Goal: Transaction & Acquisition: Download file/media

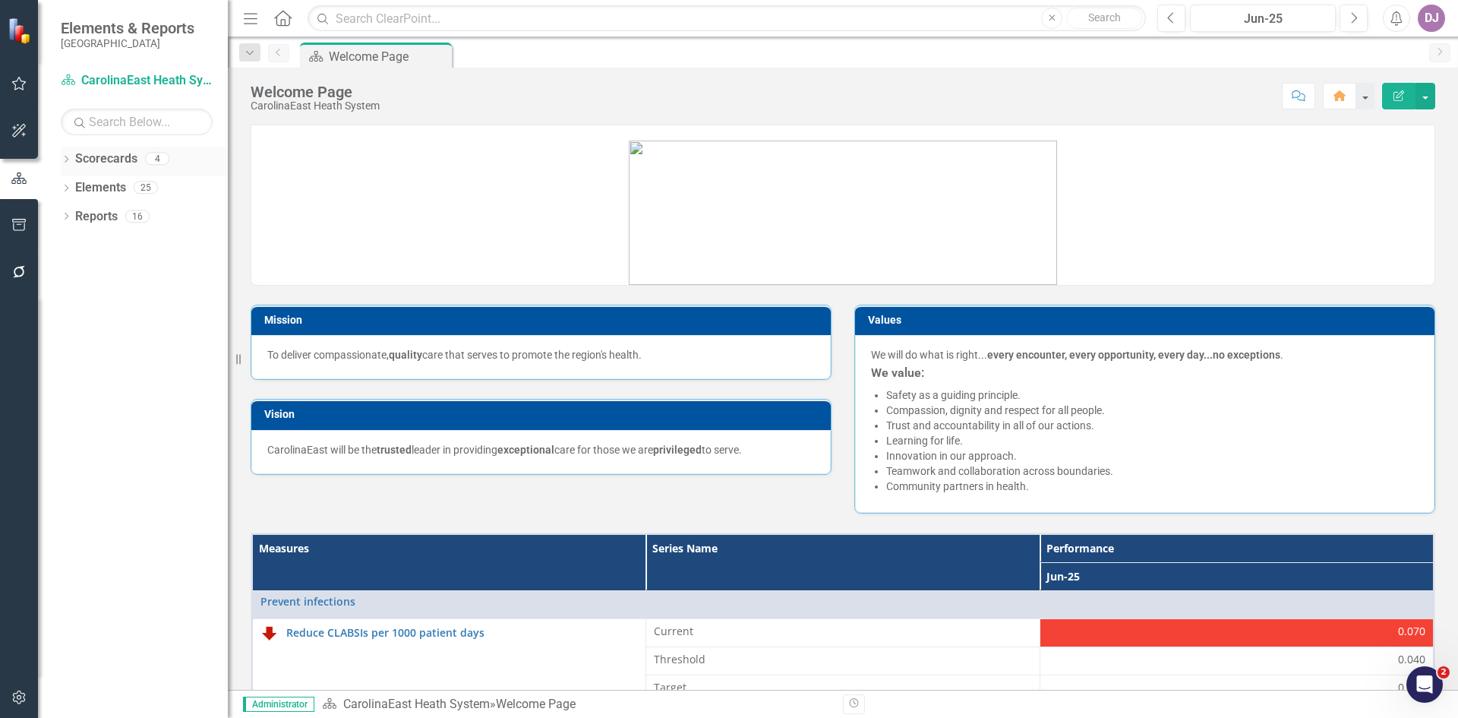
click at [122, 157] on link "Scorecards" at bounding box center [106, 158] width 62 height 17
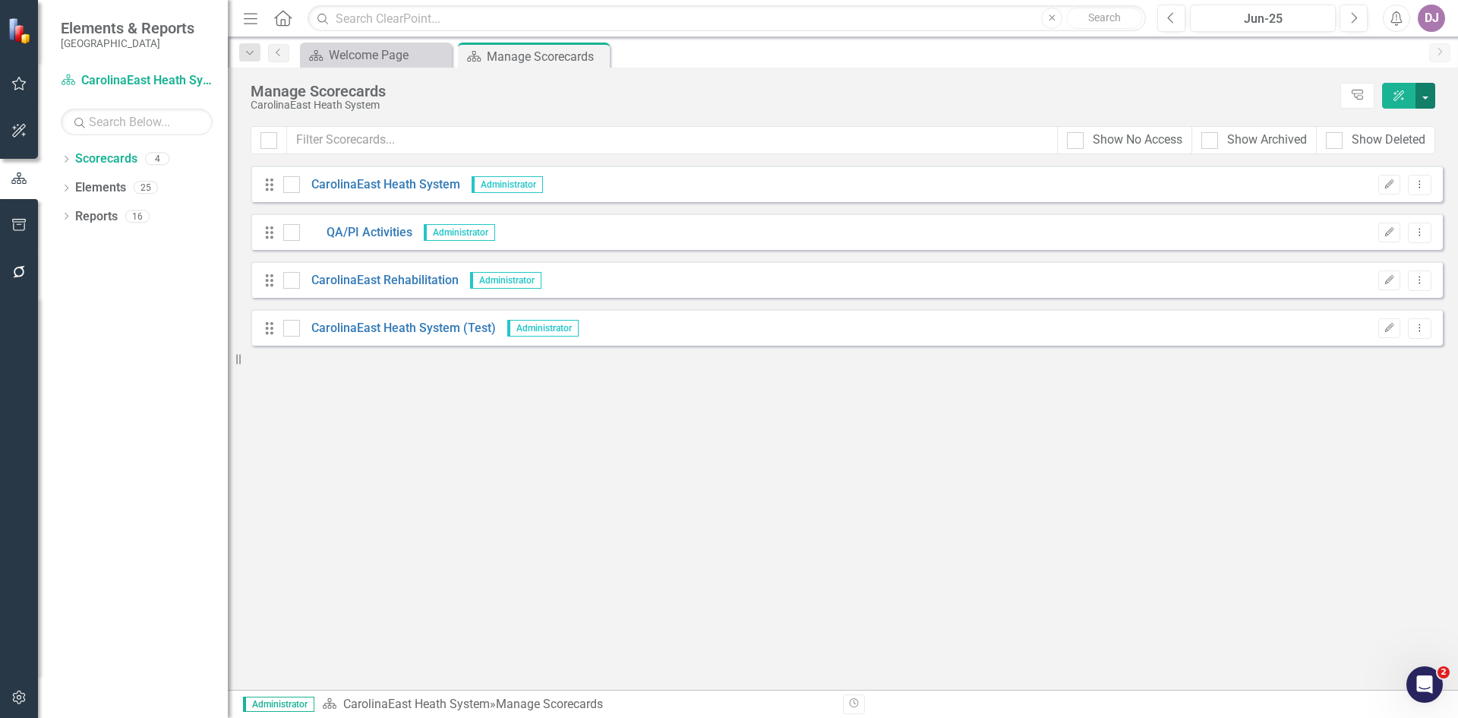
click at [1429, 96] on button "button" at bounding box center [1426, 96] width 20 height 26
click at [100, 191] on link "Elements" at bounding box center [100, 187] width 51 height 17
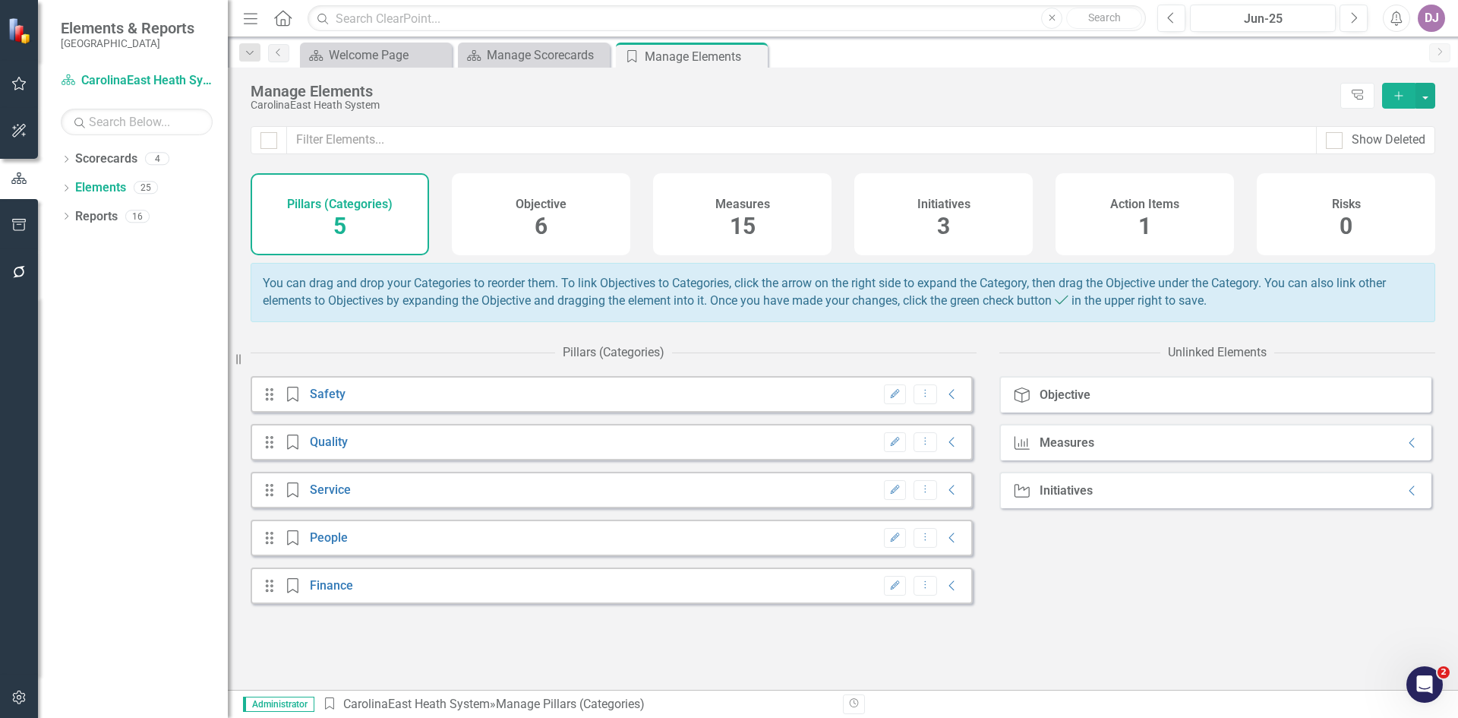
click at [750, 223] on span "15" at bounding box center [743, 226] width 26 height 27
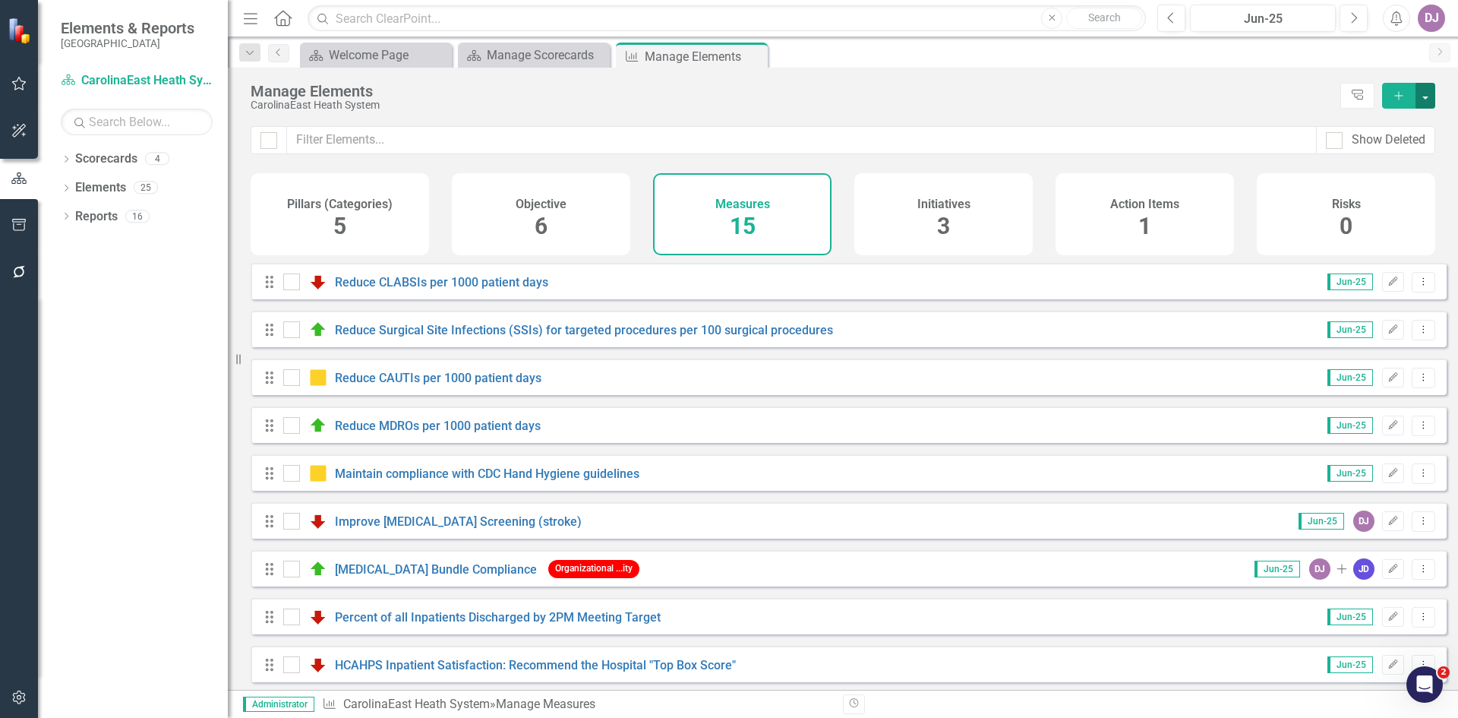
click at [1428, 96] on button "button" at bounding box center [1426, 96] width 20 height 26
click at [1396, 122] on link "Measure Add Measure" at bounding box center [1375, 123] width 120 height 28
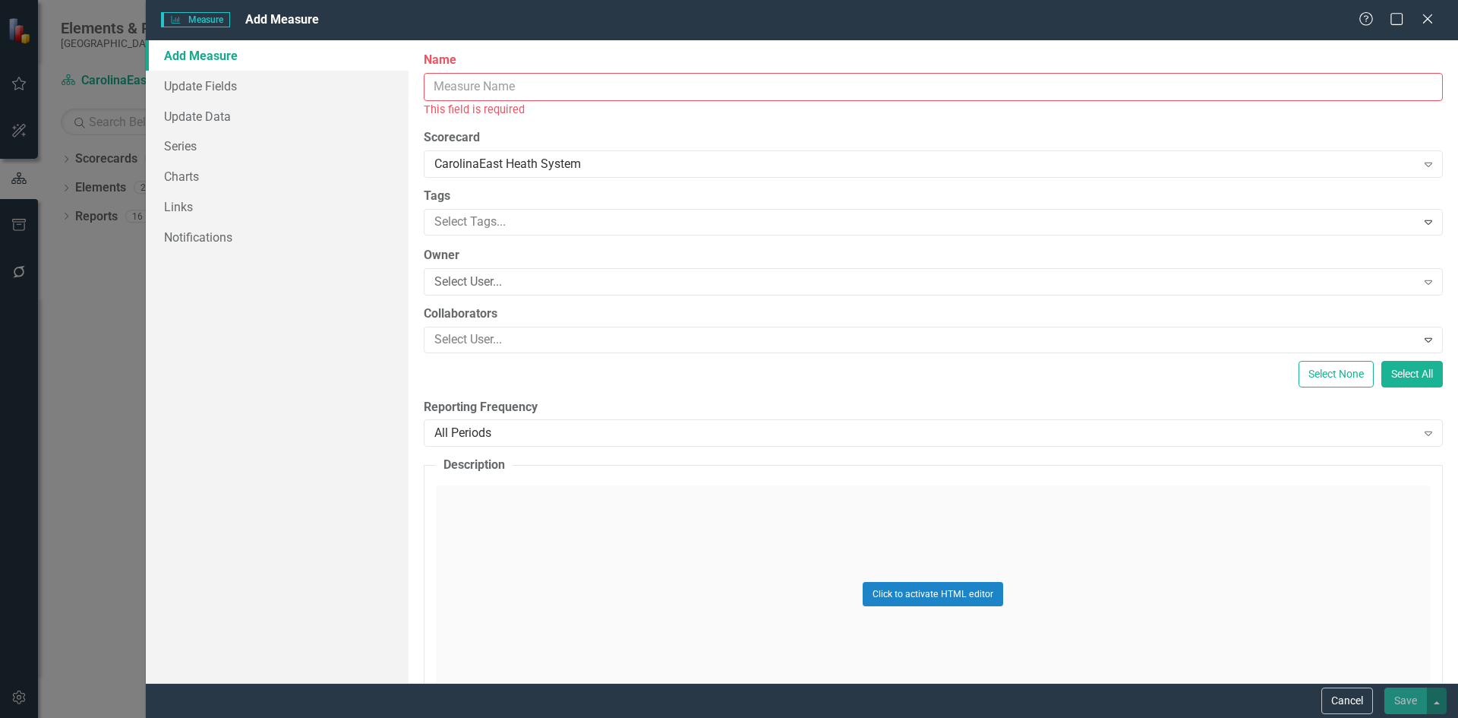
click at [459, 89] on input "Name" at bounding box center [933, 87] width 1019 height 28
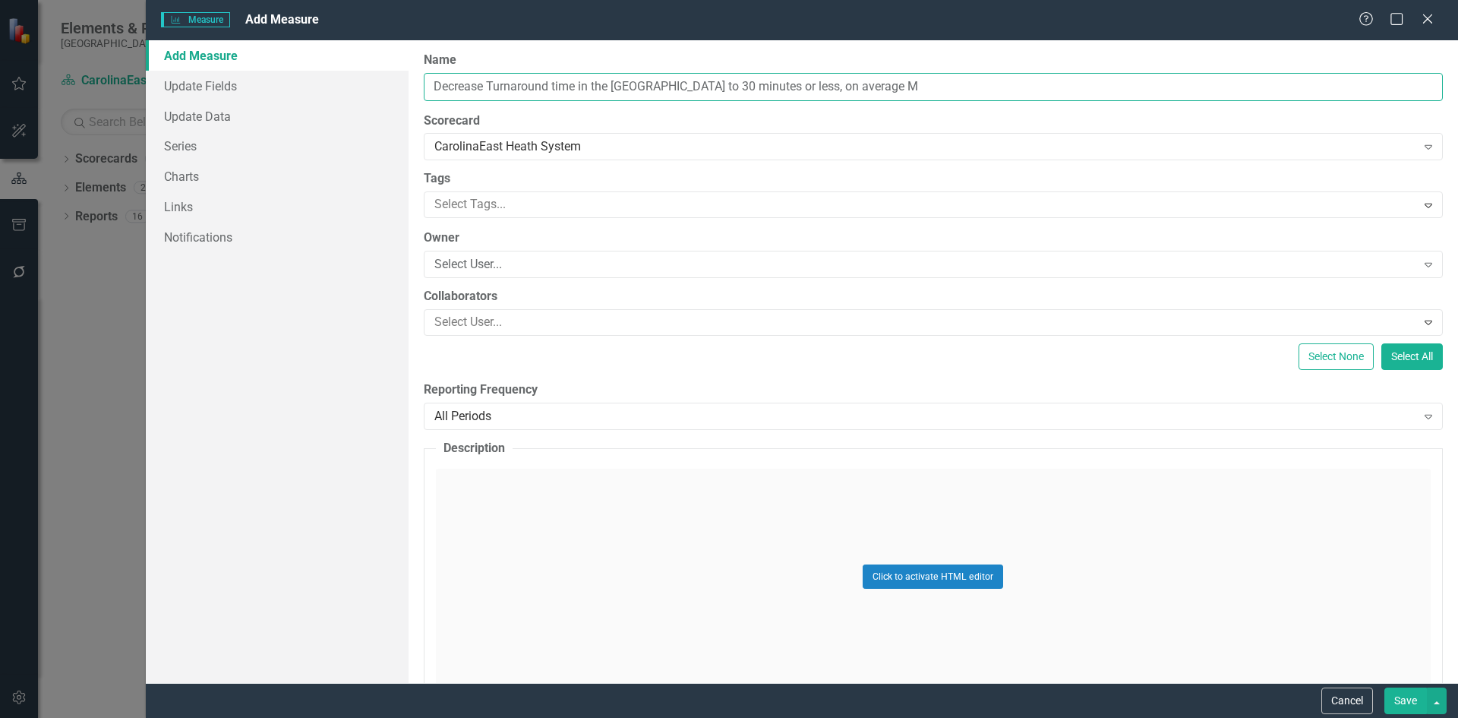
click at [650, 85] on input "Decrease Turnaround time in the [GEOGRAPHIC_DATA] to 30 minutes or less, on ave…" at bounding box center [933, 87] width 1019 height 28
click at [646, 88] on input "Decrease Turnaround time in the [GEOGRAPHIC_DATA] to 30 minutes or less, on ave…" at bounding box center [933, 87] width 1019 height 28
type input "Decrease Turnaround time in the [GEOGRAPHIC_DATA] to and average of 30 minutes …"
click at [1421, 148] on icon "Expand" at bounding box center [1428, 147] width 15 height 12
click at [800, 671] on div "Click to activate HTML editor" at bounding box center [933, 577] width 995 height 216
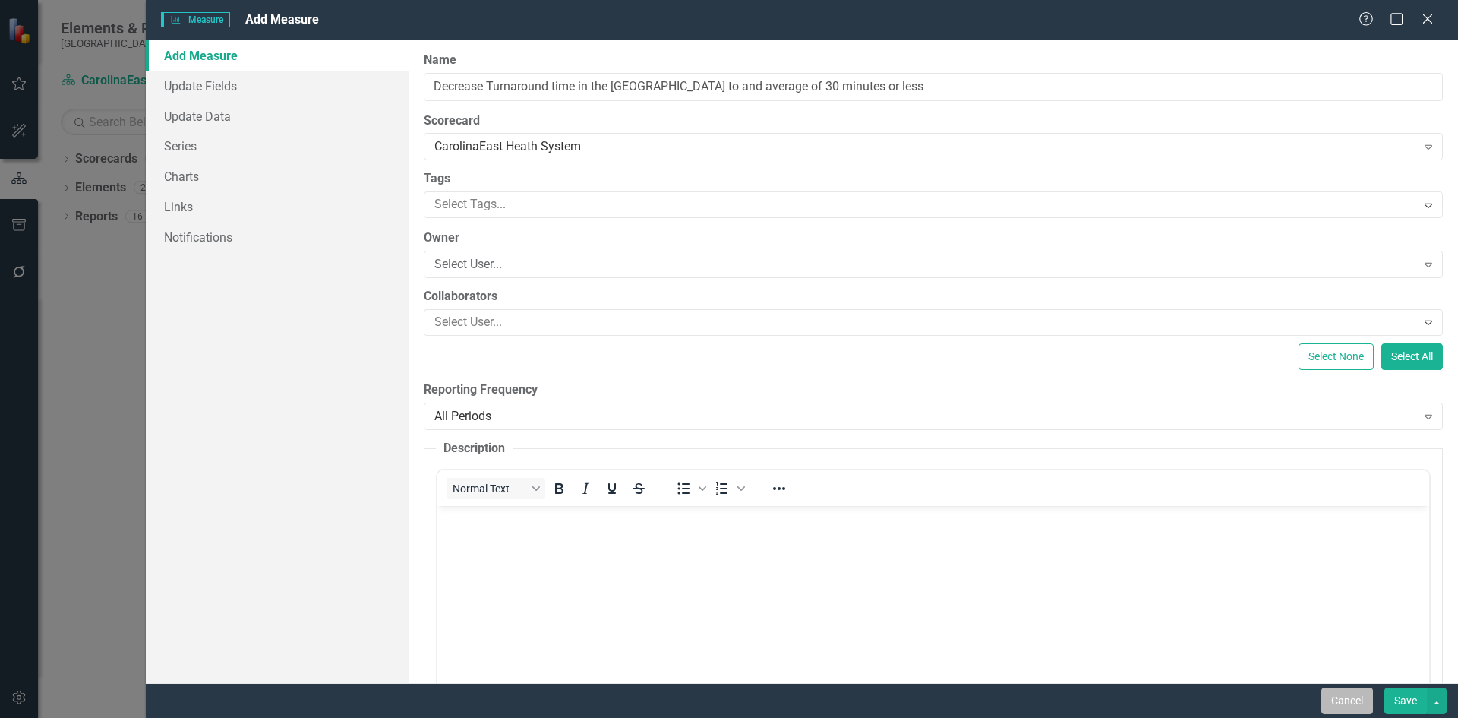
click at [1350, 708] on button "Cancel" at bounding box center [1348, 700] width 52 height 27
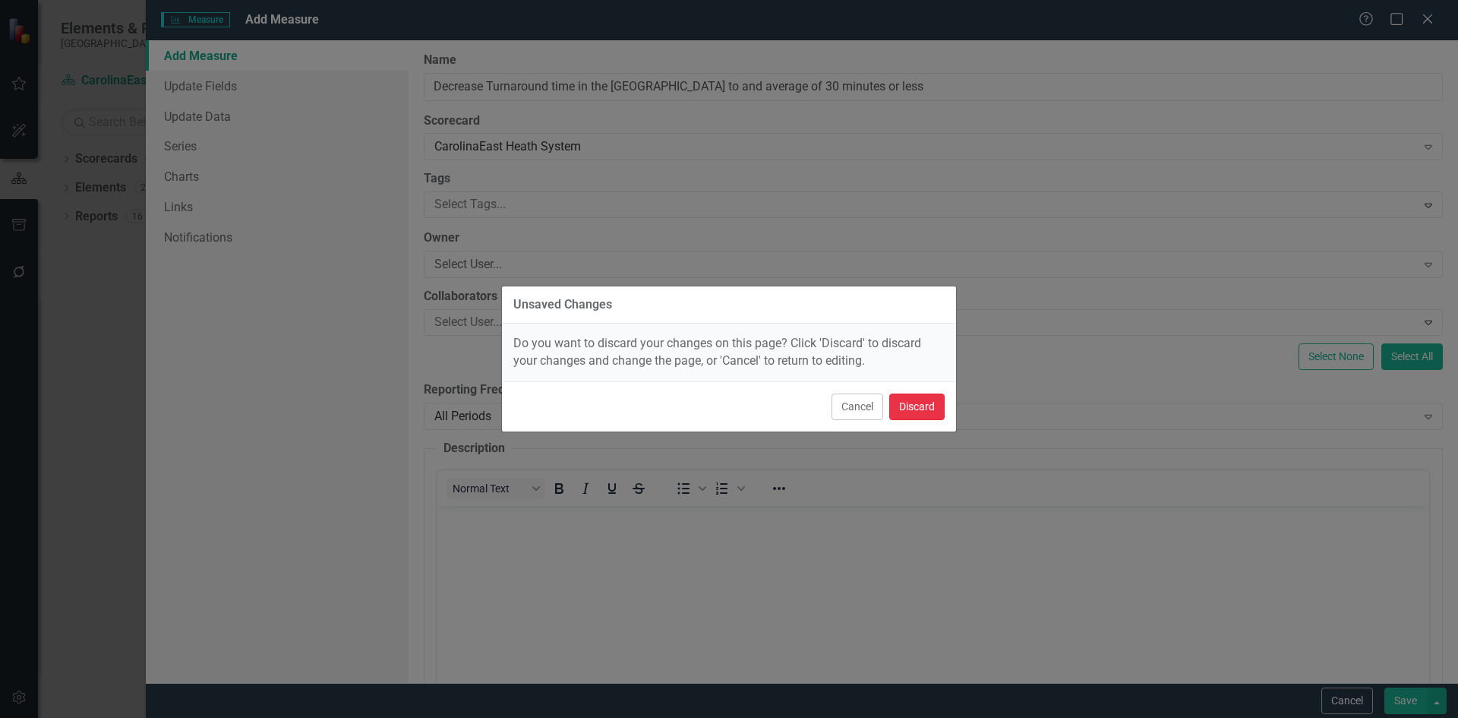
click at [931, 416] on button "Discard" at bounding box center [916, 406] width 55 height 27
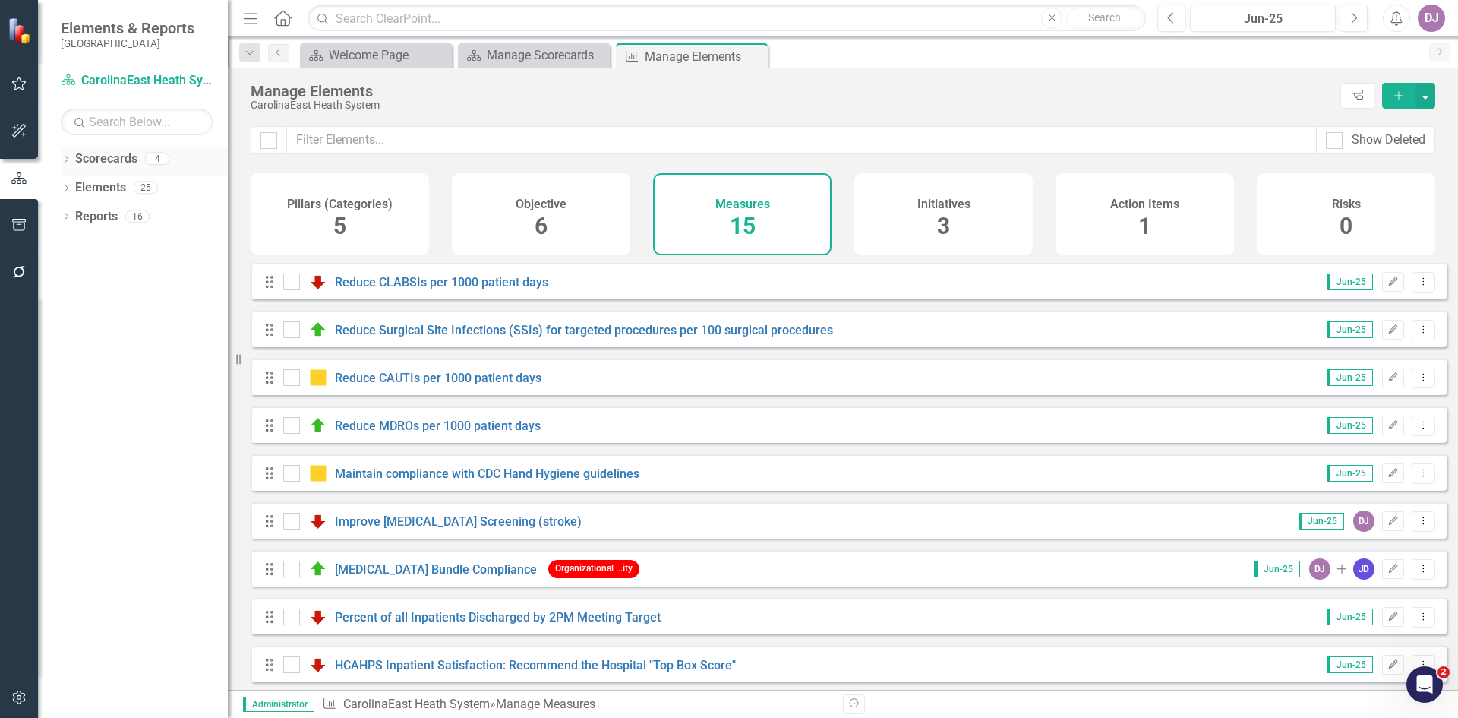
click at [100, 156] on link "Scorecards" at bounding box center [106, 158] width 62 height 17
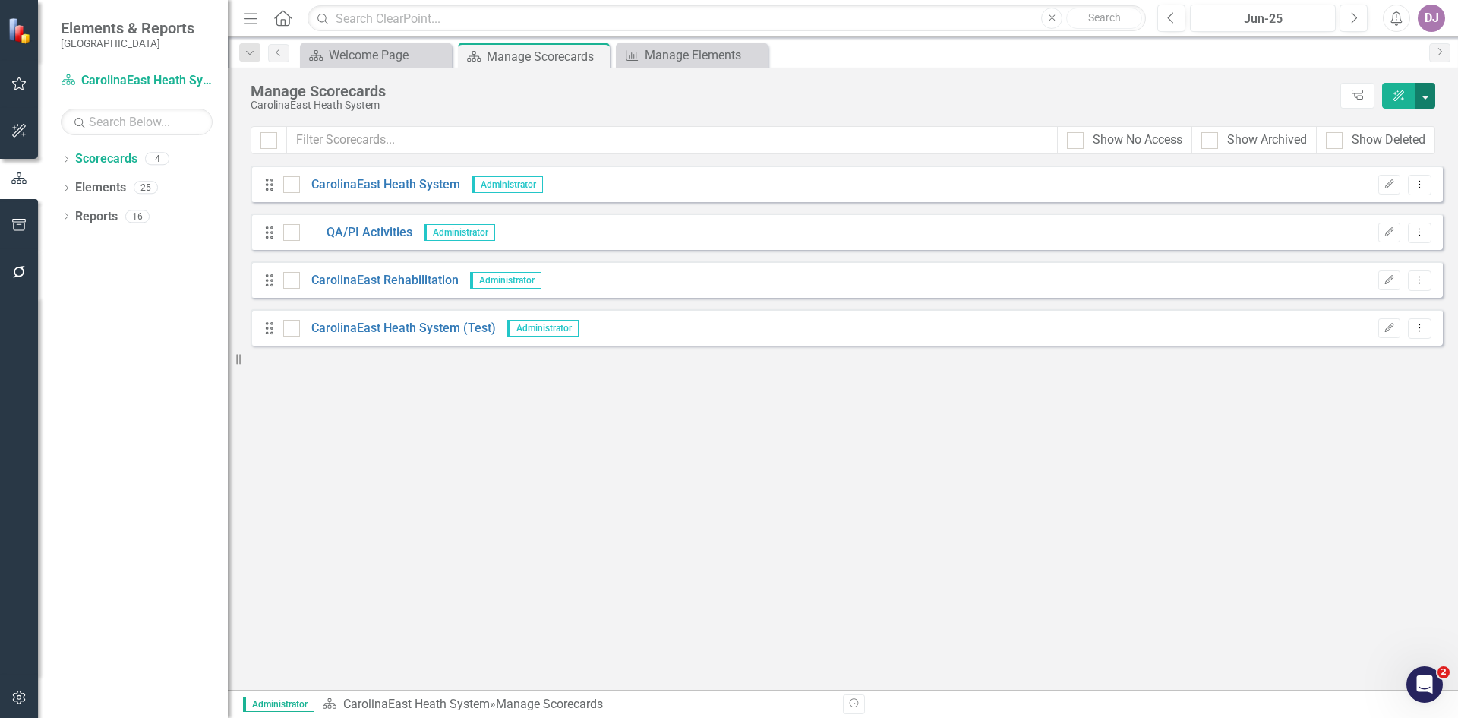
click at [1426, 94] on button "button" at bounding box center [1426, 96] width 20 height 26
click at [1356, 150] on link "Add Add Scorecard" at bounding box center [1355, 154] width 157 height 28
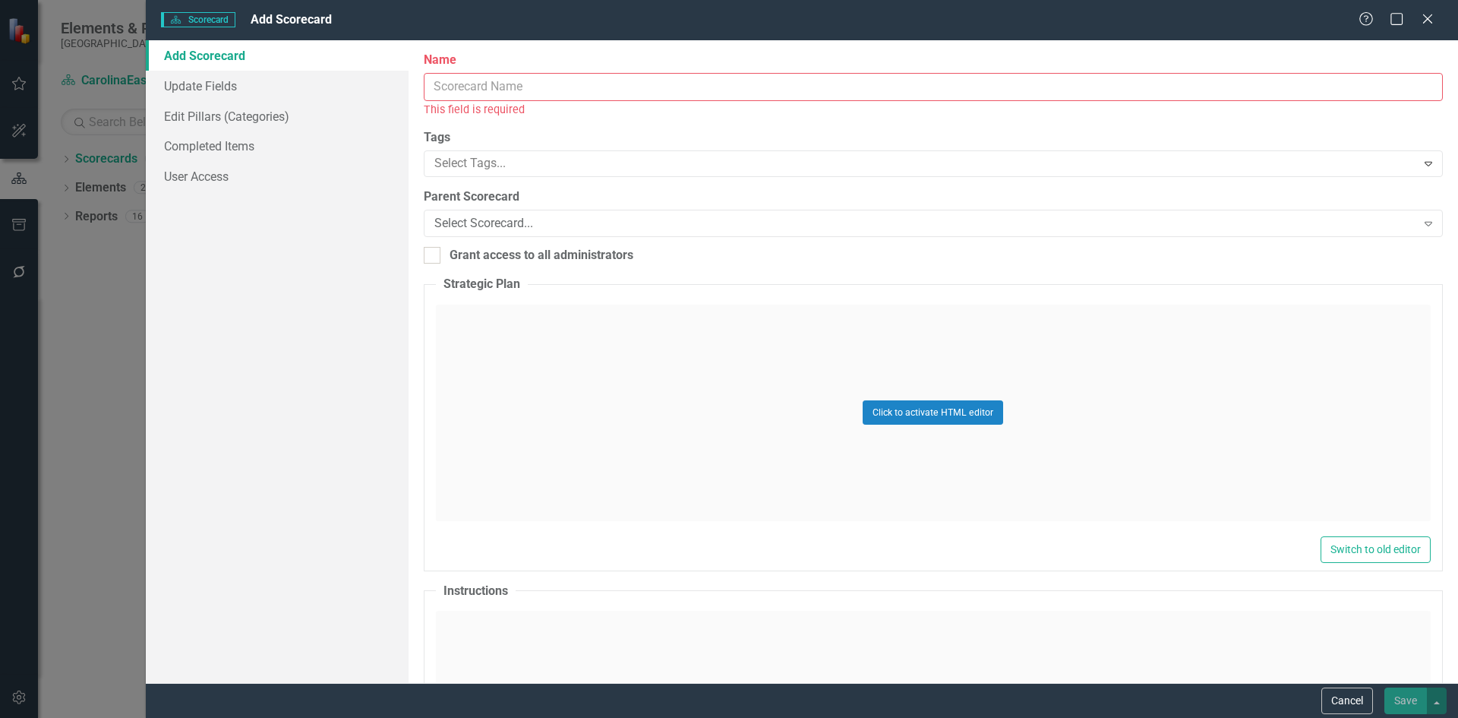
click at [457, 87] on input "Name" at bounding box center [933, 87] width 1019 height 28
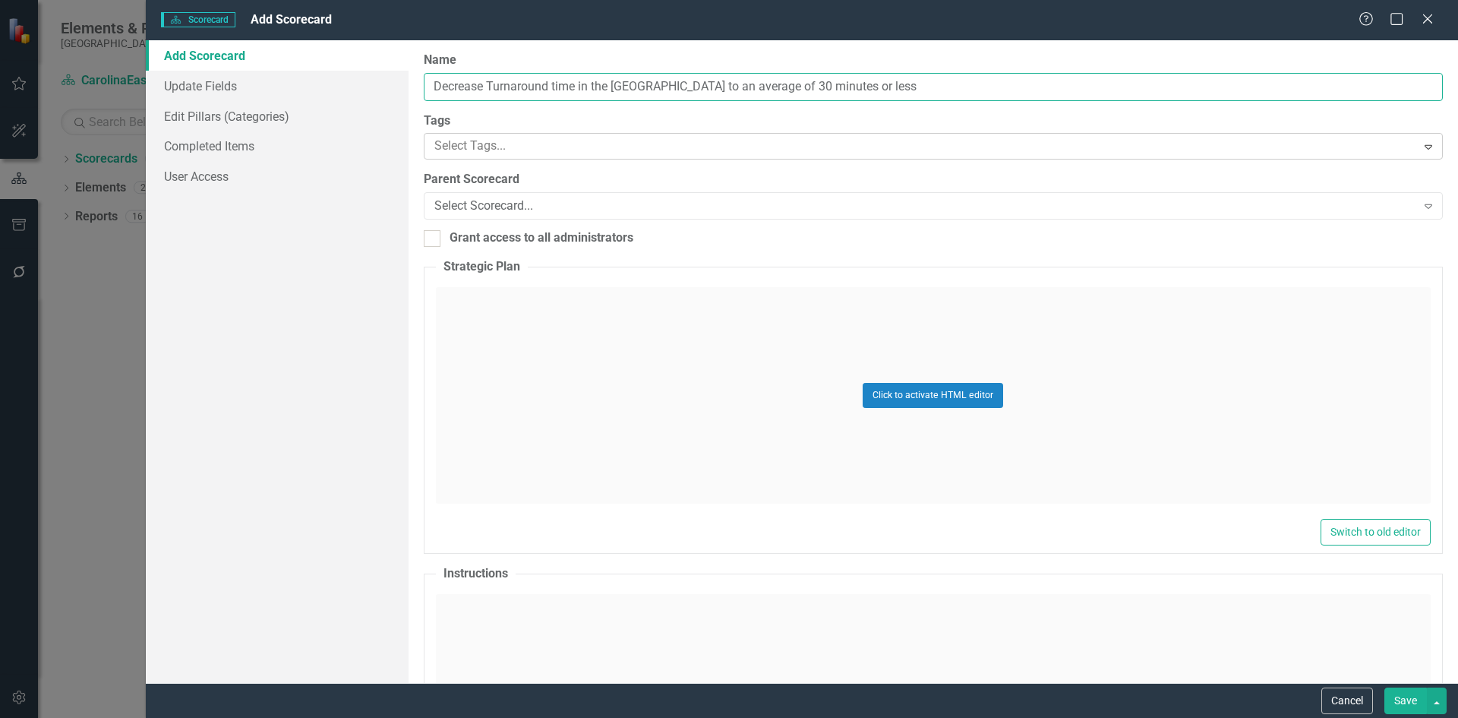
type input "Decrease Turnaround time in the [GEOGRAPHIC_DATA] to an average of 30 minutes o…"
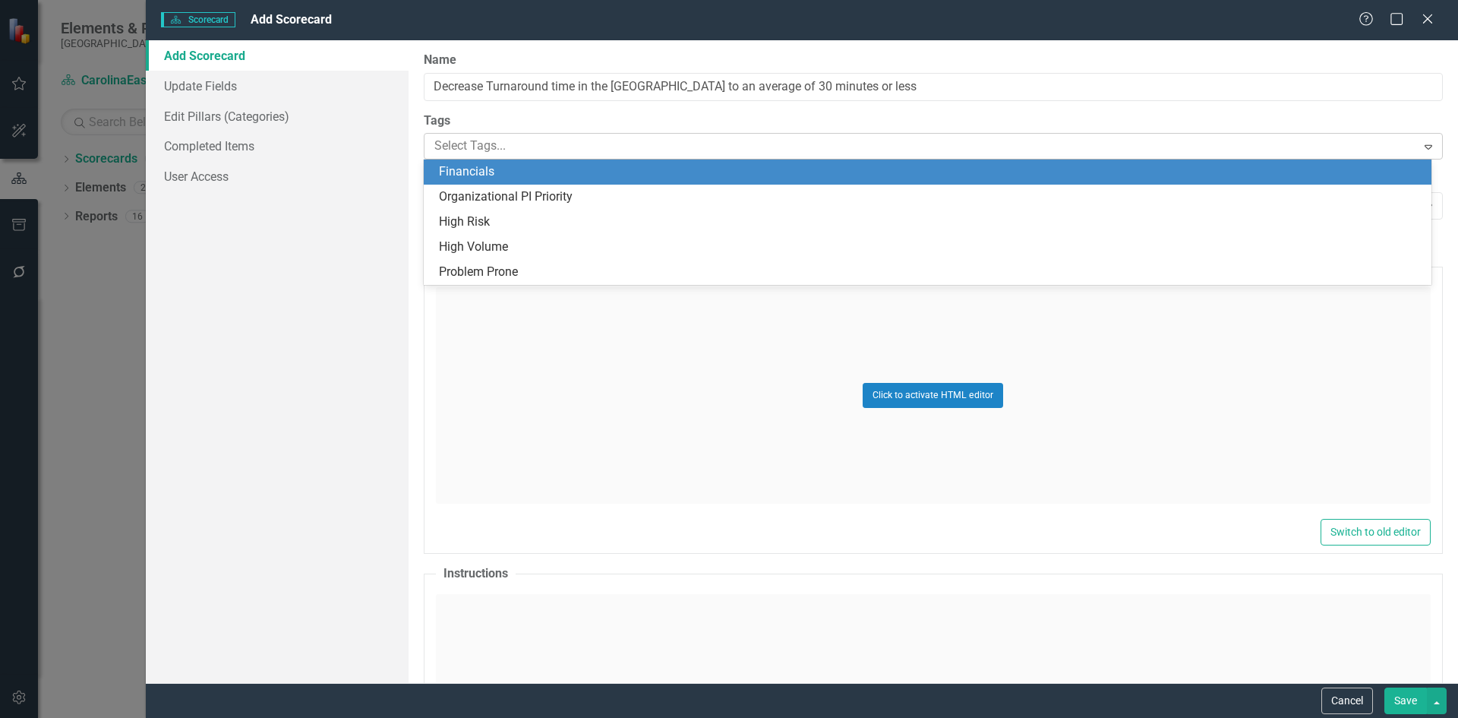
click at [1415, 148] on div "Expand" at bounding box center [1428, 146] width 27 height 24
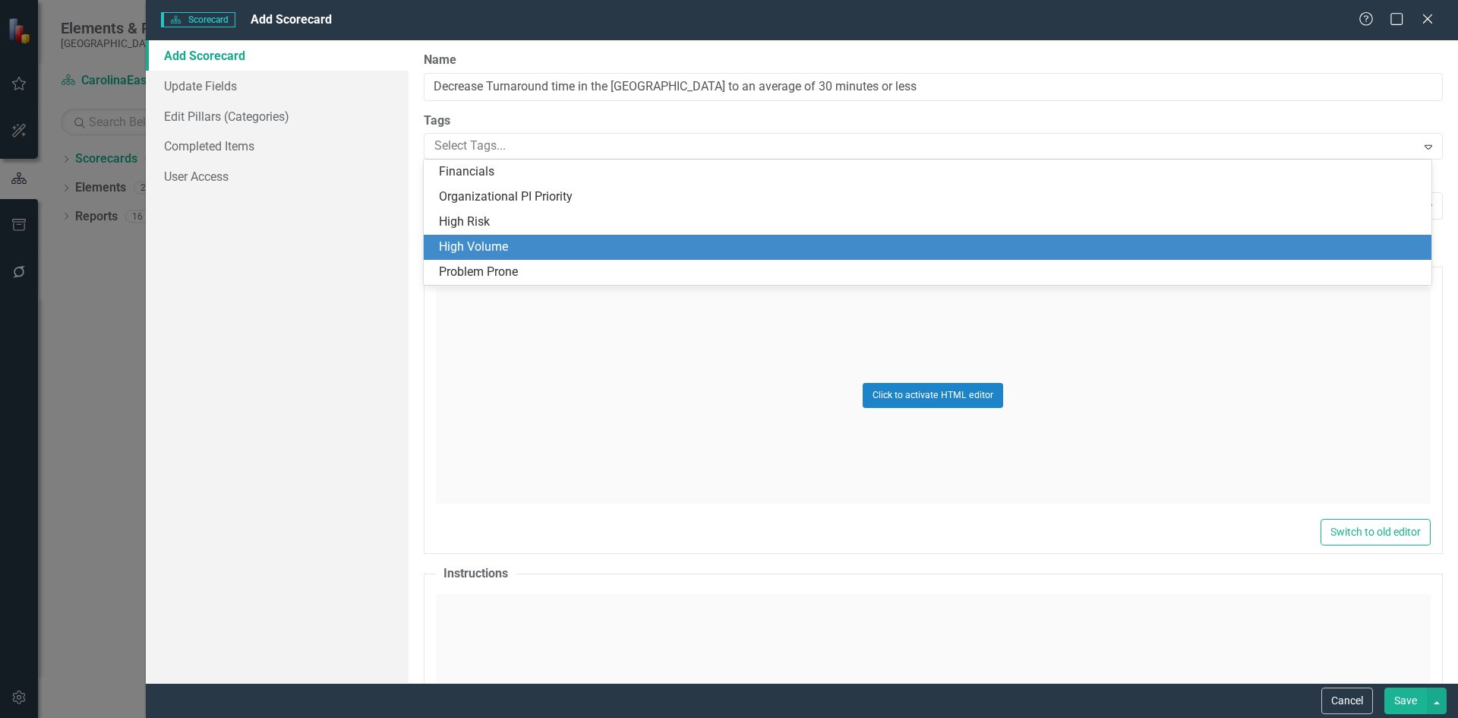
click at [510, 238] on div "High Volume" at bounding box center [931, 246] width 984 height 17
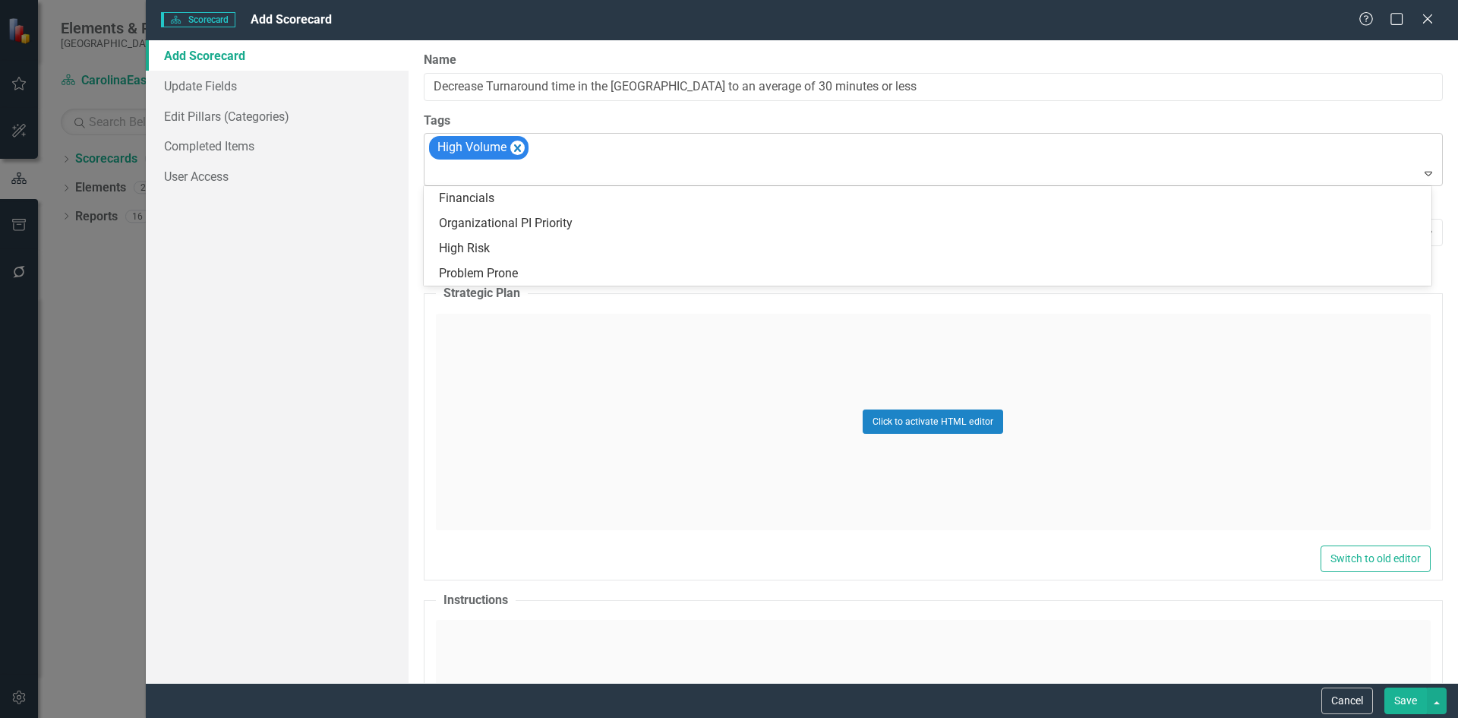
click at [1421, 177] on icon "Expand" at bounding box center [1428, 173] width 15 height 12
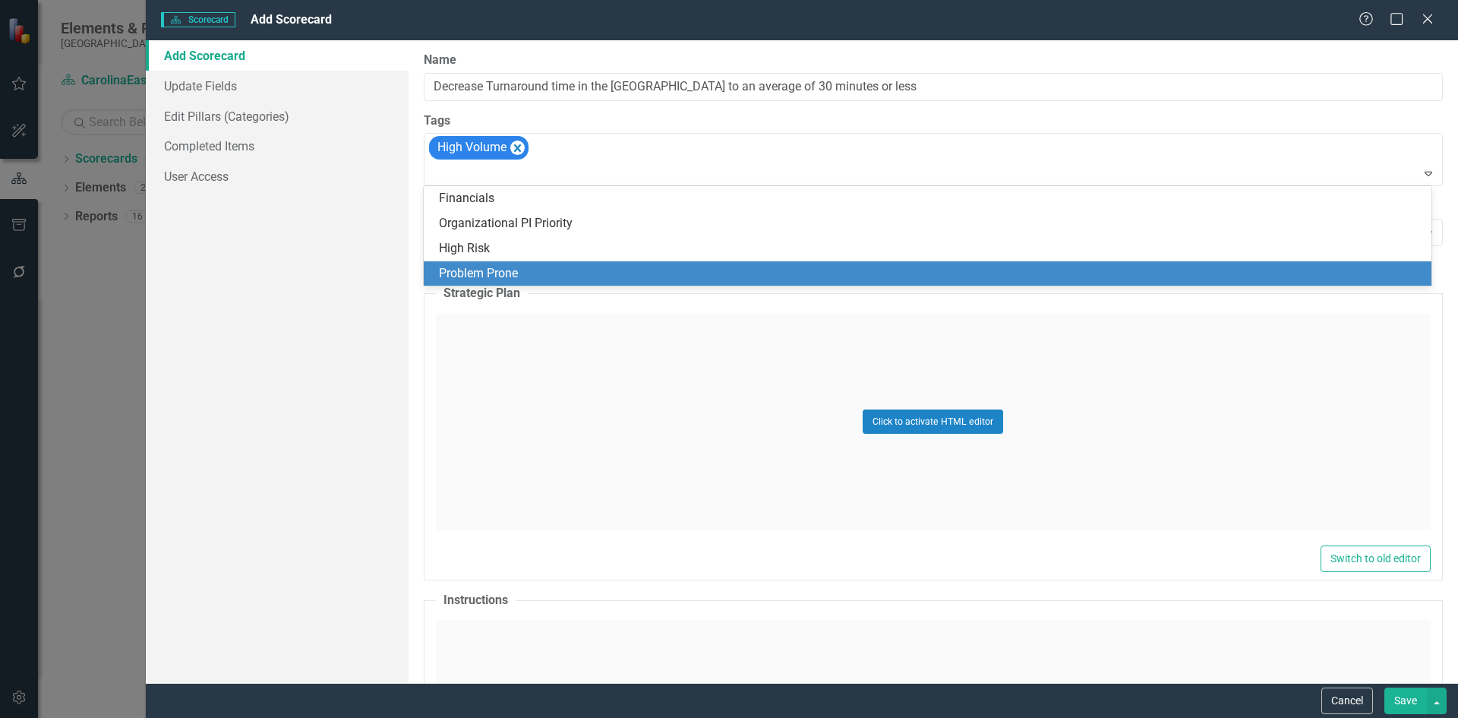
click at [616, 267] on div "Problem Prone" at bounding box center [931, 273] width 984 height 17
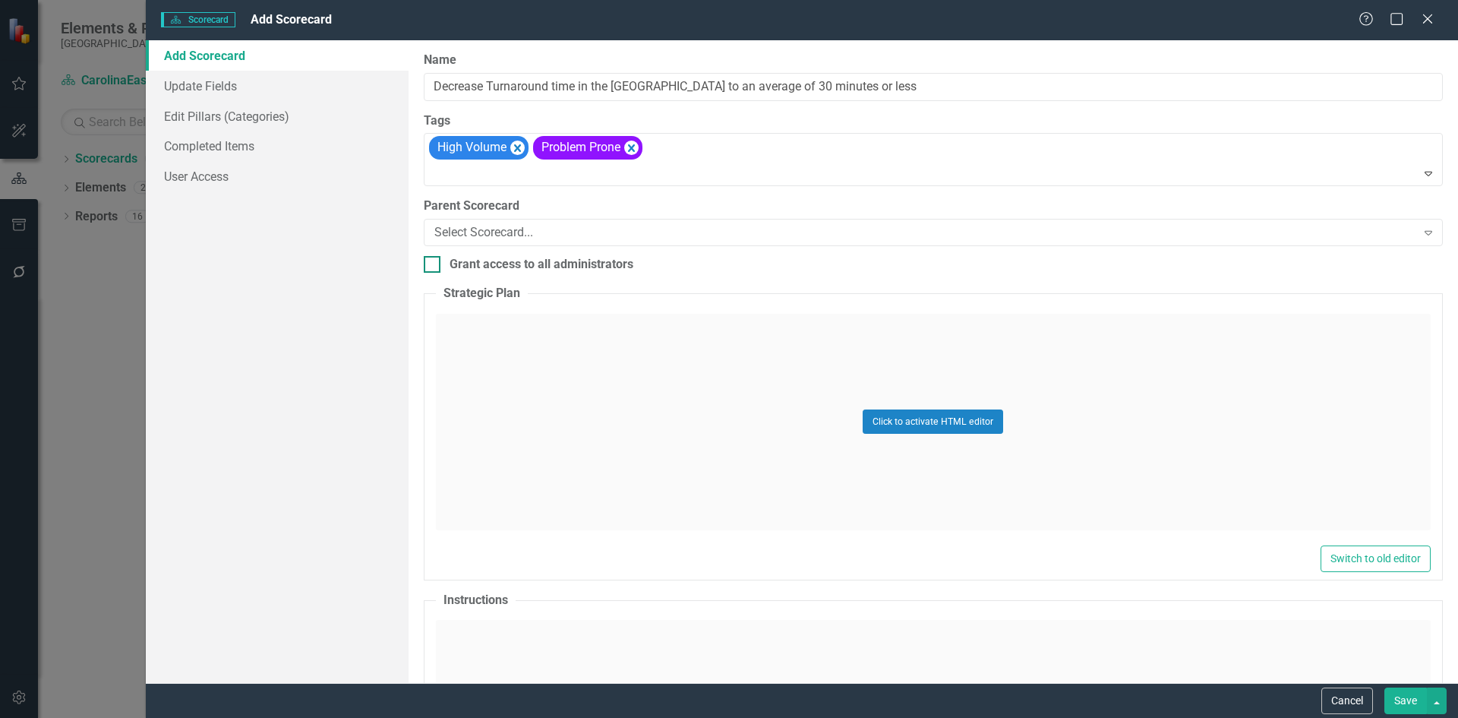
click at [437, 271] on div at bounding box center [432, 264] width 17 height 17
click at [434, 266] on input "Grant access to all administrators" at bounding box center [429, 261] width 10 height 10
checkbox input "true"
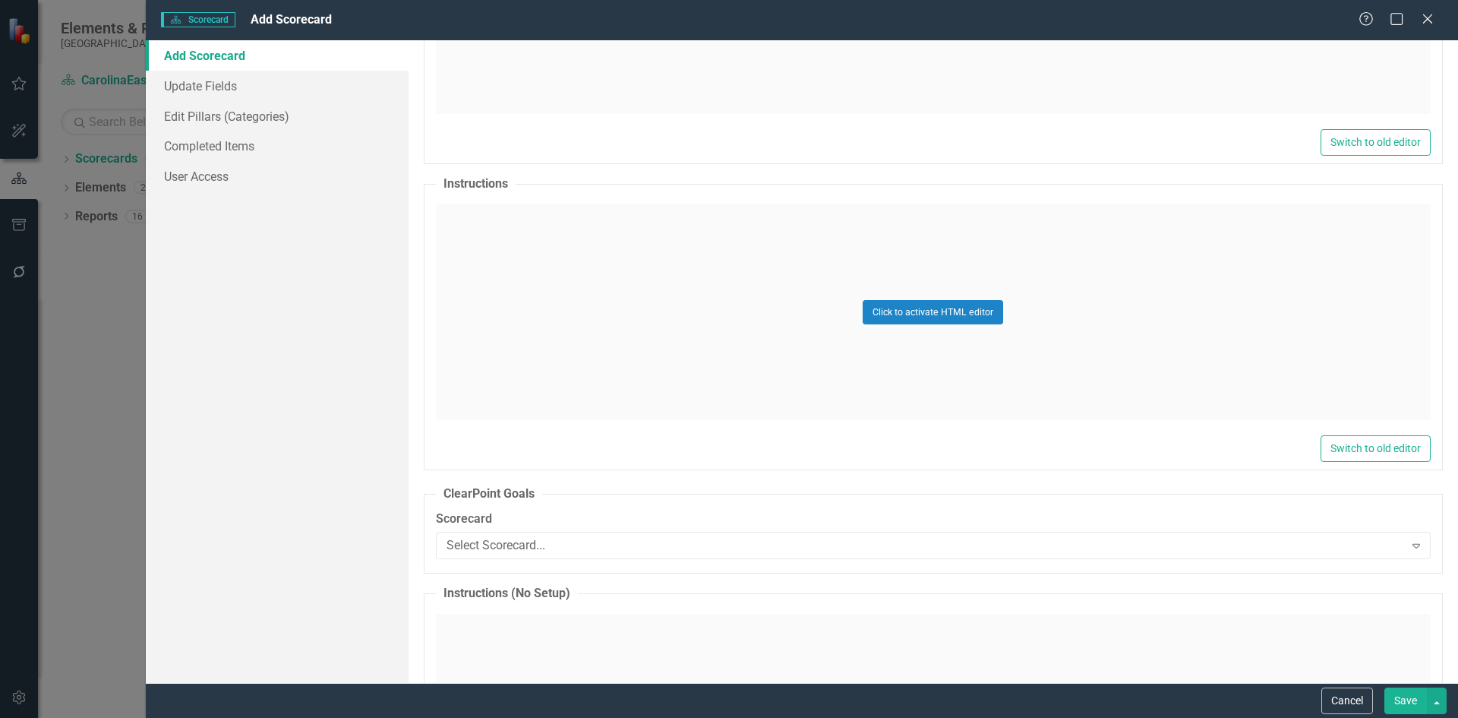
scroll to position [568, 0]
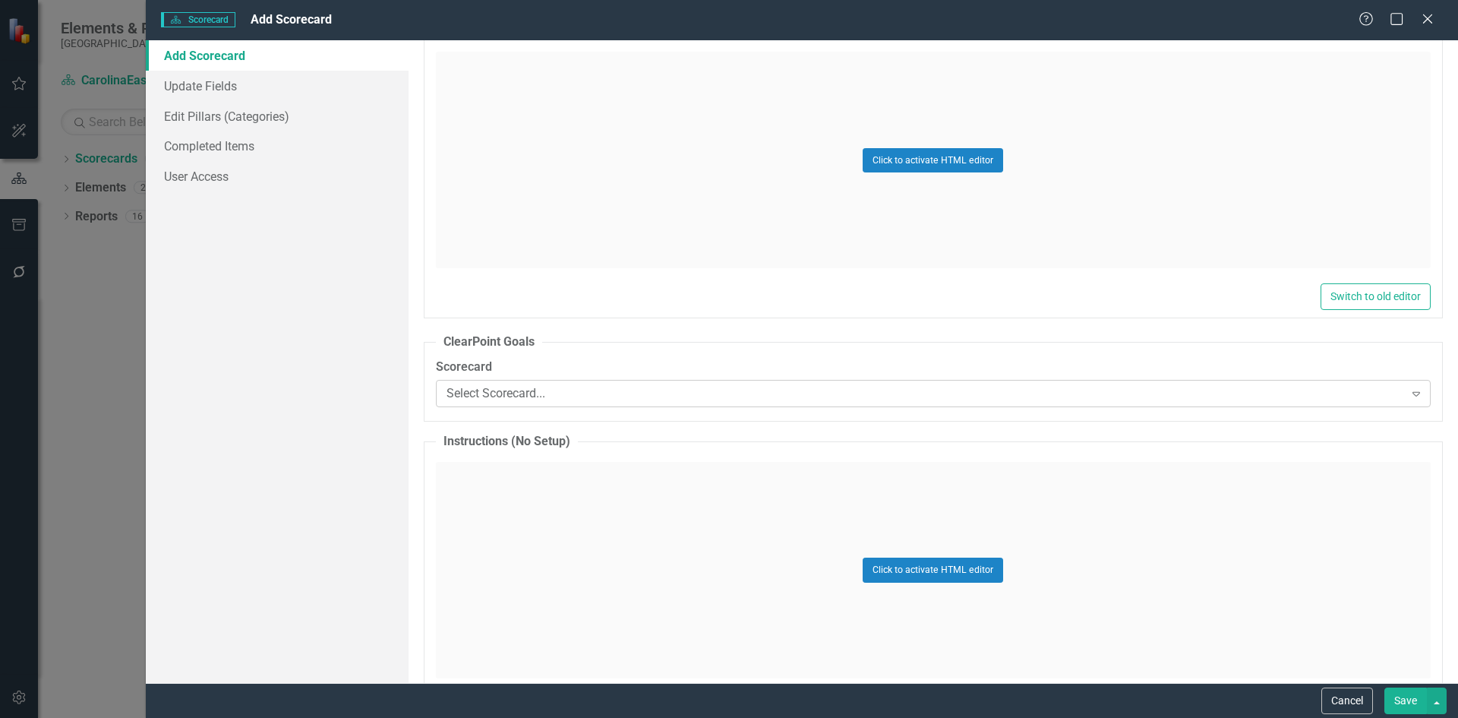
click at [1409, 396] on icon "Expand" at bounding box center [1416, 393] width 15 height 12
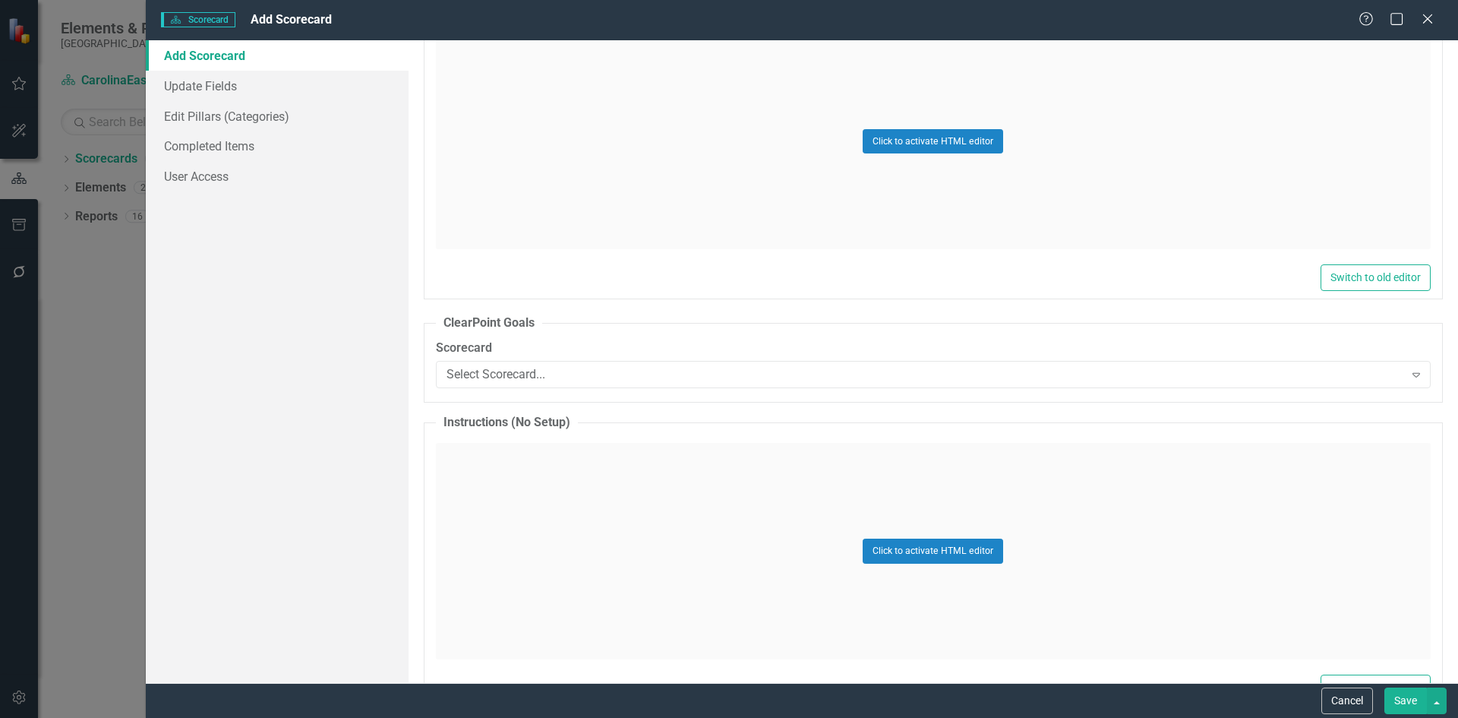
scroll to position [0, 0]
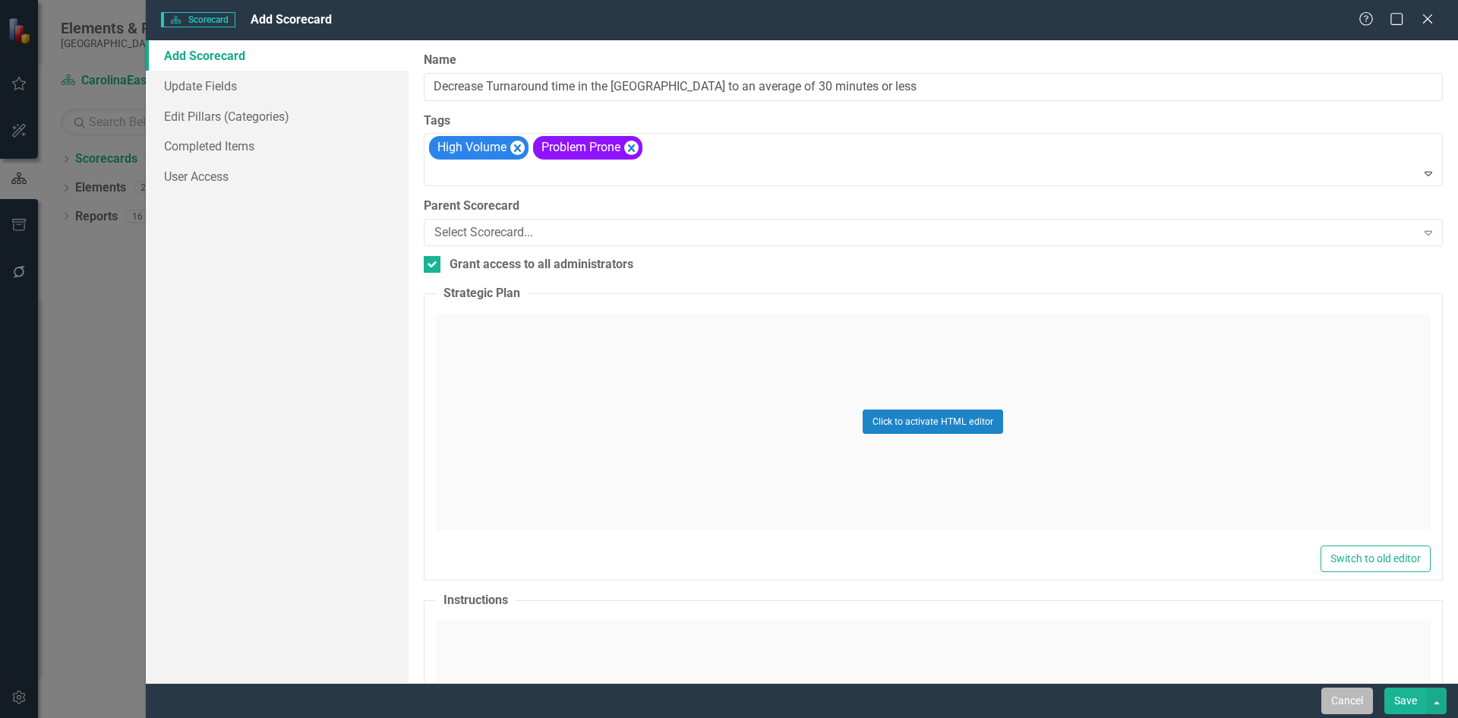
click at [1346, 704] on button "Cancel" at bounding box center [1348, 700] width 52 height 27
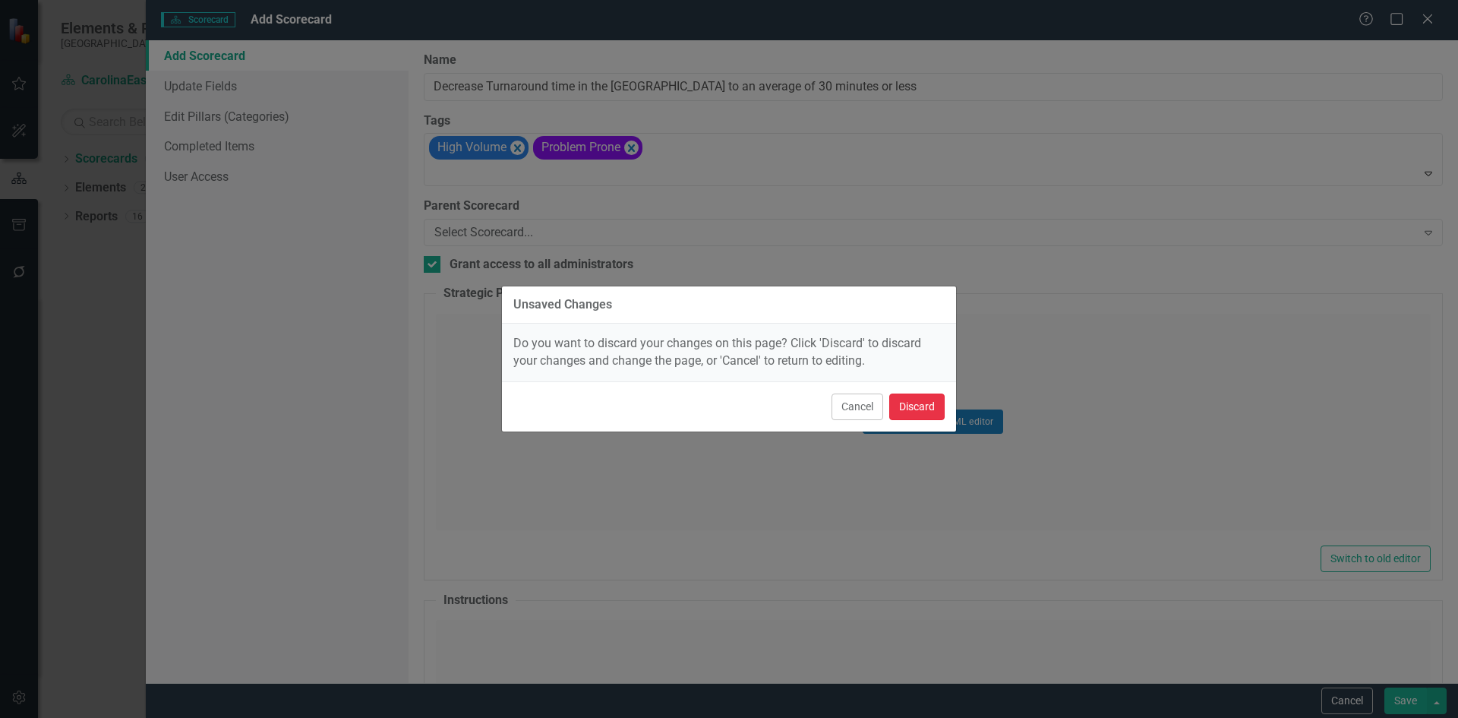
click at [924, 402] on button "Discard" at bounding box center [916, 406] width 55 height 27
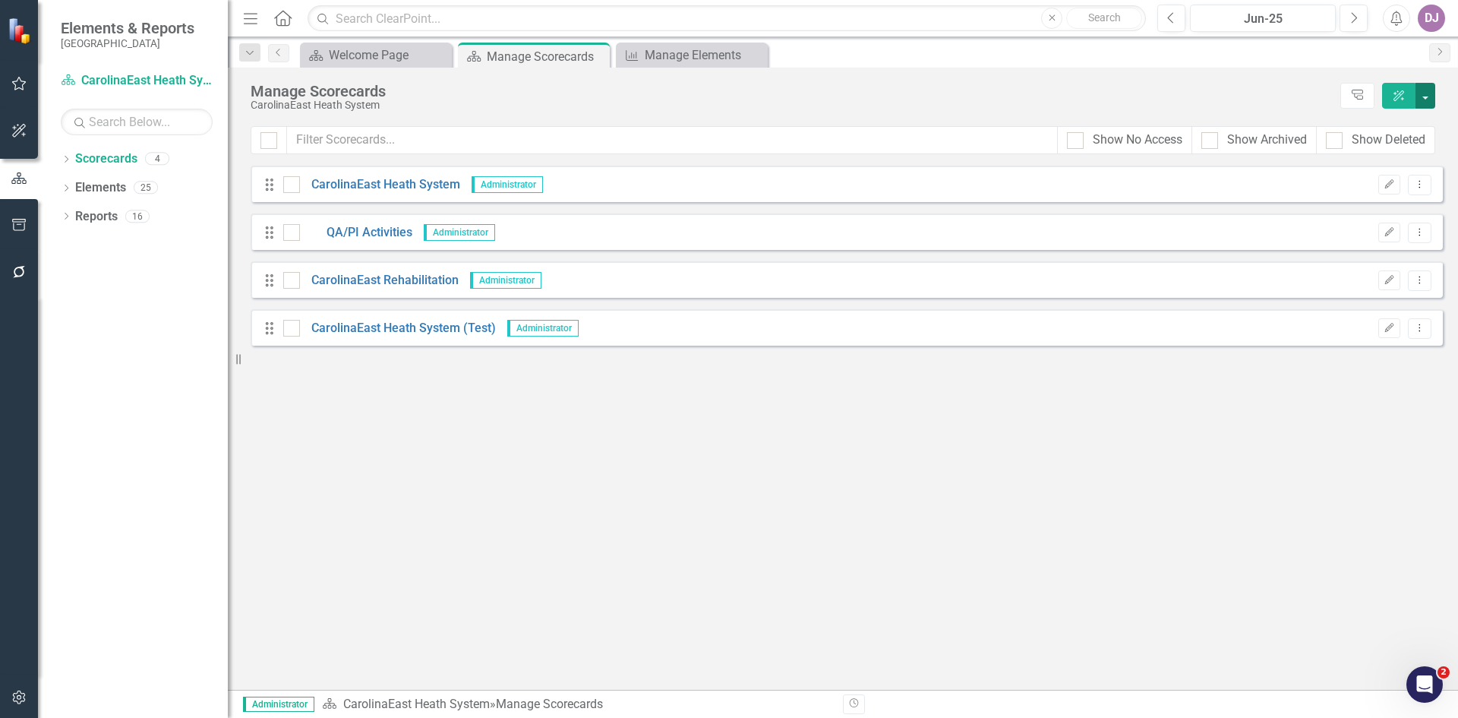
click at [1425, 93] on button "button" at bounding box center [1426, 96] width 20 height 26
click at [1369, 150] on link "Add Add Scorecard" at bounding box center [1355, 154] width 157 height 28
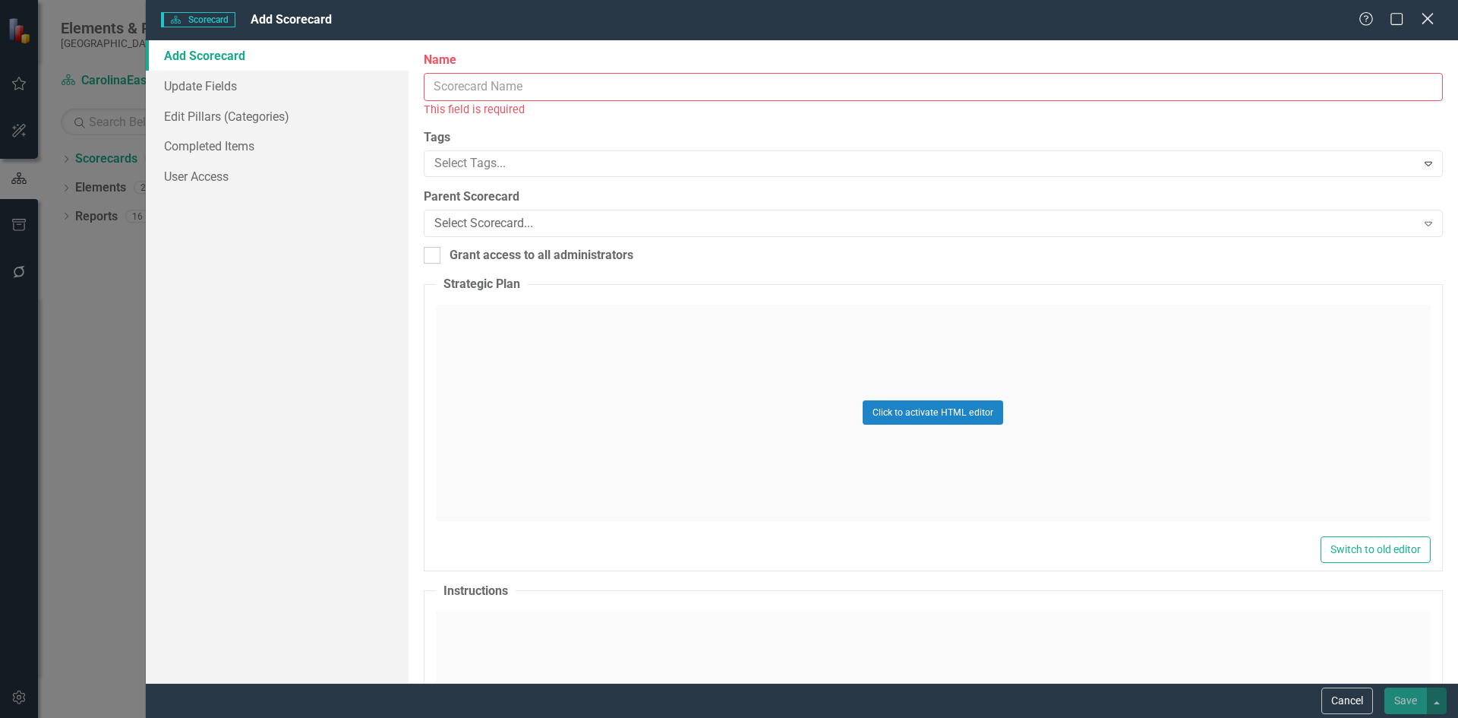
click at [1429, 20] on icon at bounding box center [1427, 18] width 11 height 11
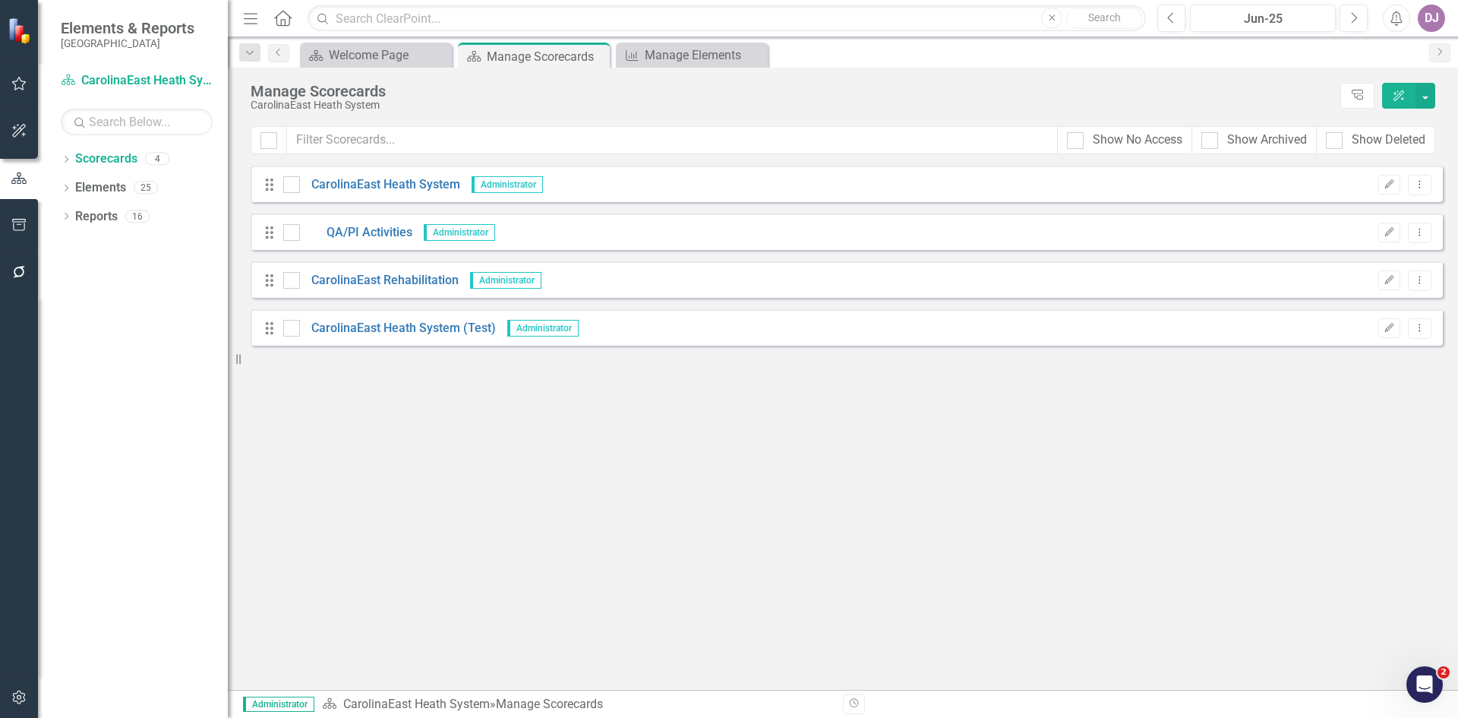
click at [1401, 92] on icon "button" at bounding box center [1399, 95] width 11 height 11
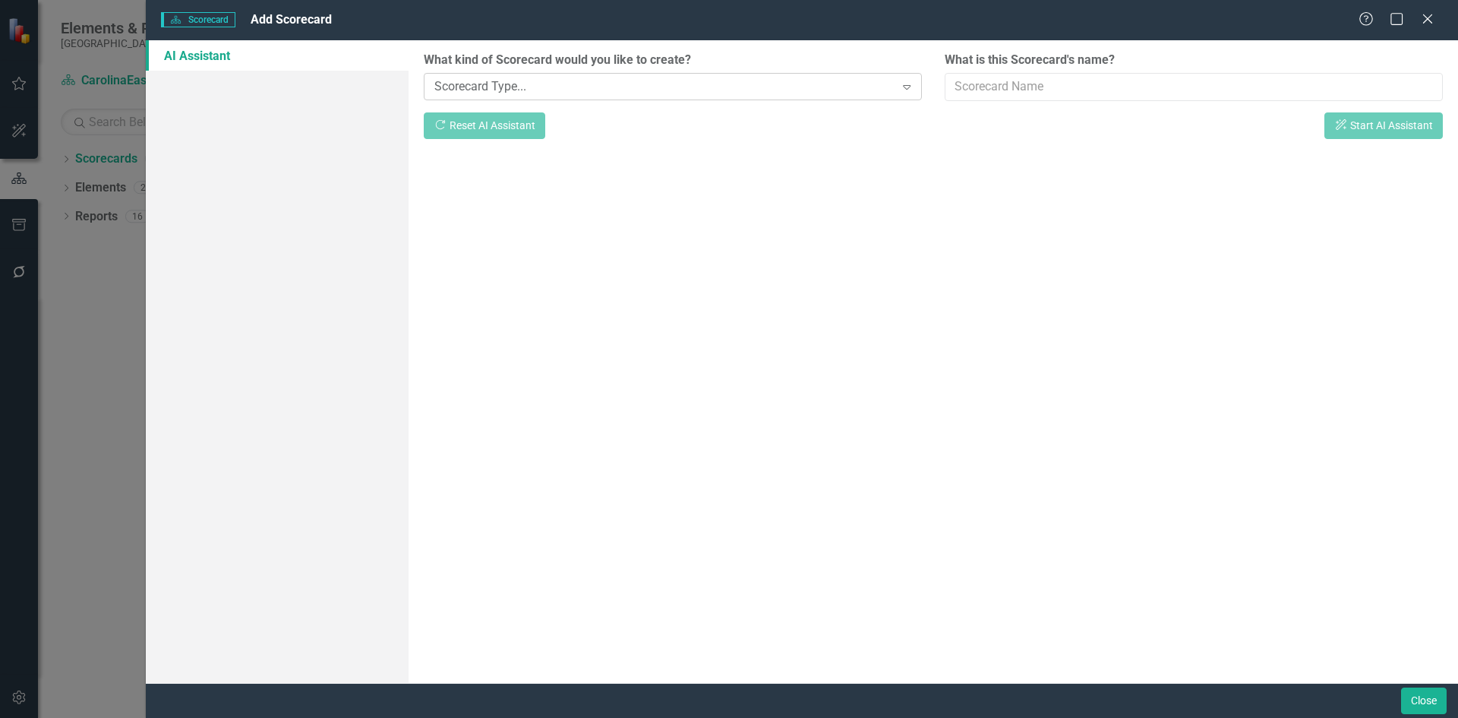
click at [909, 88] on icon "Expand" at bounding box center [906, 87] width 15 height 12
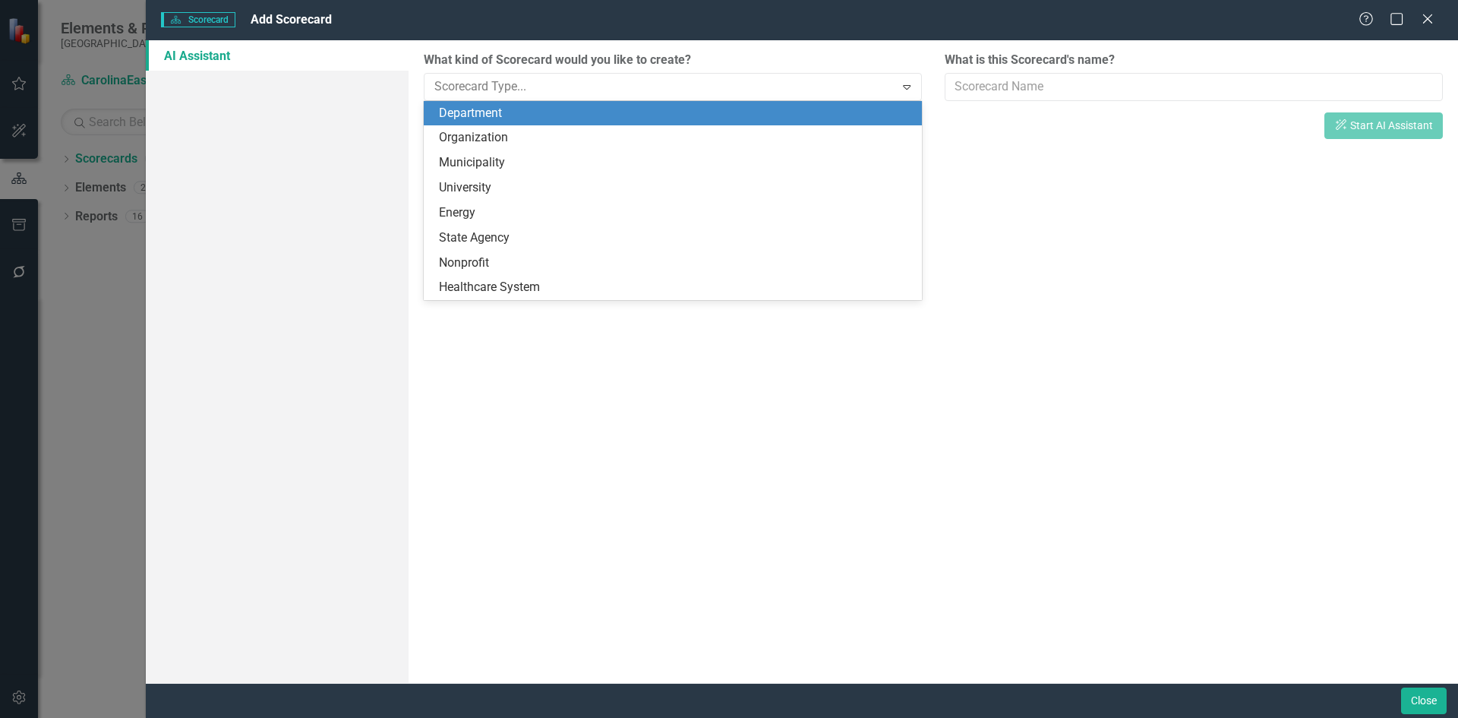
click at [497, 115] on div "Department" at bounding box center [676, 113] width 474 height 17
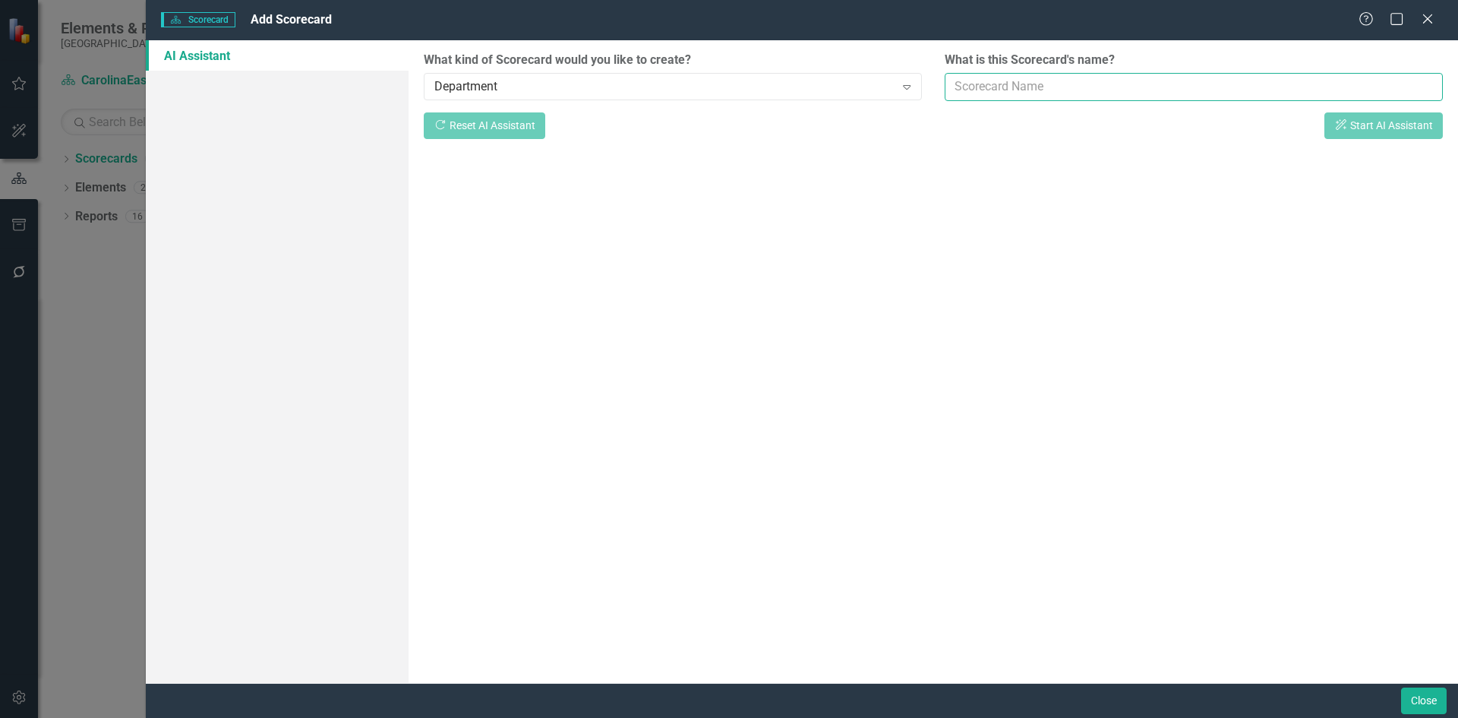
click at [1407, 86] on input "What is this Scorecard's name?" at bounding box center [1194, 87] width 498 height 28
type input "Surgical Services"
click at [1335, 122] on icon "ClearPoint AI" at bounding box center [1341, 124] width 14 height 11
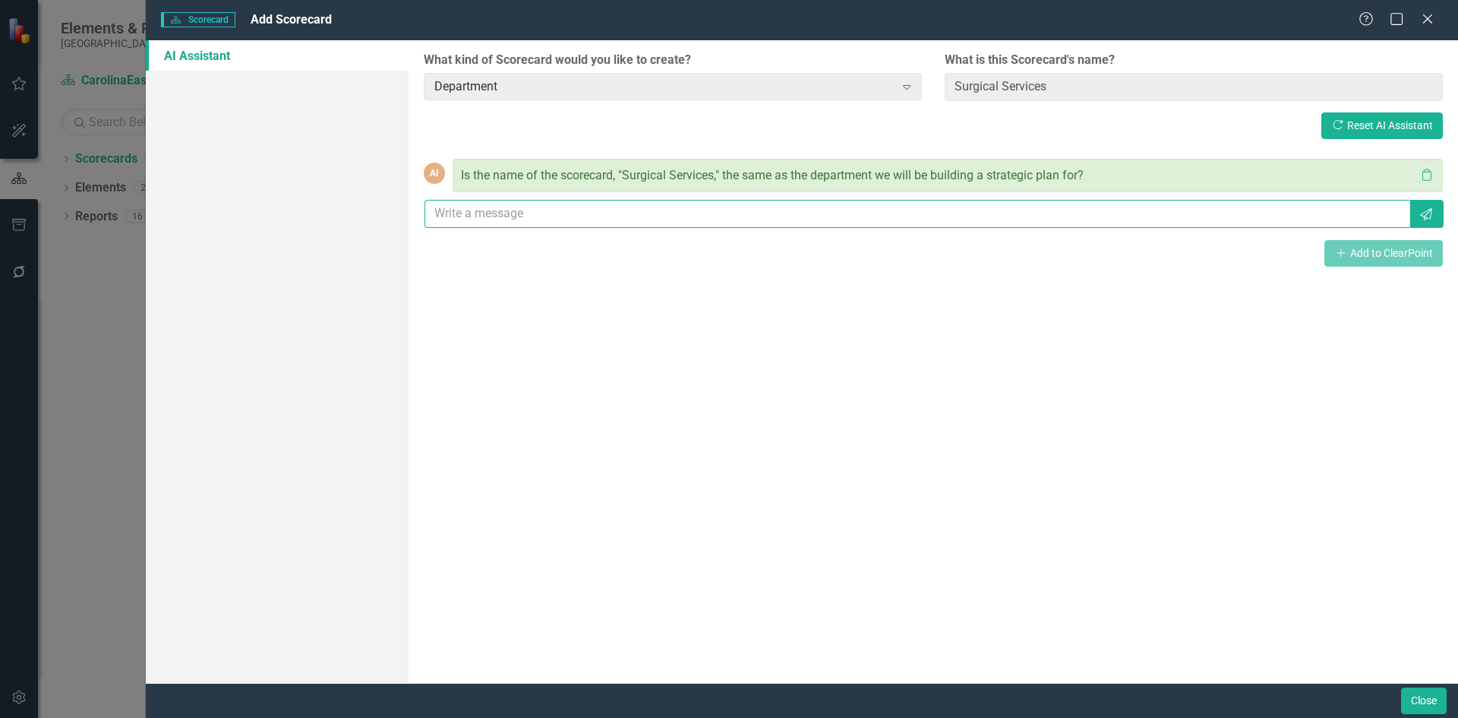
click at [504, 213] on input "text" at bounding box center [918, 214] width 986 height 28
type input "Yes"
click at [1422, 220] on button "Send" at bounding box center [1426, 214] width 35 height 28
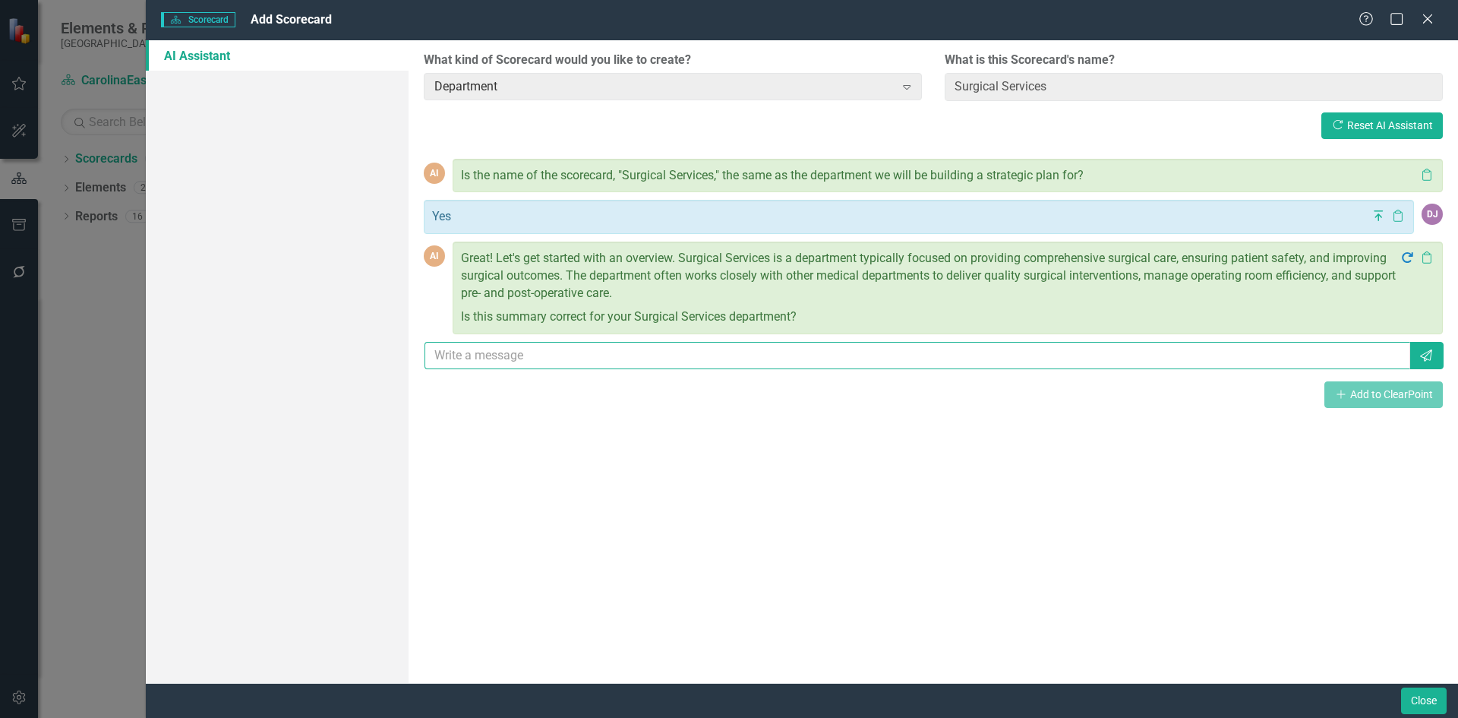
click at [528, 358] on input "text" at bounding box center [918, 356] width 986 height 28
type input "Yes"
click at [1420, 358] on icon "Send" at bounding box center [1426, 355] width 15 height 12
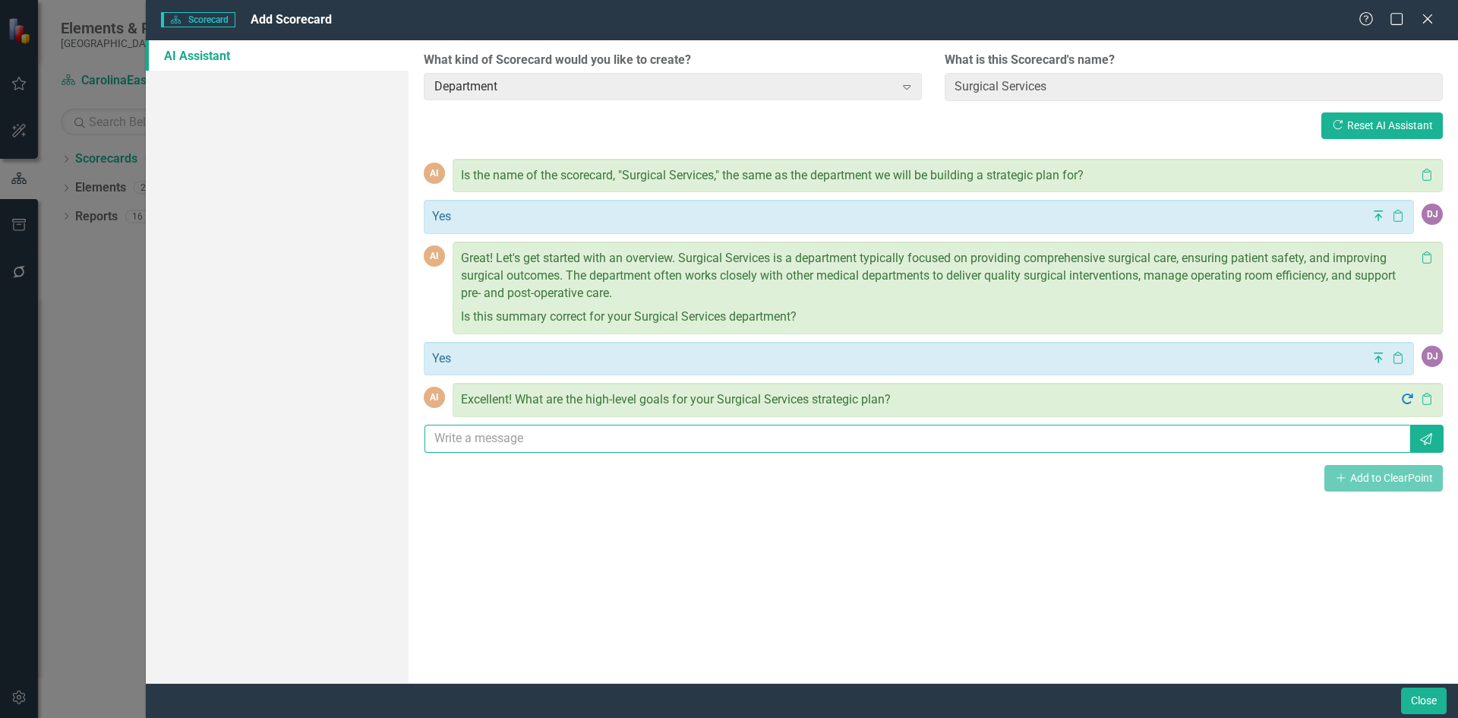
click at [465, 440] on input "text" at bounding box center [918, 439] width 986 height 28
type input "Maintain Turnaround time to an average of 30 minutes, patient safety, reduce in…"
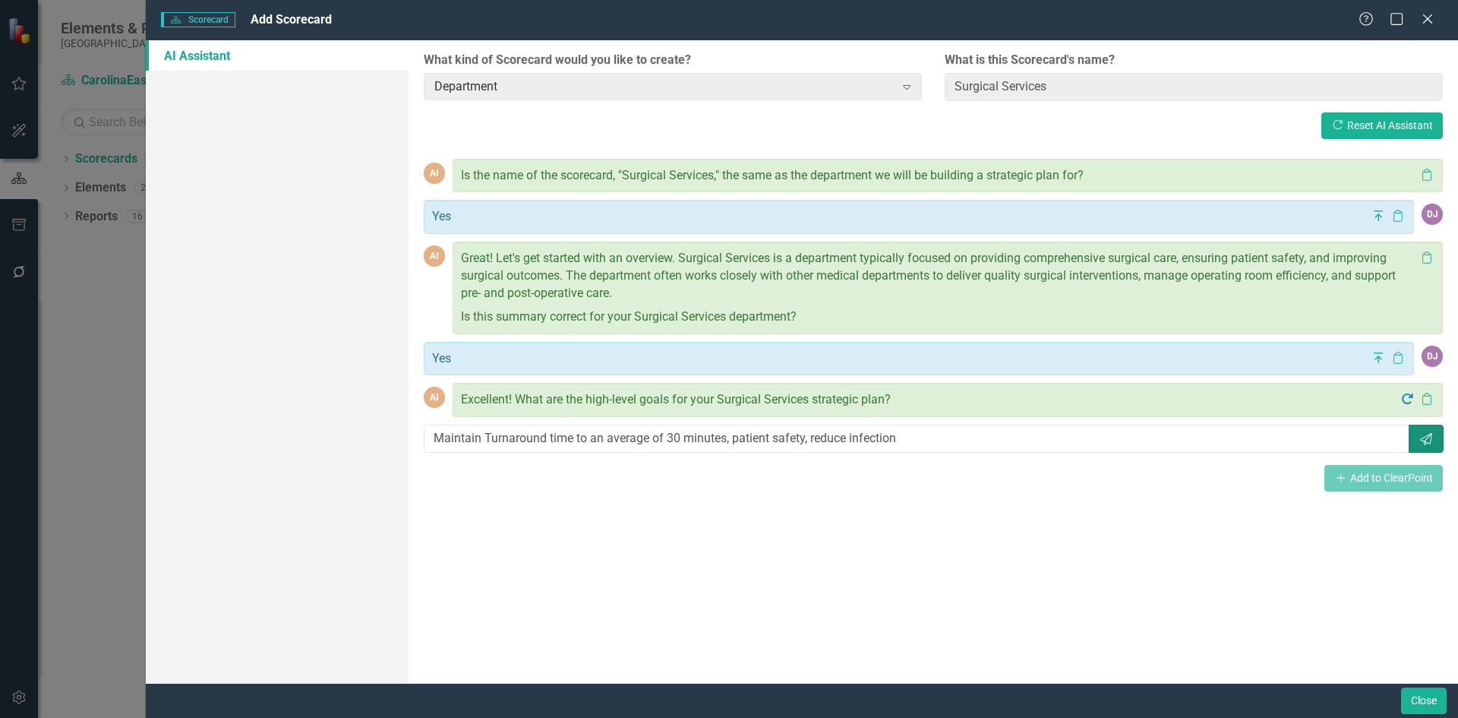
click at [1426, 439] on icon "button" at bounding box center [1426, 439] width 12 height 12
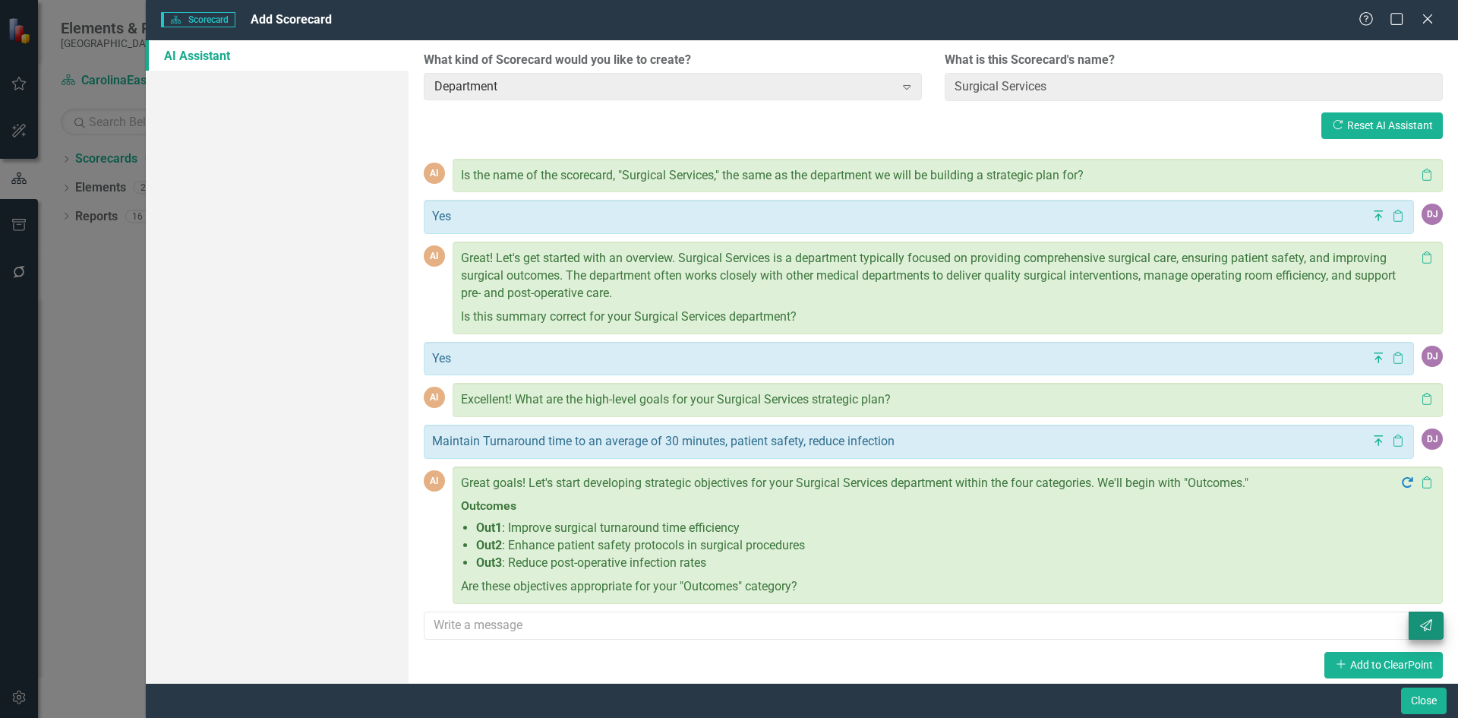
scroll to position [7, 0]
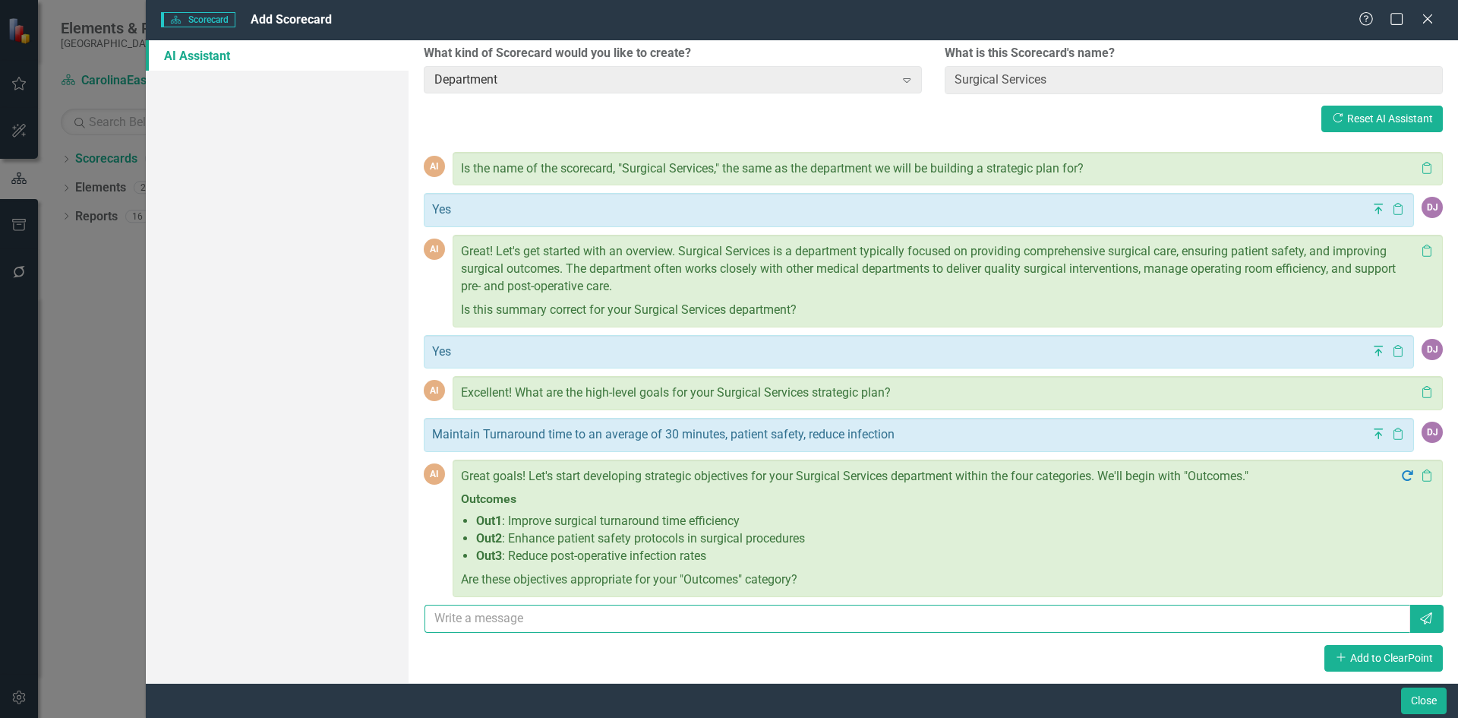
click at [613, 622] on input "text" at bounding box center [918, 619] width 986 height 28
type input "Yes"
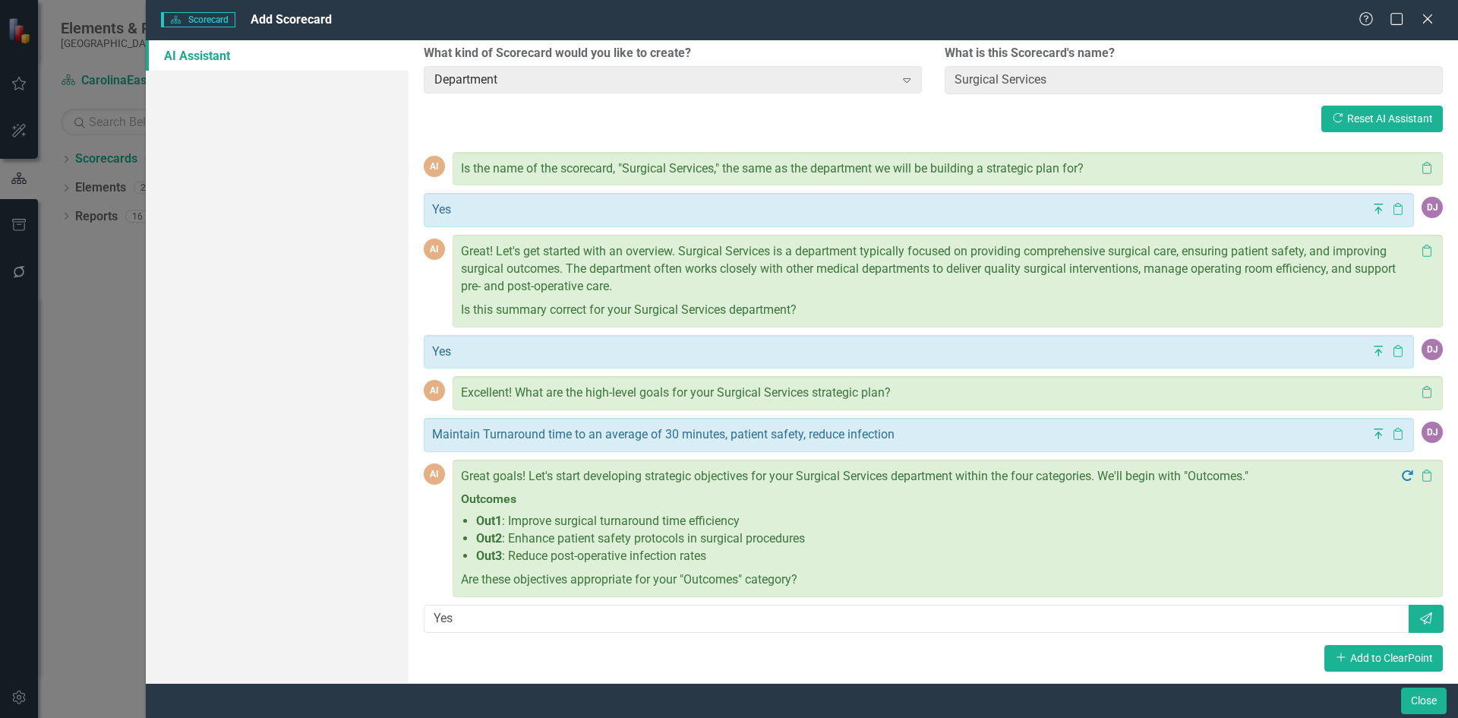
scroll to position [18, 0]
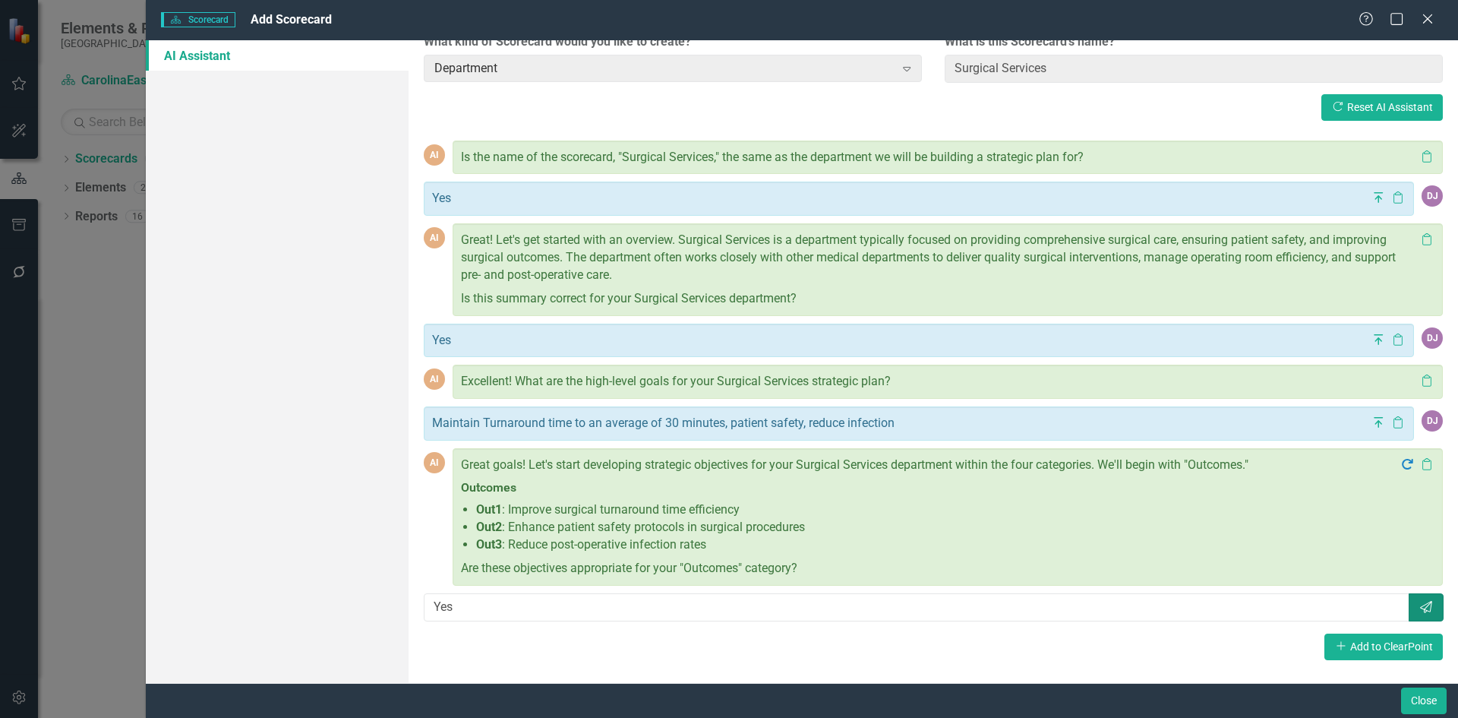
click at [1419, 607] on icon "Send" at bounding box center [1426, 607] width 15 height 12
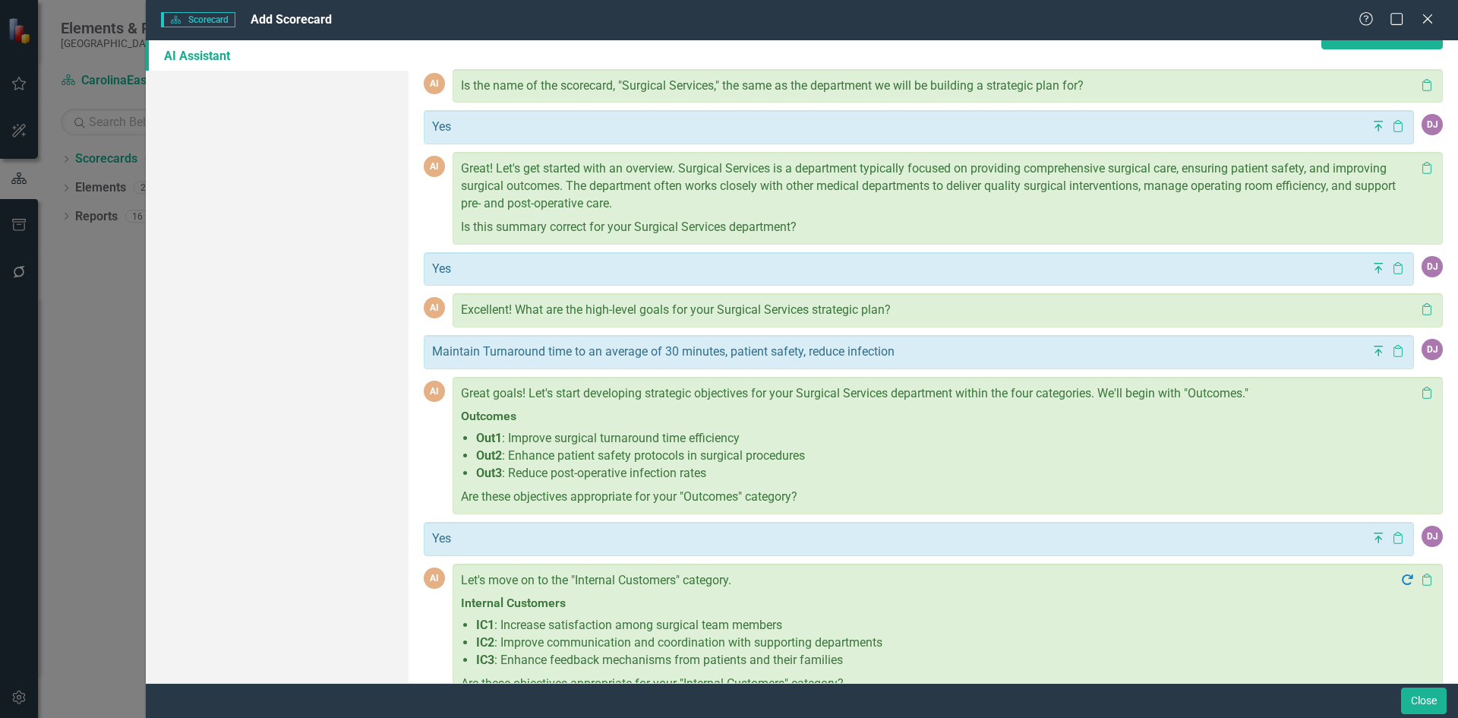
scroll to position [193, 0]
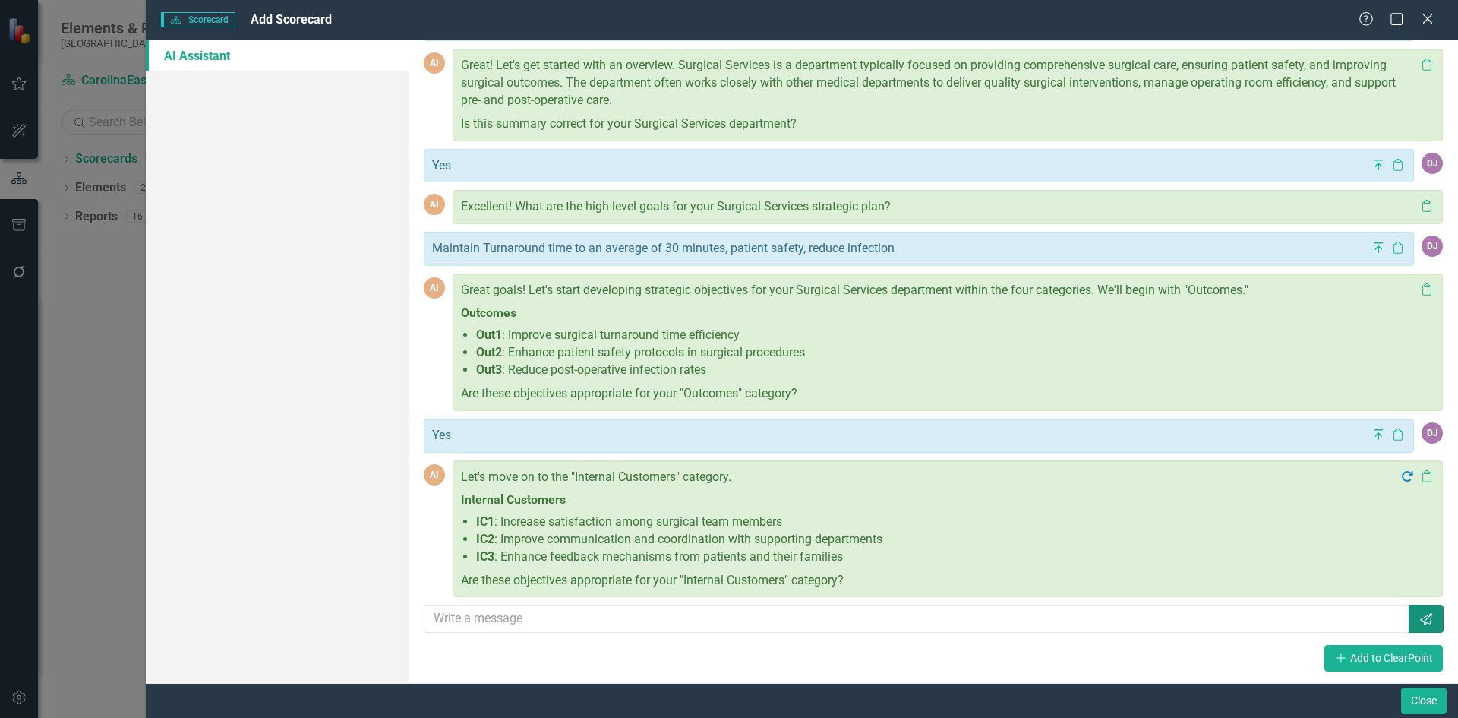
click at [1419, 622] on icon "Send" at bounding box center [1426, 619] width 15 height 12
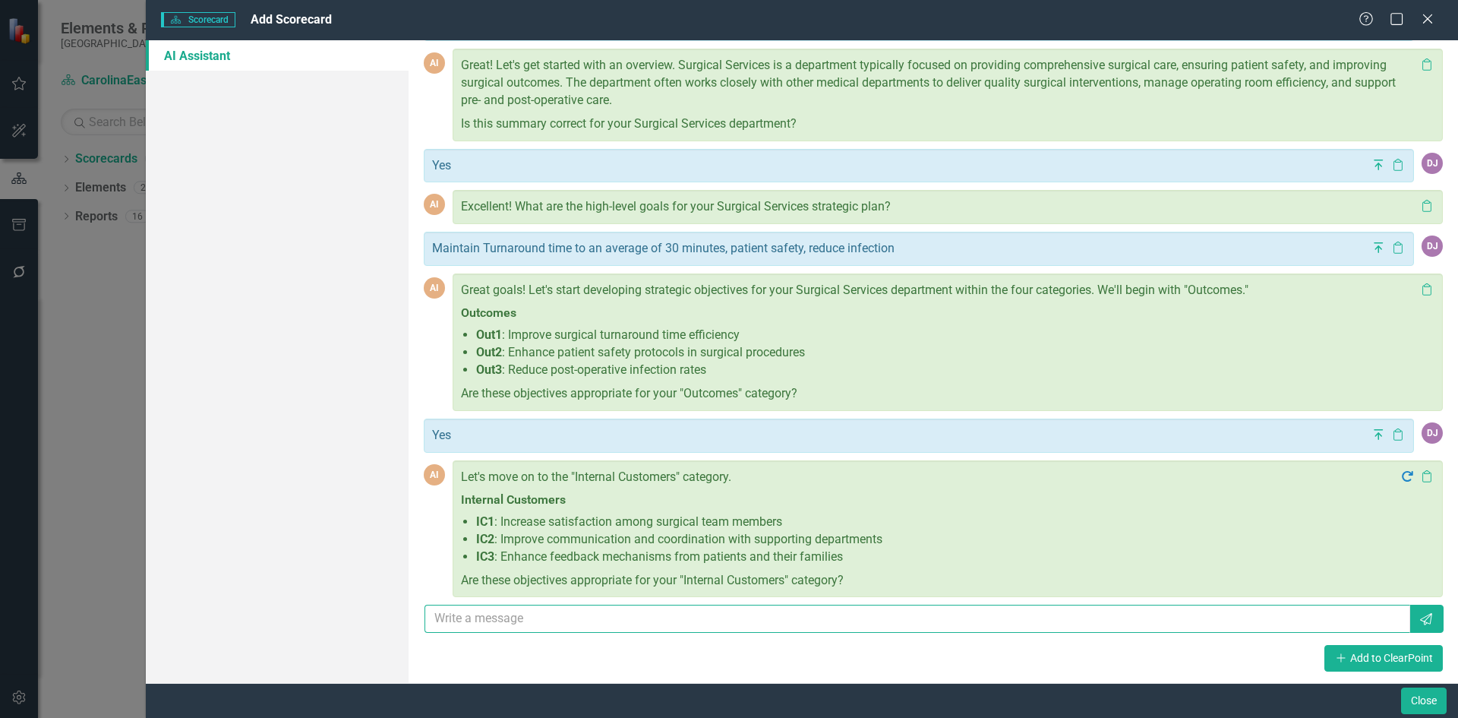
click at [679, 615] on input "text" at bounding box center [918, 619] width 986 height 28
type input "Yes"
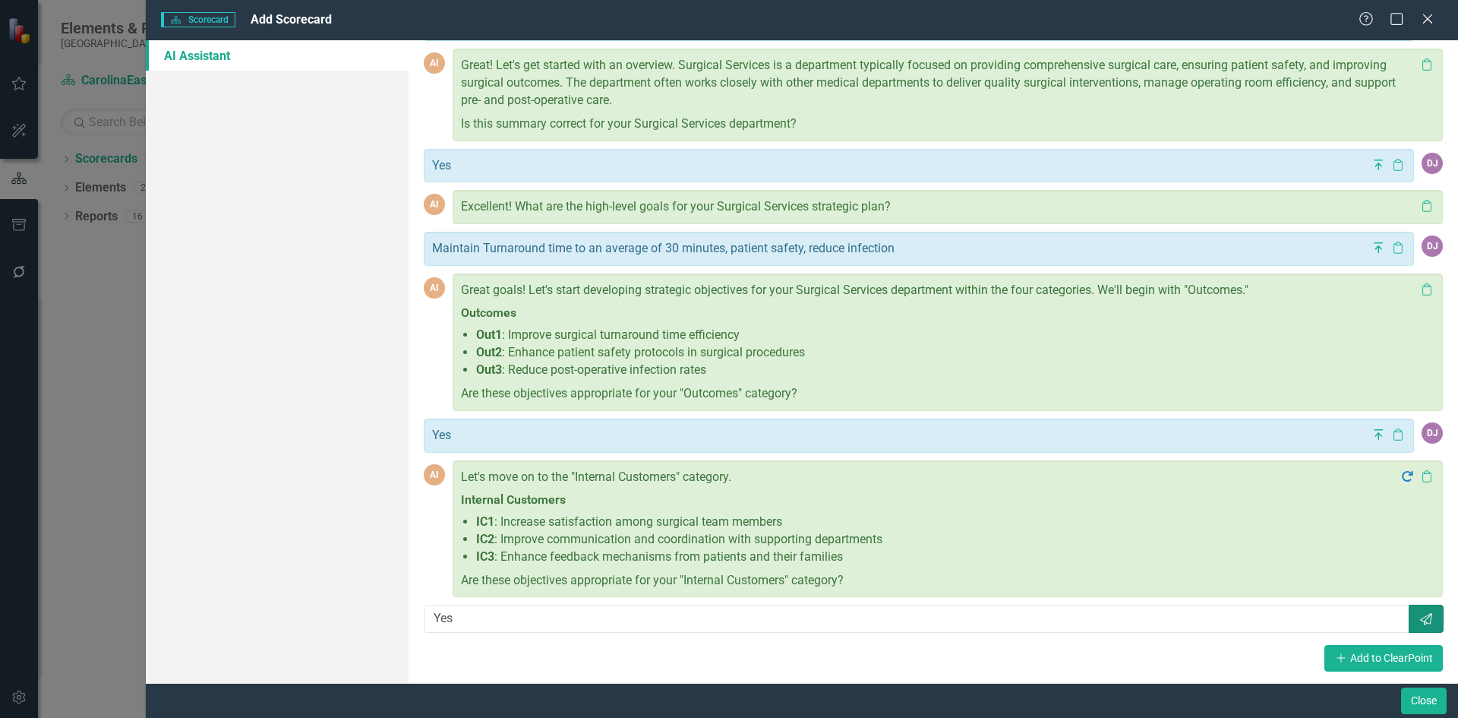
click at [1409, 627] on button "Send" at bounding box center [1426, 619] width 35 height 28
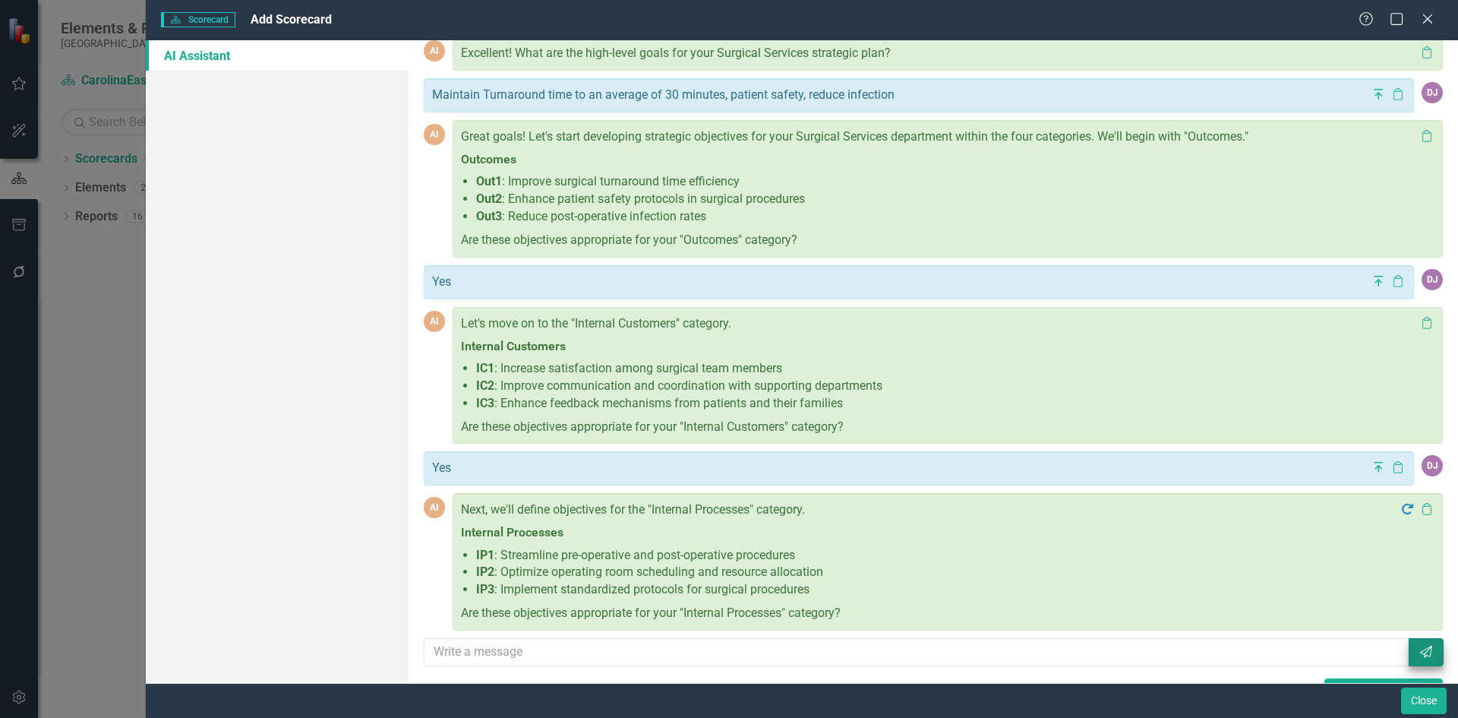
scroll to position [380, 0]
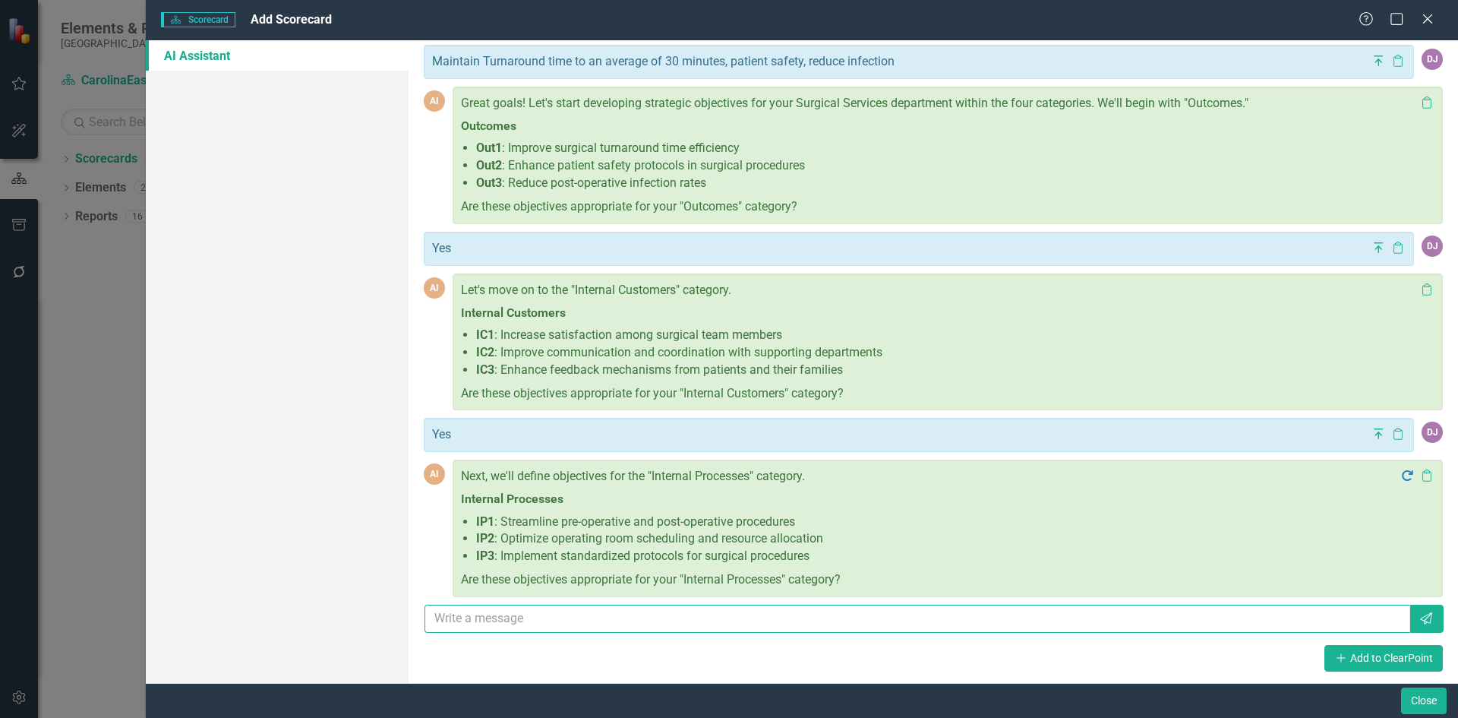
click at [523, 618] on input "text" at bounding box center [918, 619] width 986 height 28
type input "Yes"
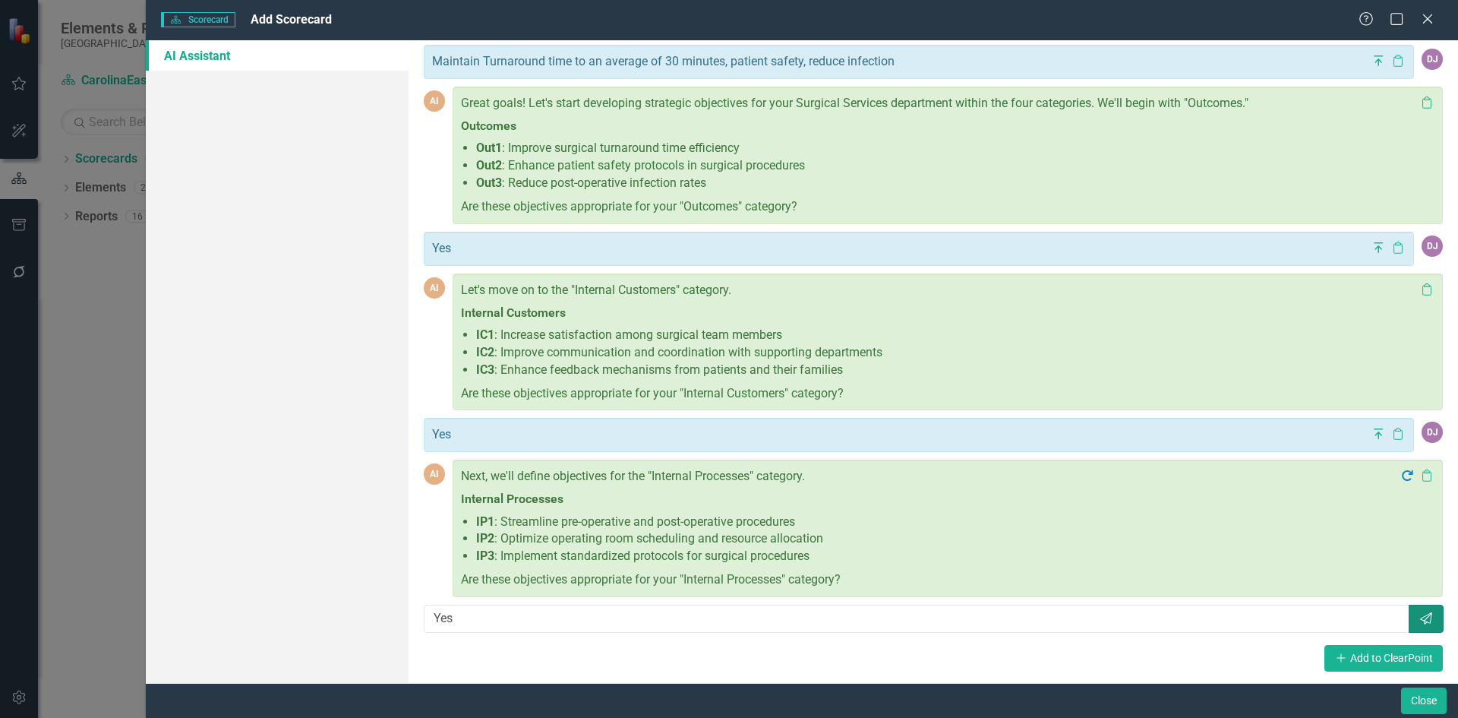
click at [1419, 620] on icon "Send" at bounding box center [1426, 618] width 15 height 12
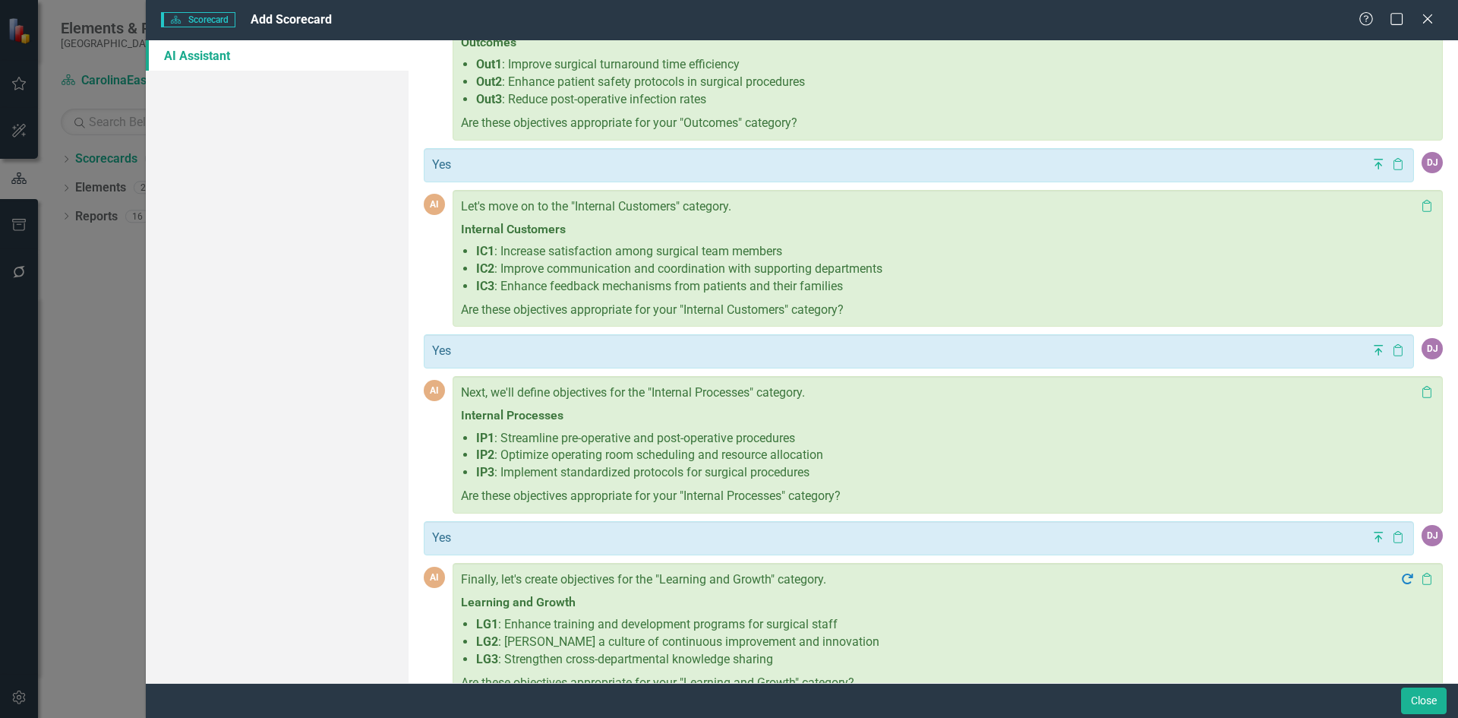
scroll to position [566, 0]
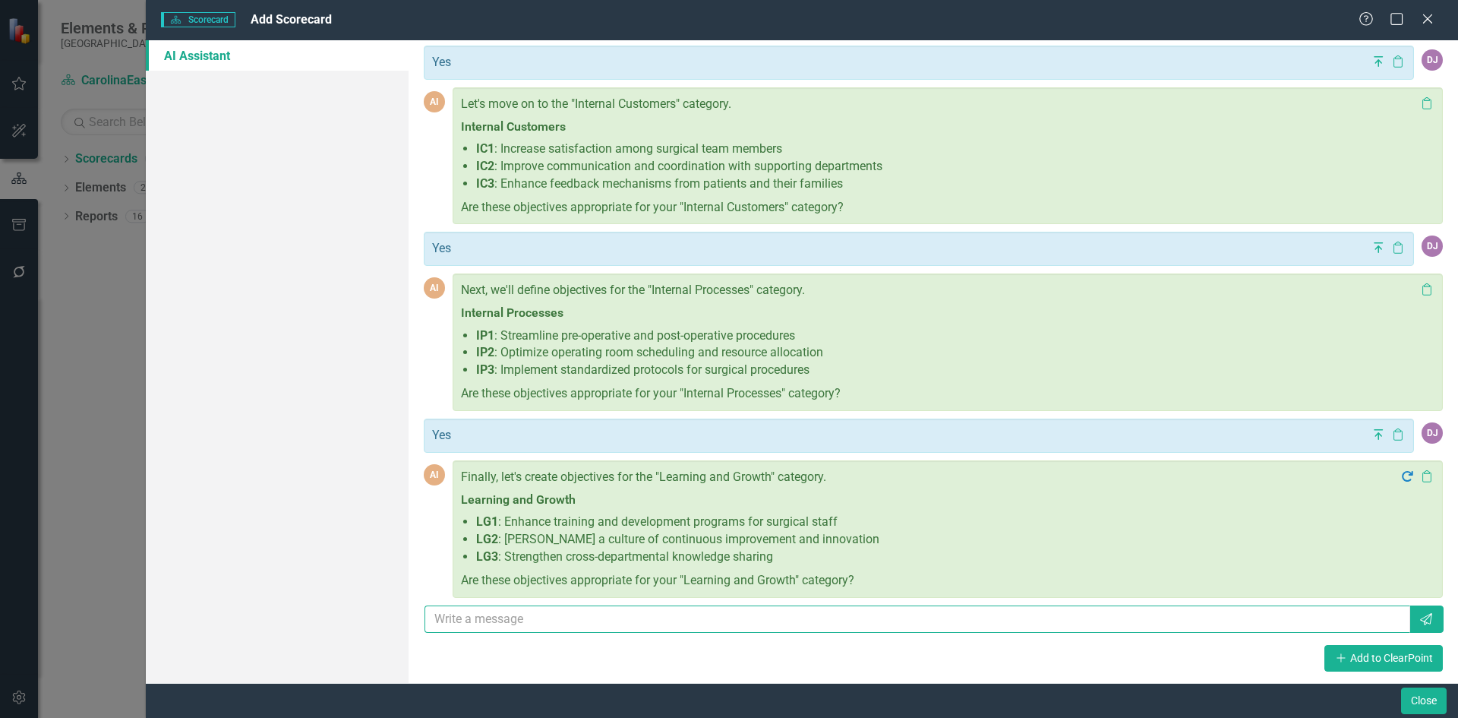
click at [545, 626] on input "text" at bounding box center [918, 619] width 986 height 28
type input "Yes"
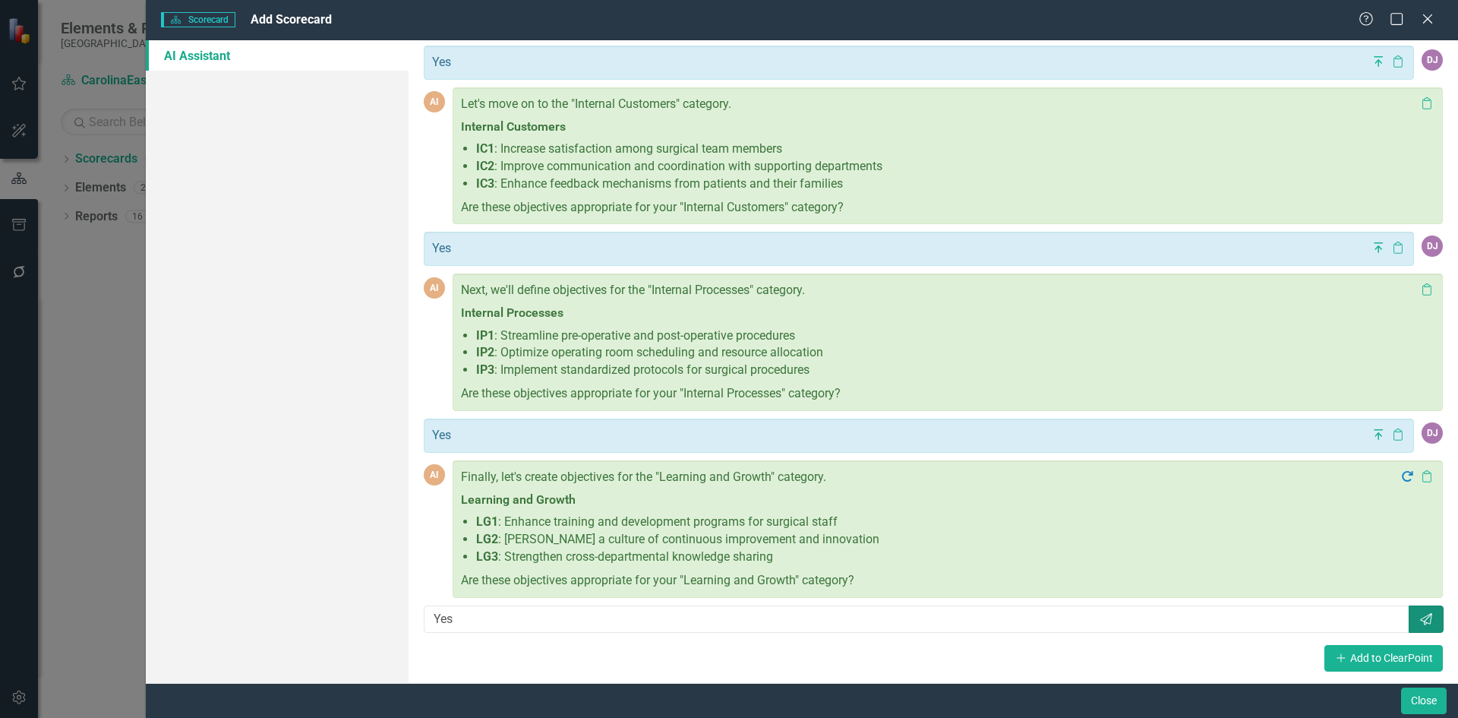
click at [1419, 624] on icon "Send" at bounding box center [1426, 619] width 15 height 12
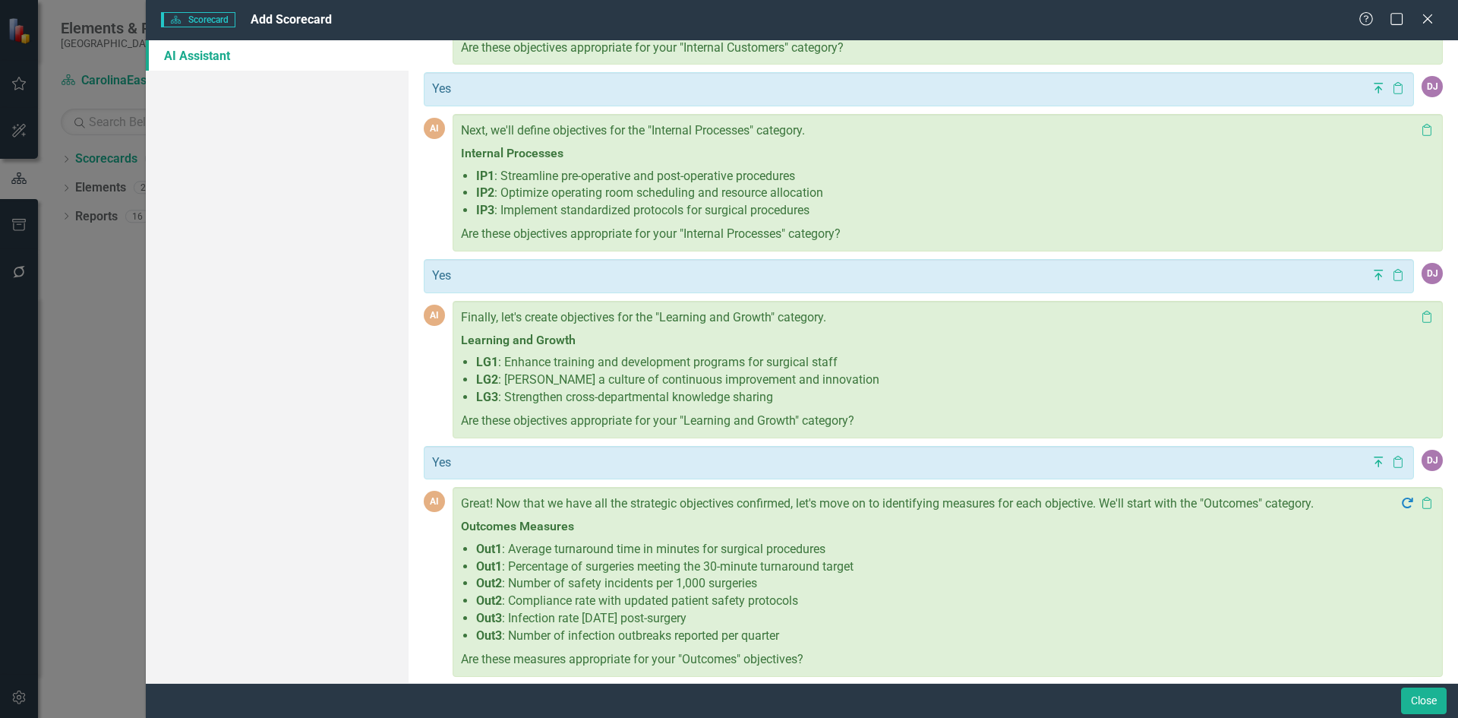
scroll to position [805, 0]
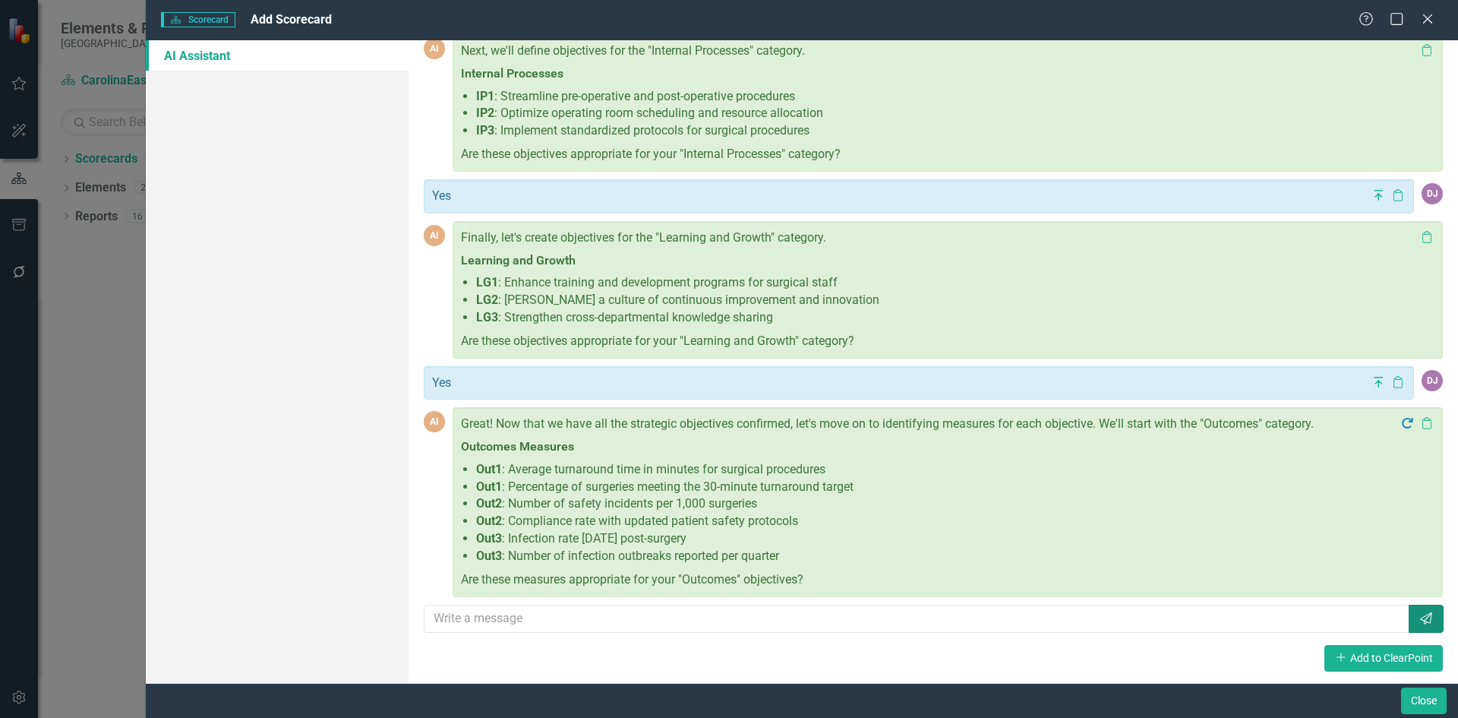
click at [1420, 620] on icon "button" at bounding box center [1426, 618] width 12 height 12
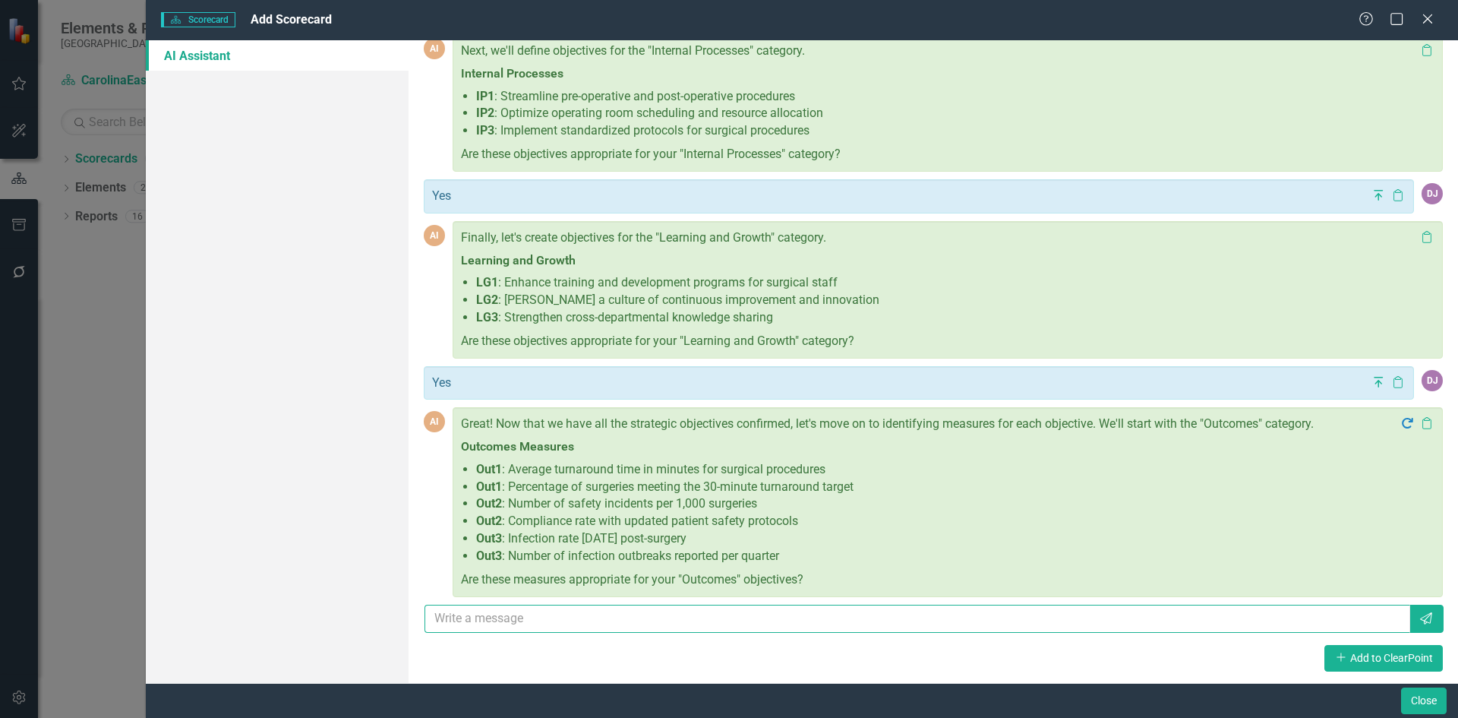
click at [586, 622] on input "text" at bounding box center [918, 619] width 986 height 28
type input "Yes"
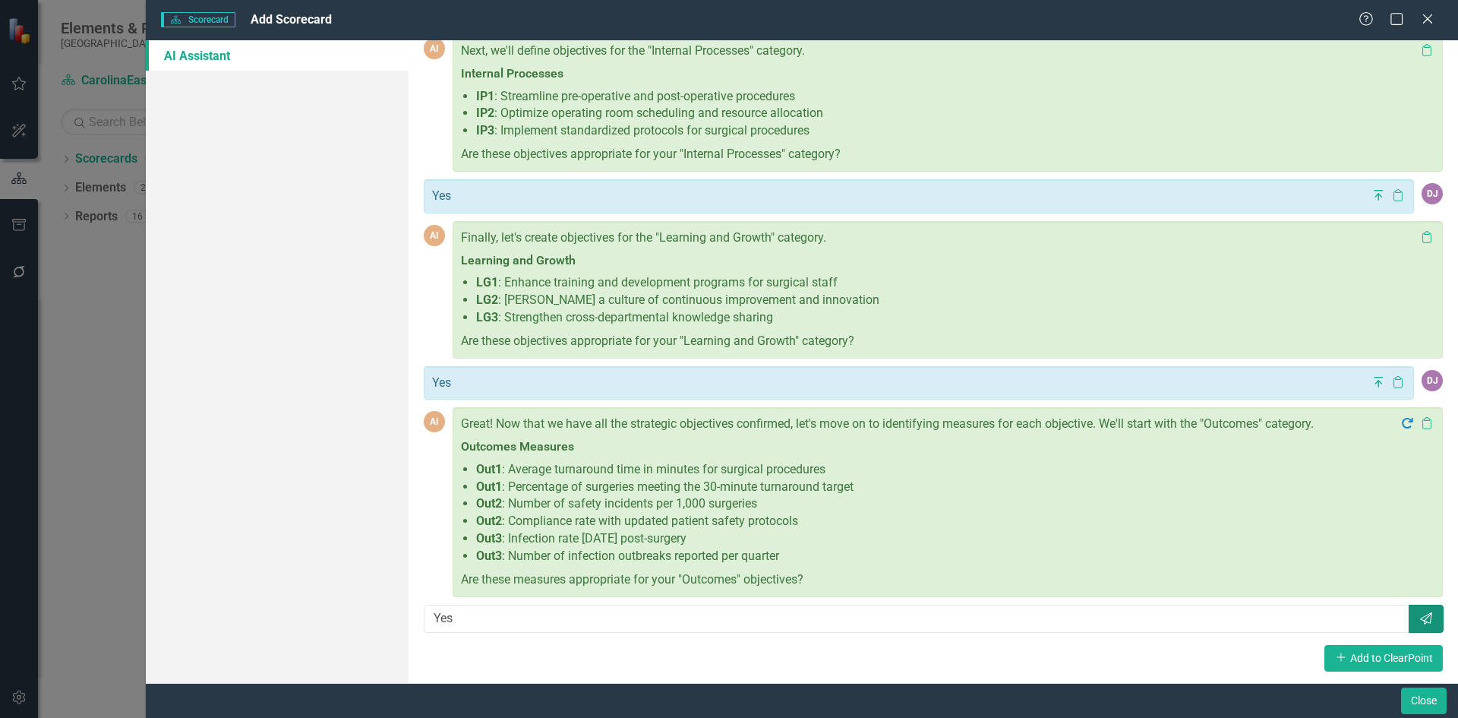
click at [1419, 620] on icon "Send" at bounding box center [1426, 618] width 15 height 12
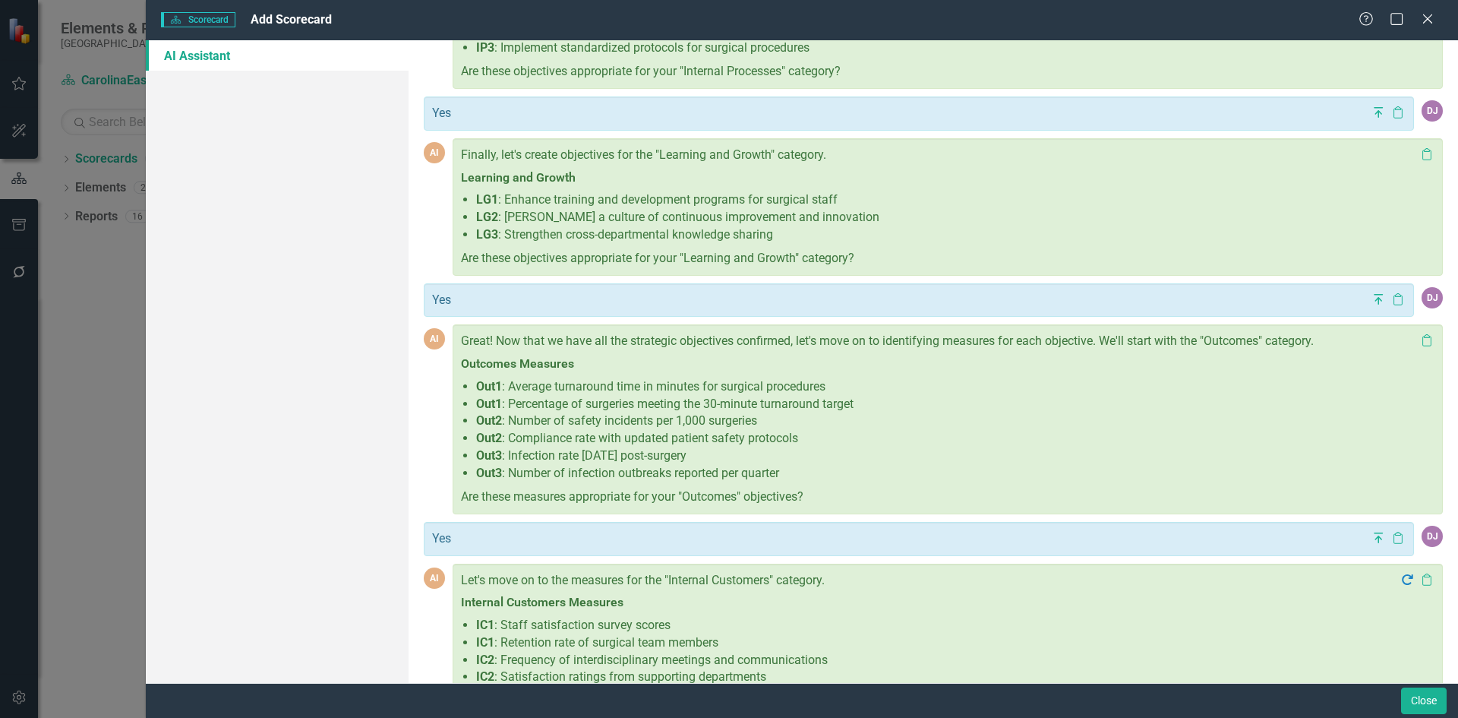
scroll to position [1044, 0]
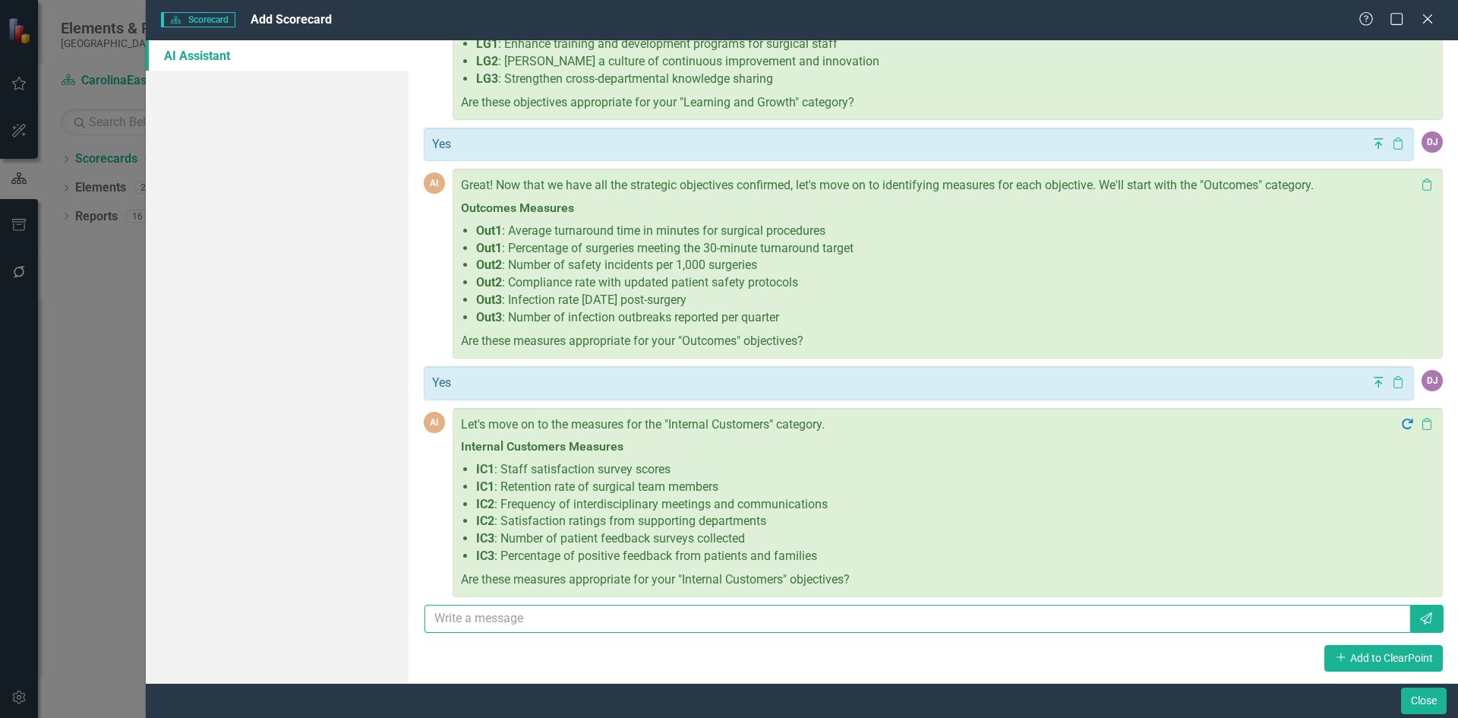
click at [516, 618] on input "text" at bounding box center [918, 619] width 986 height 28
type input "Yes"
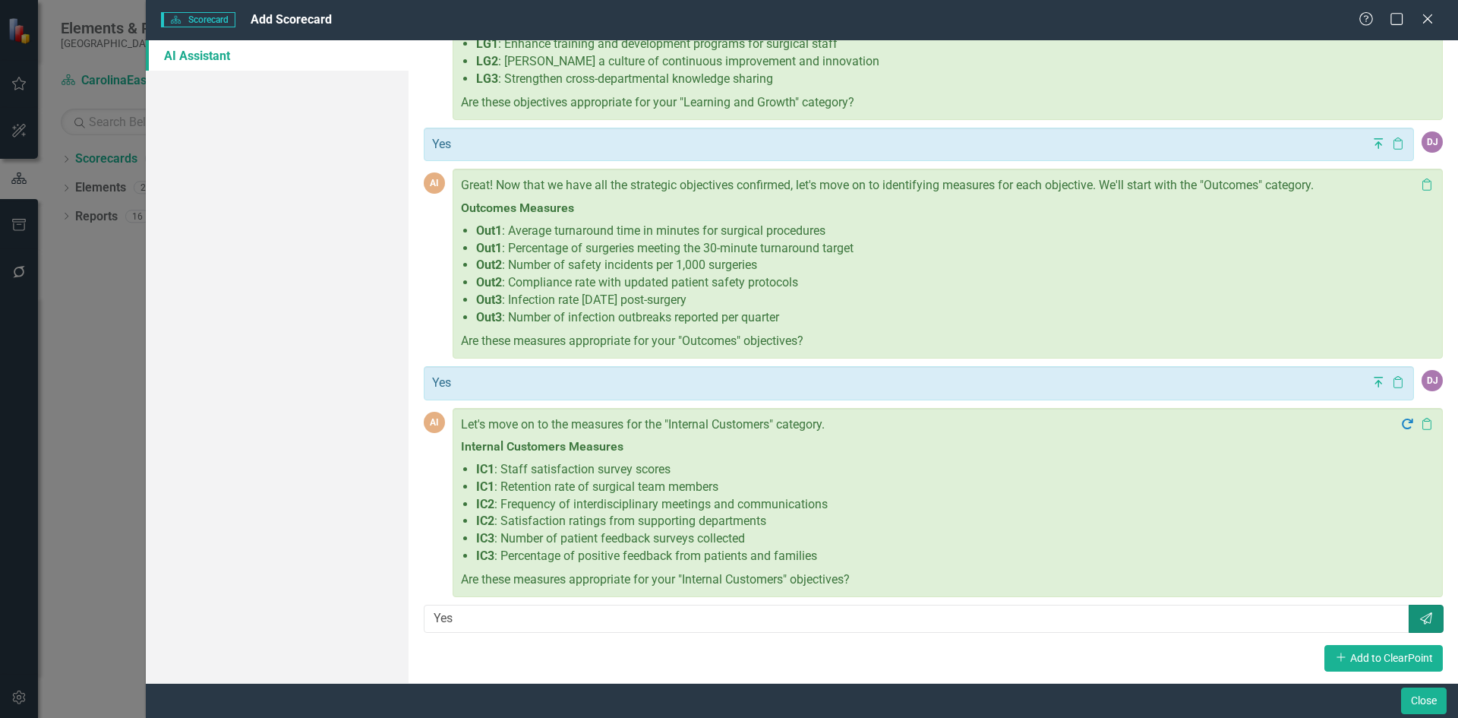
click at [1420, 618] on icon "button" at bounding box center [1426, 618] width 12 height 12
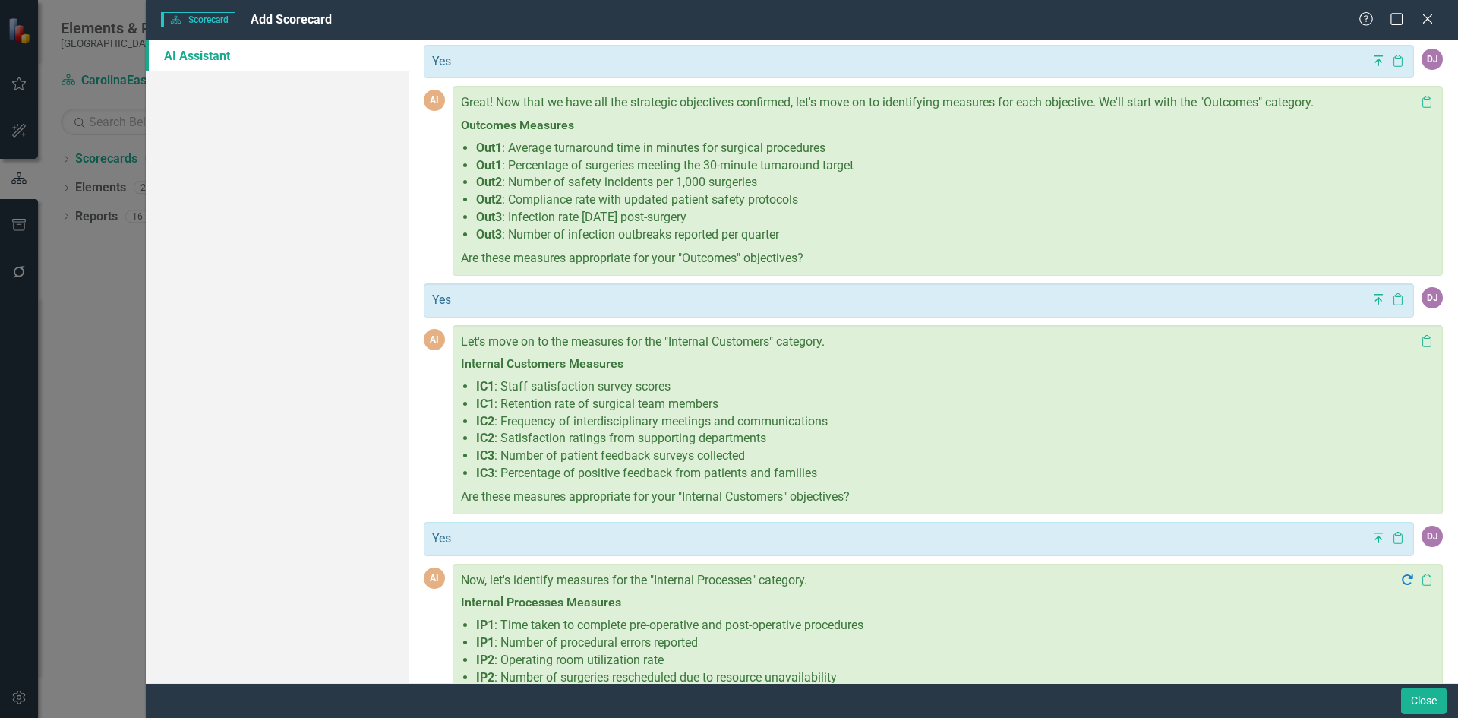
scroll to position [1282, 0]
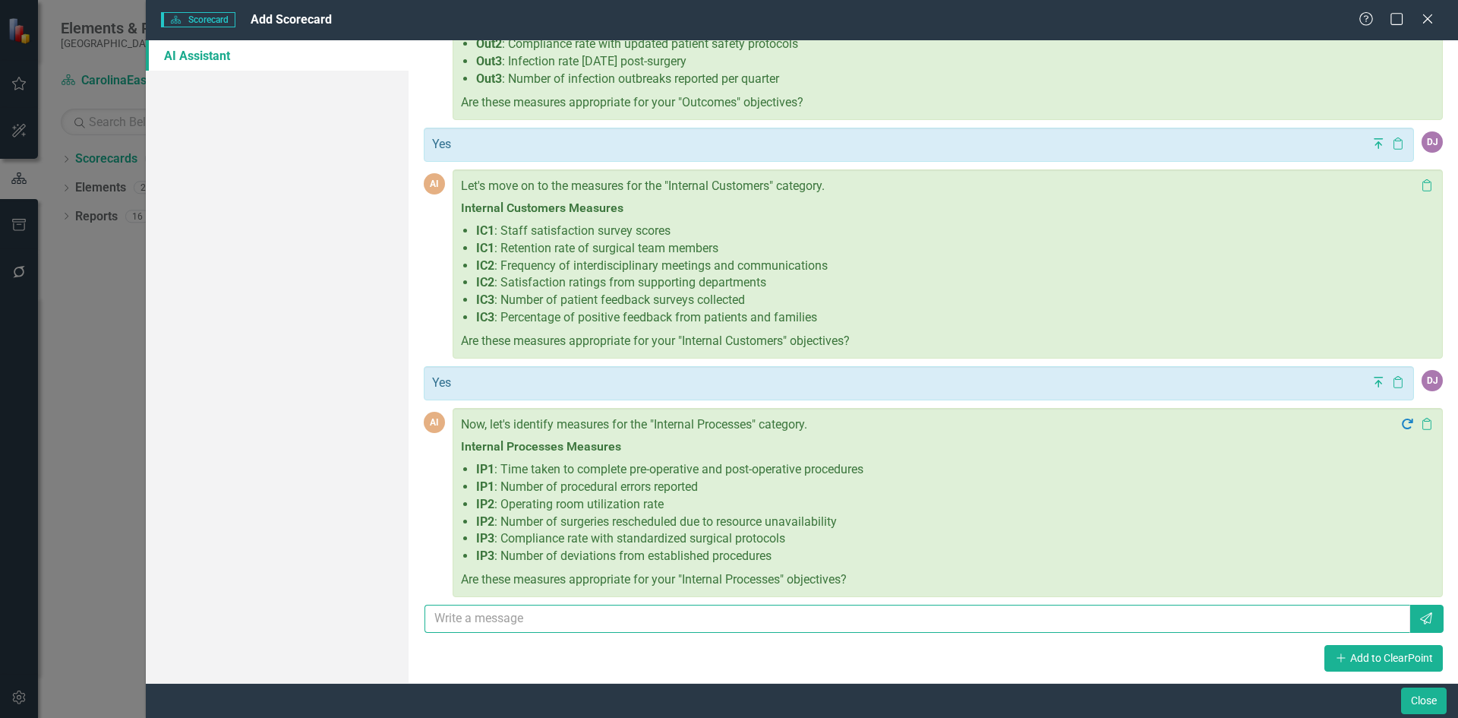
click at [532, 620] on input "text" at bounding box center [918, 619] width 986 height 28
type input "Yes"
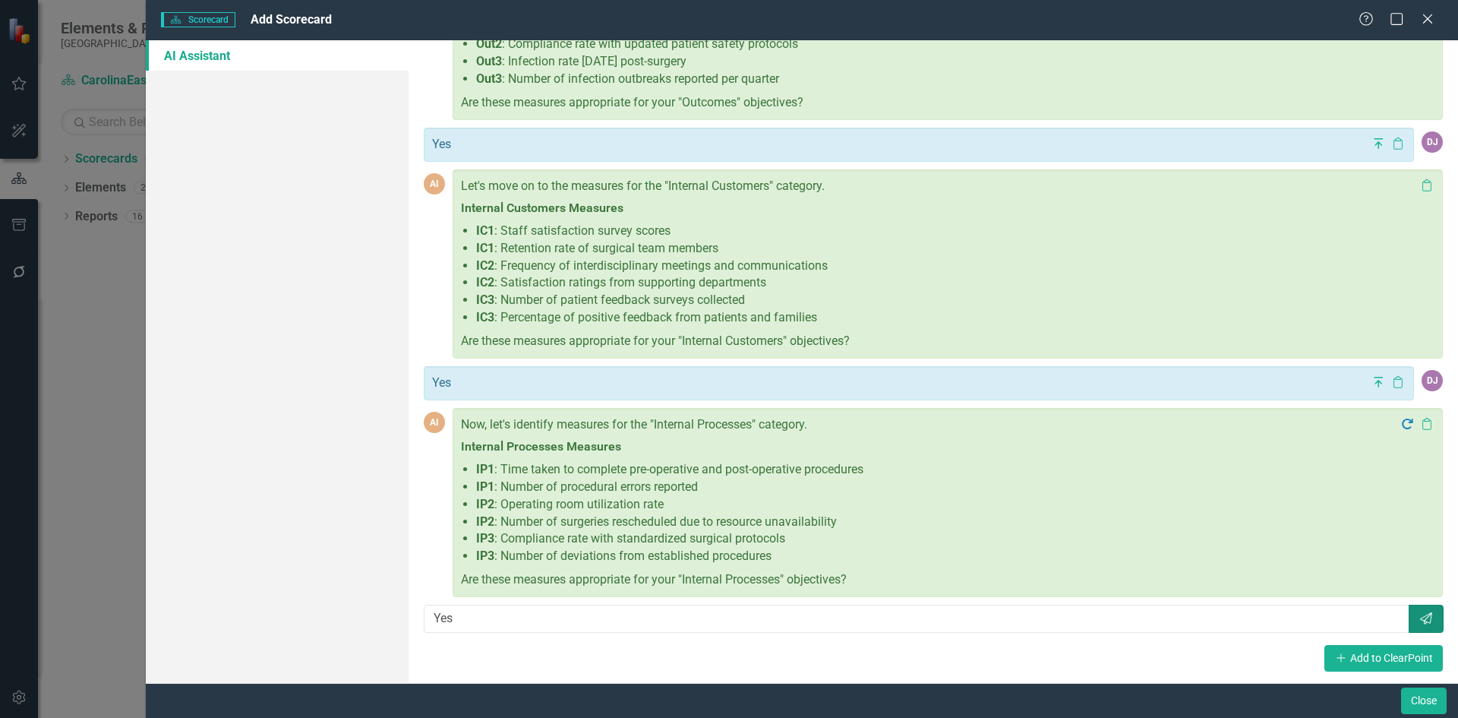
click at [1421, 622] on icon "Send" at bounding box center [1426, 618] width 15 height 12
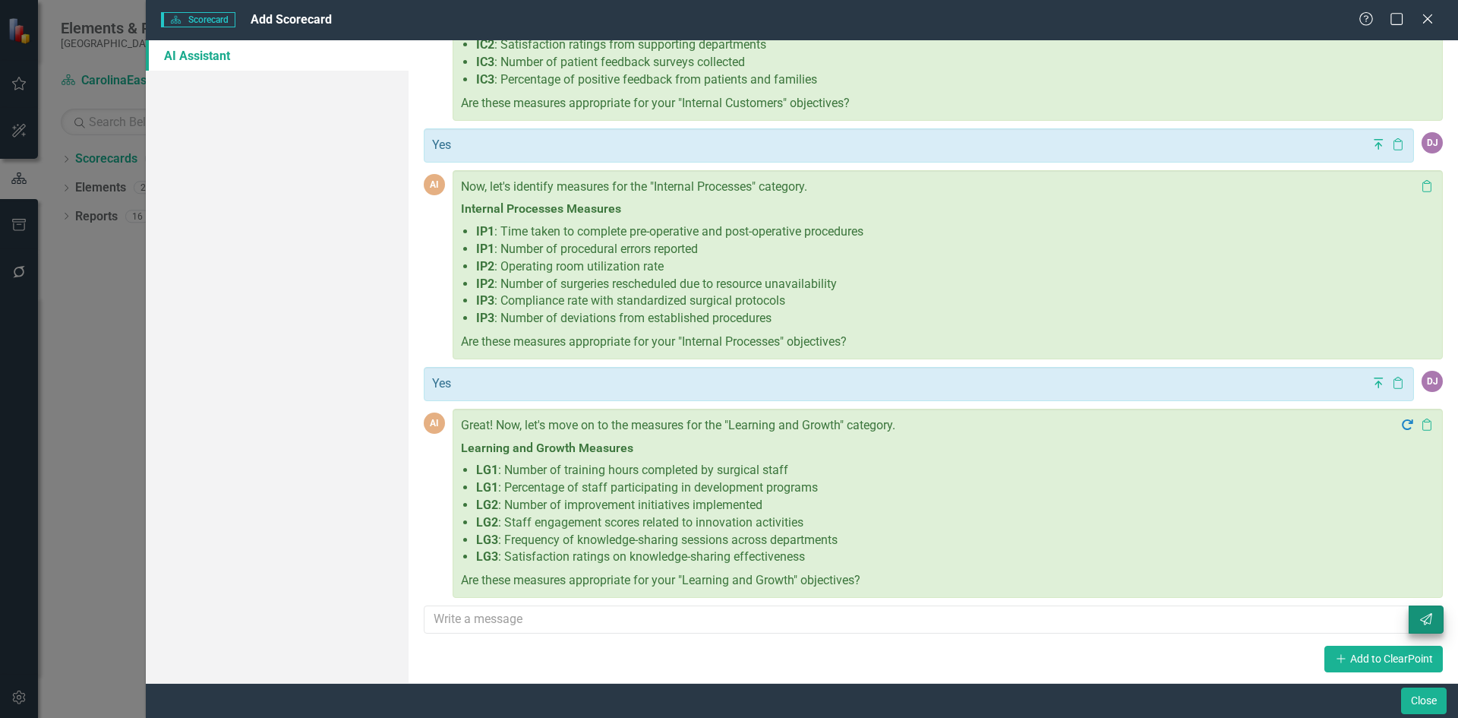
scroll to position [1520, 0]
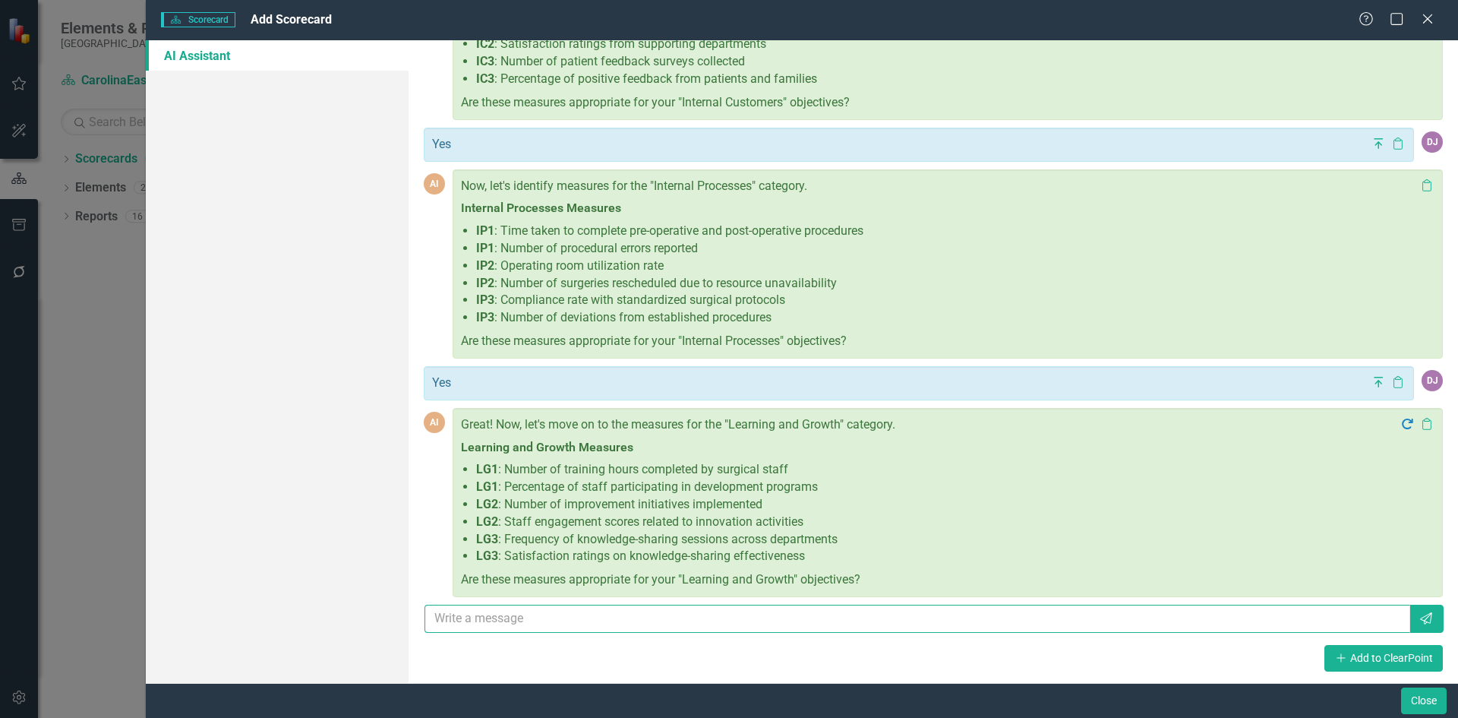
click at [563, 626] on input "text" at bounding box center [918, 619] width 986 height 28
type input "Yes"
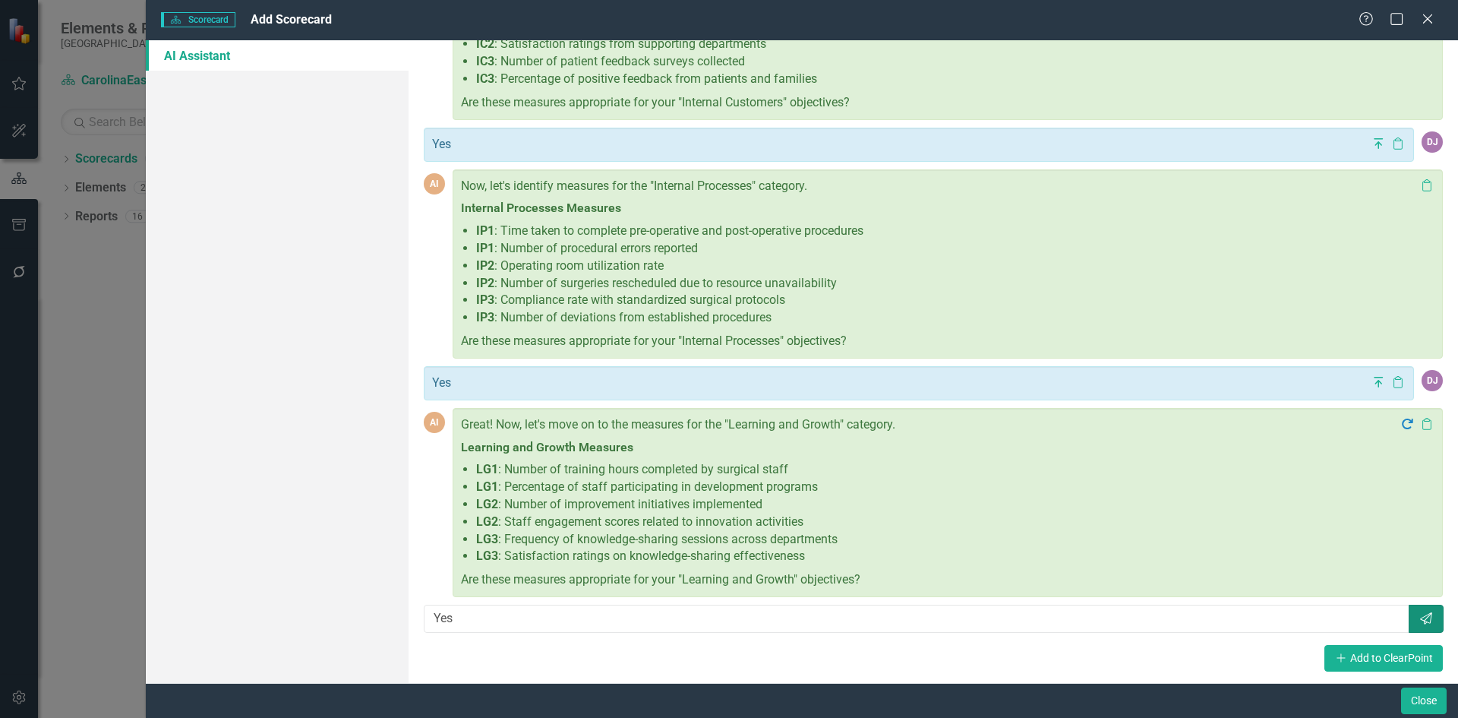
click at [1421, 624] on icon "Send" at bounding box center [1426, 618] width 15 height 12
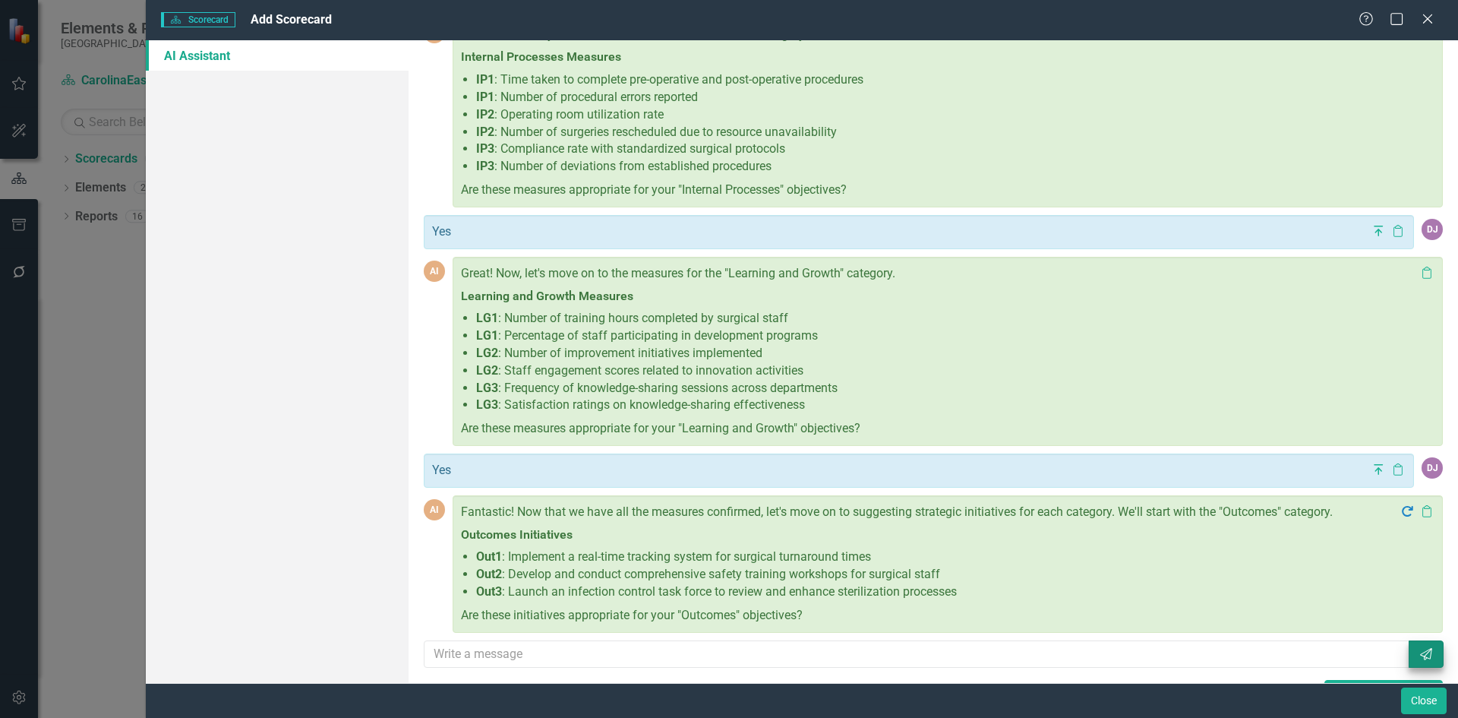
scroll to position [1707, 0]
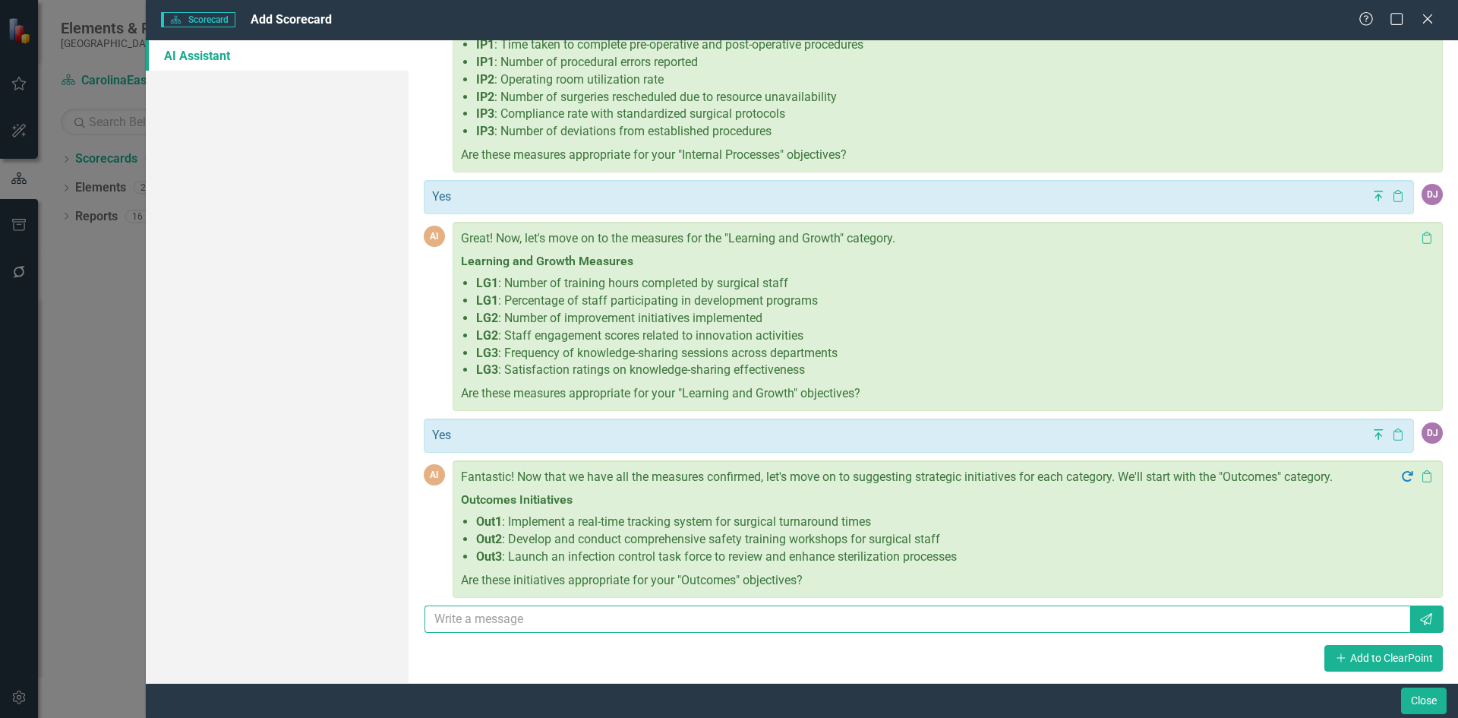
click at [486, 627] on input "text" at bounding box center [918, 619] width 986 height 28
type input "Yes"
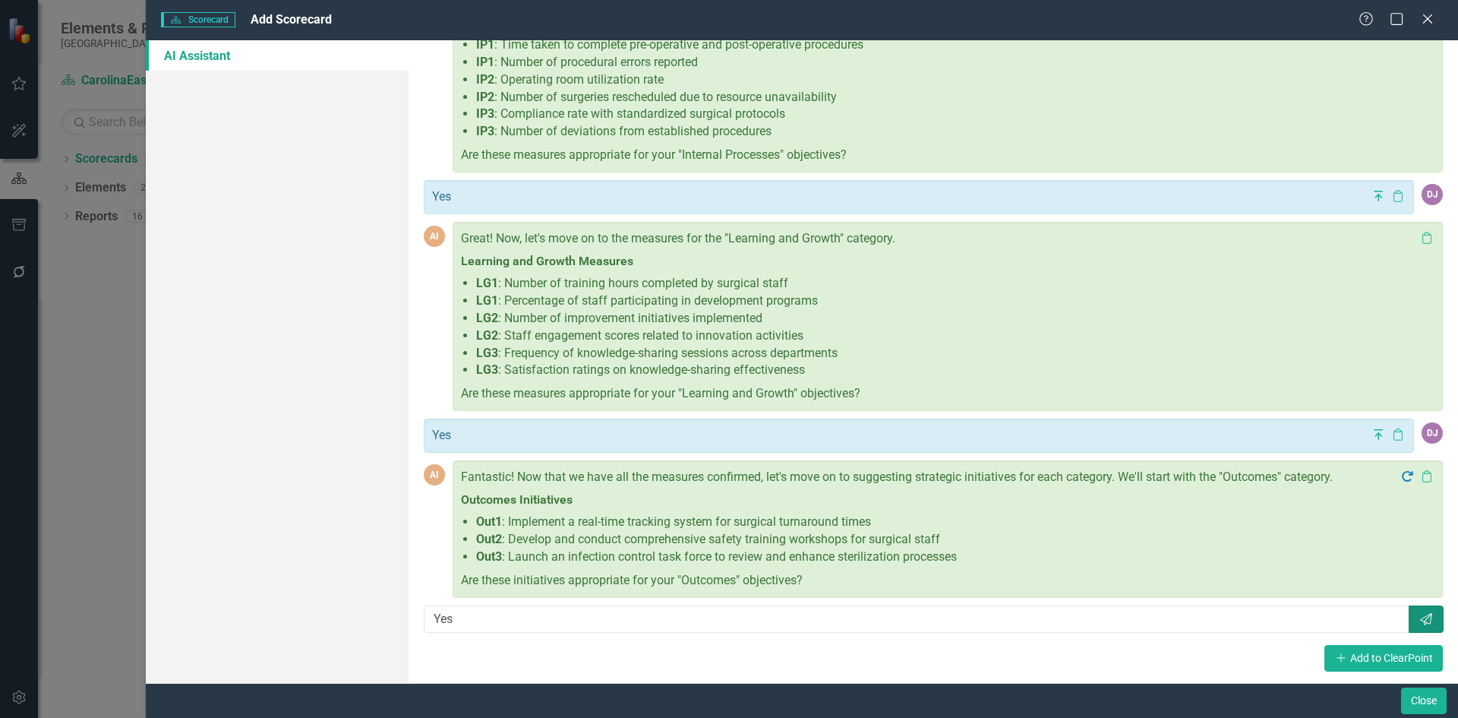
click at [1422, 627] on button "Send" at bounding box center [1426, 619] width 35 height 28
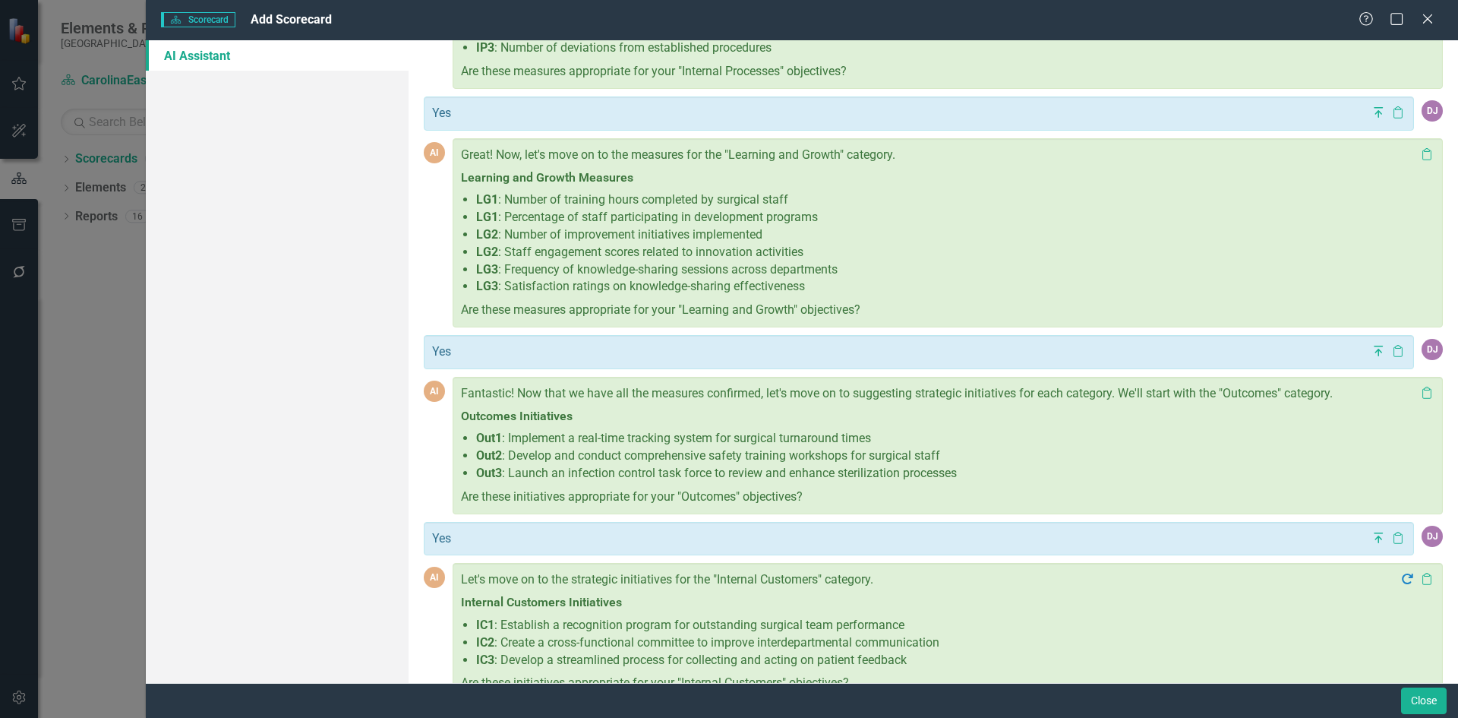
scroll to position [1893, 0]
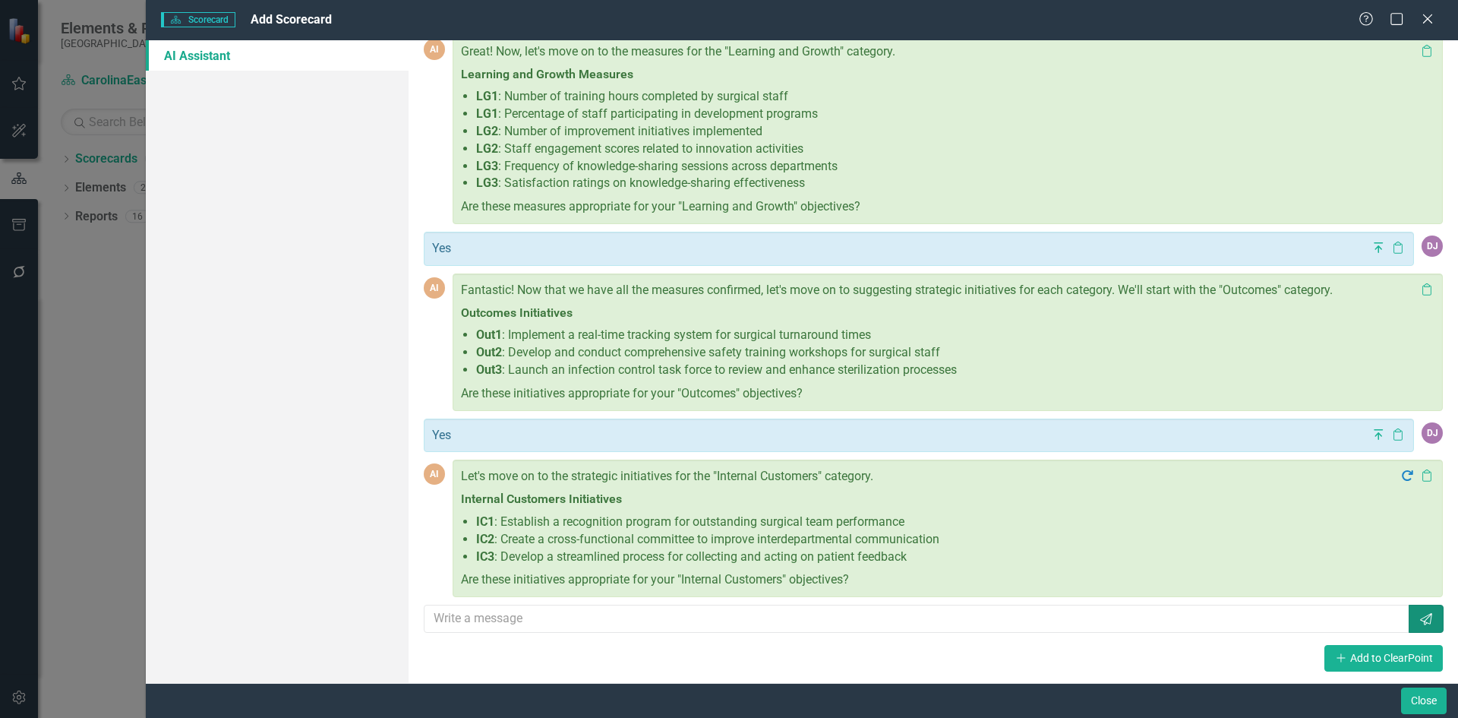
click at [1422, 622] on icon "Send" at bounding box center [1426, 619] width 15 height 12
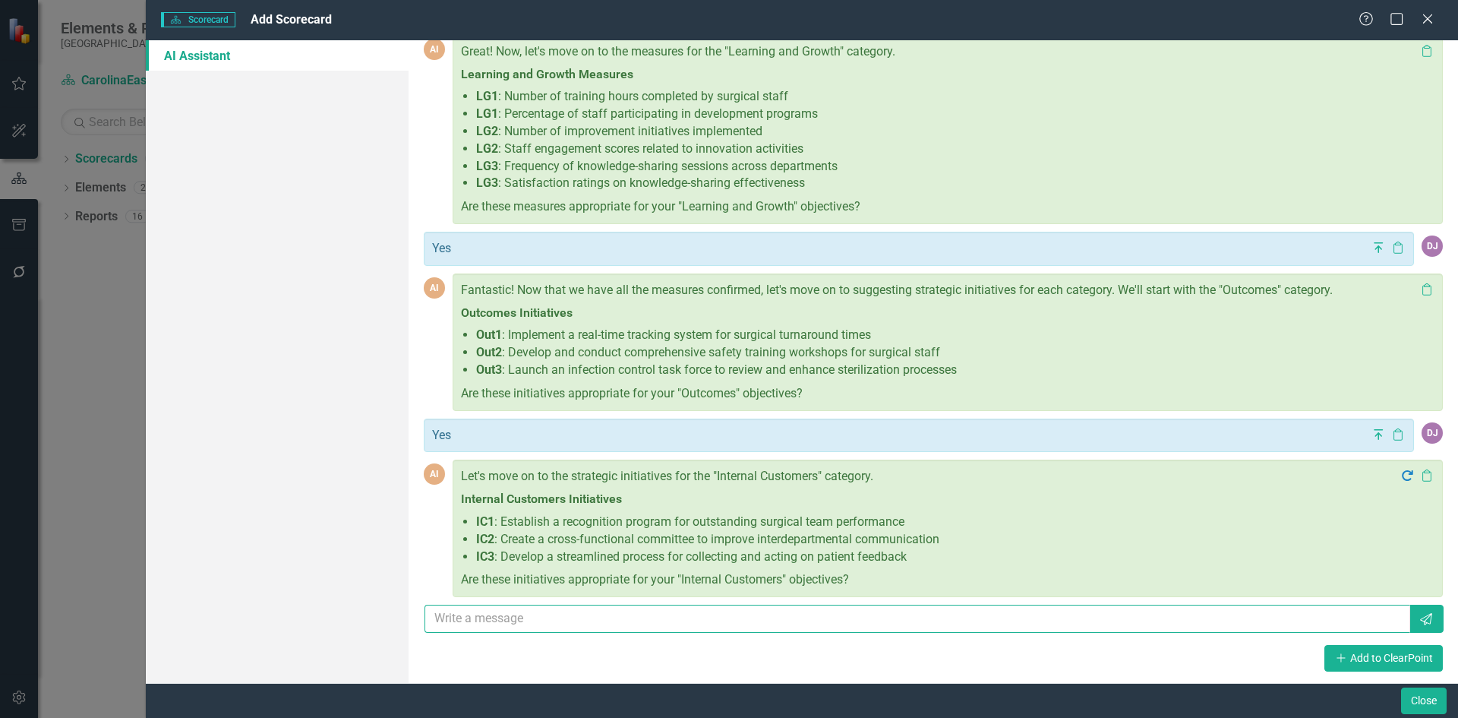
click at [474, 614] on input "text" at bounding box center [918, 619] width 986 height 28
type input "Yes"
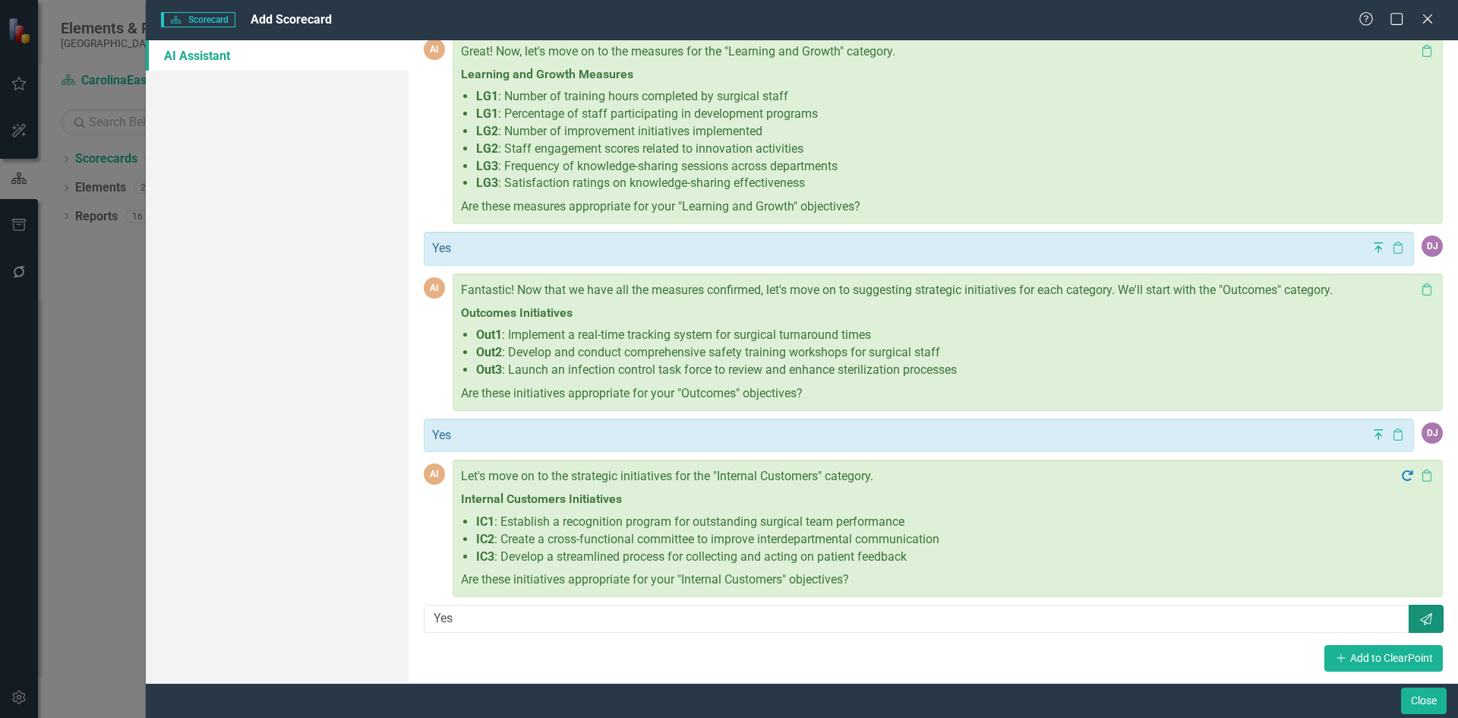
click at [1420, 624] on icon "button" at bounding box center [1426, 619] width 12 height 12
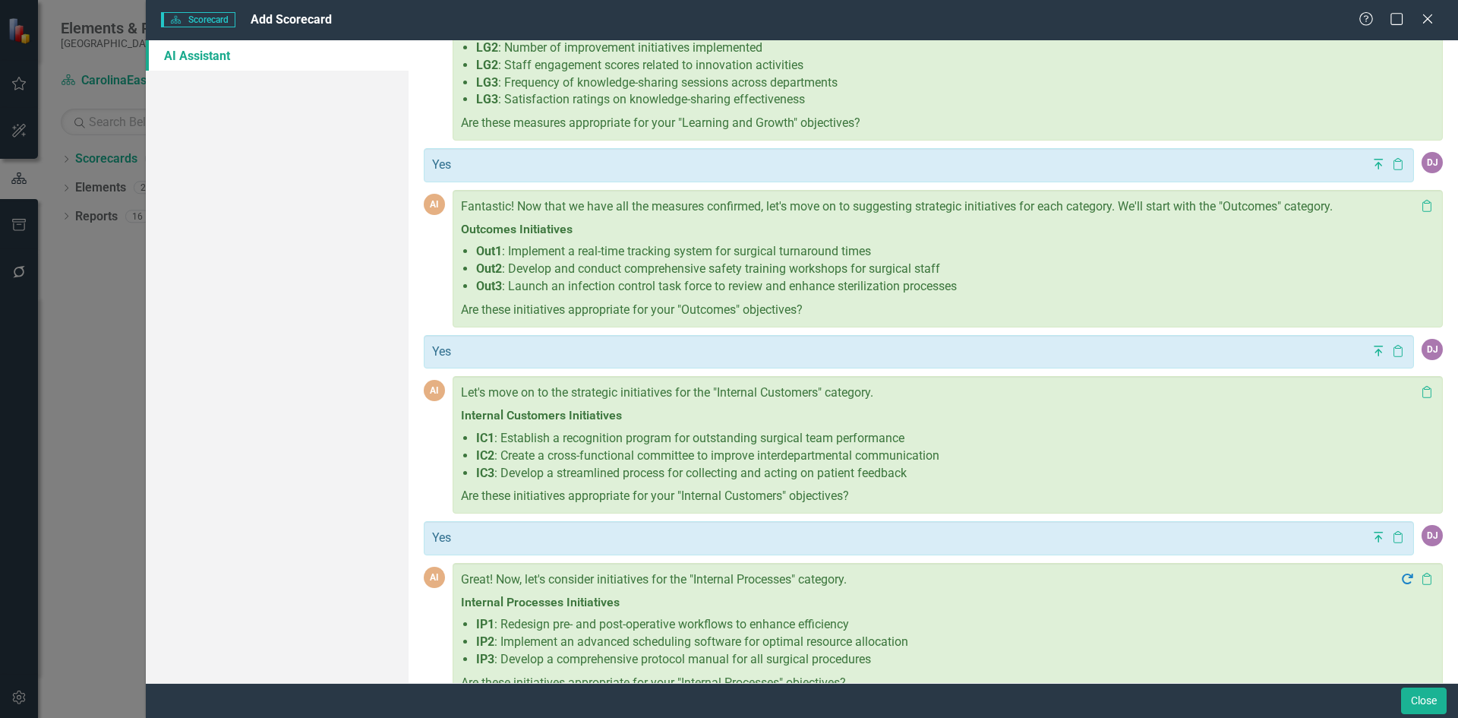
scroll to position [2080, 0]
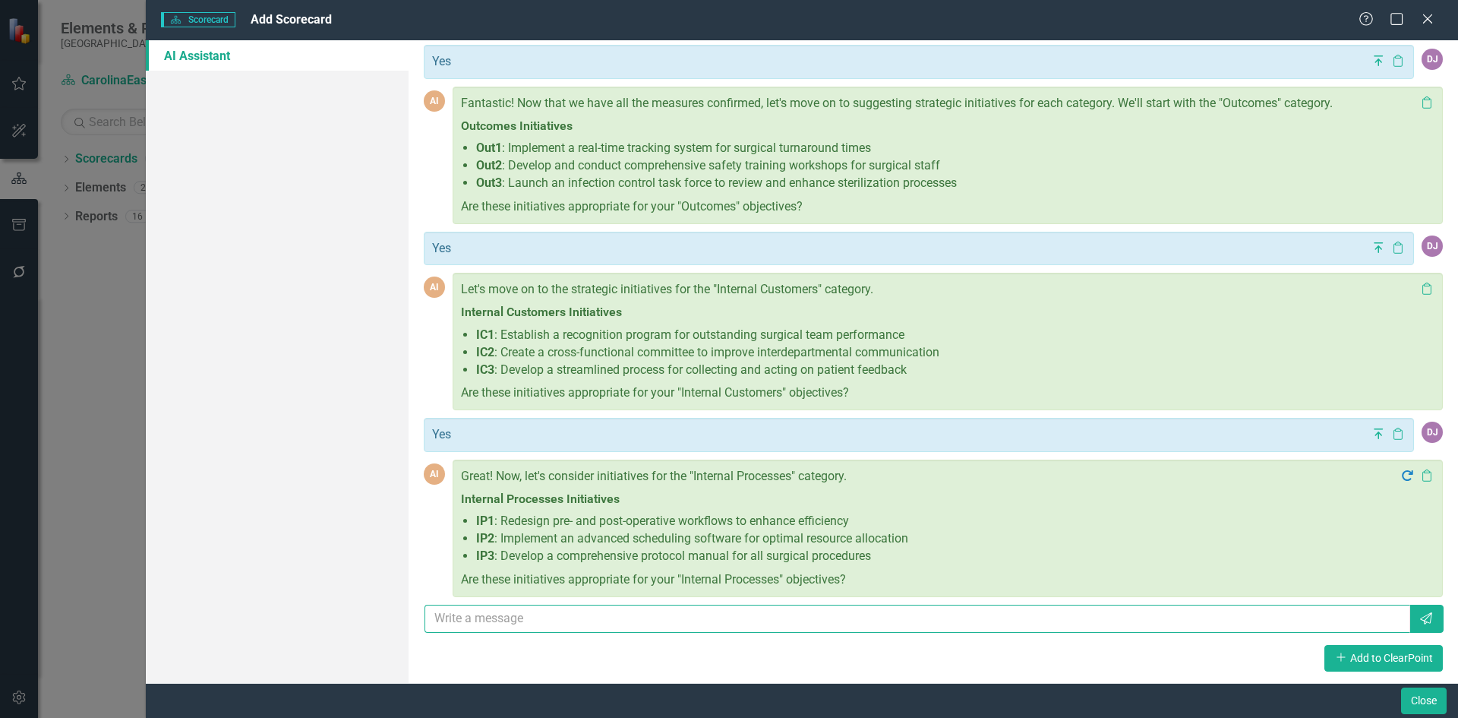
click at [529, 622] on input "text" at bounding box center [918, 619] width 986 height 28
type input "Yes"
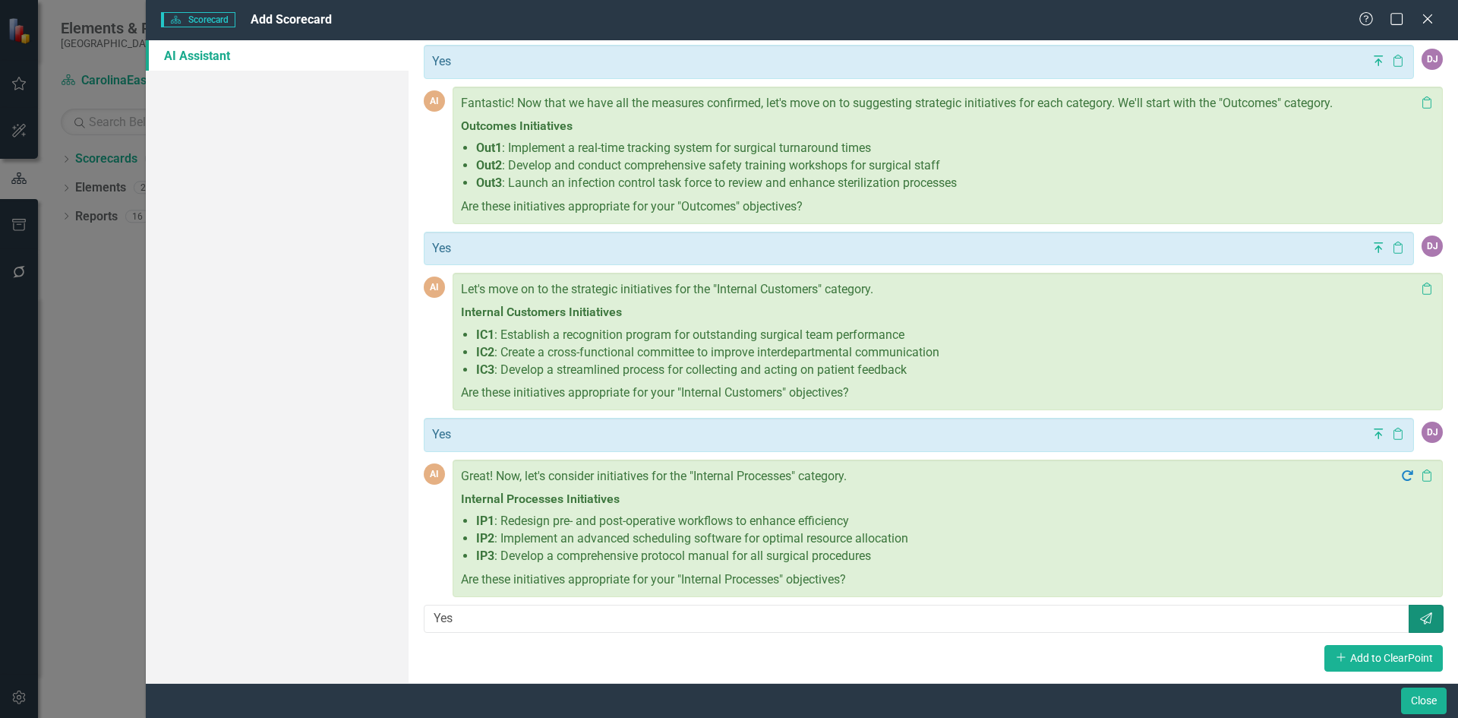
click at [1419, 619] on icon "Send" at bounding box center [1426, 618] width 15 height 12
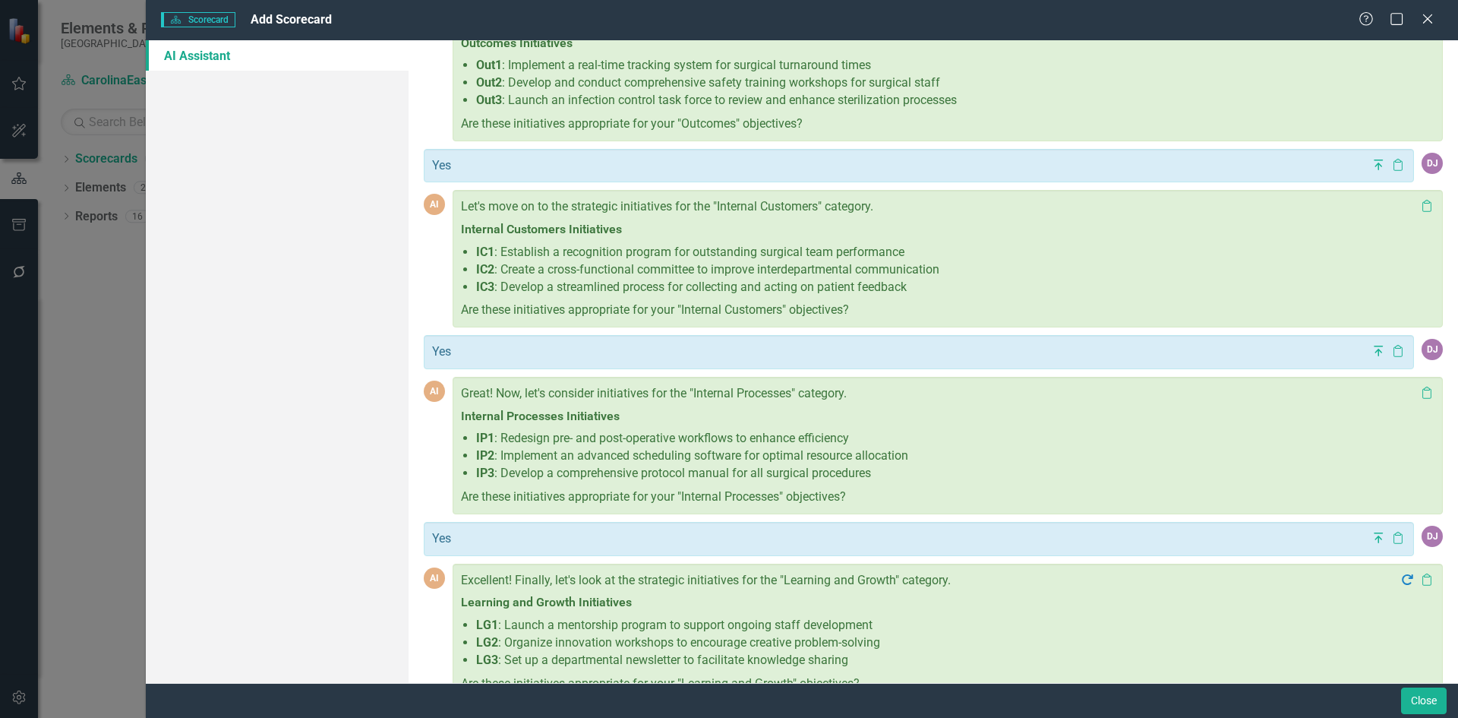
scroll to position [2266, 0]
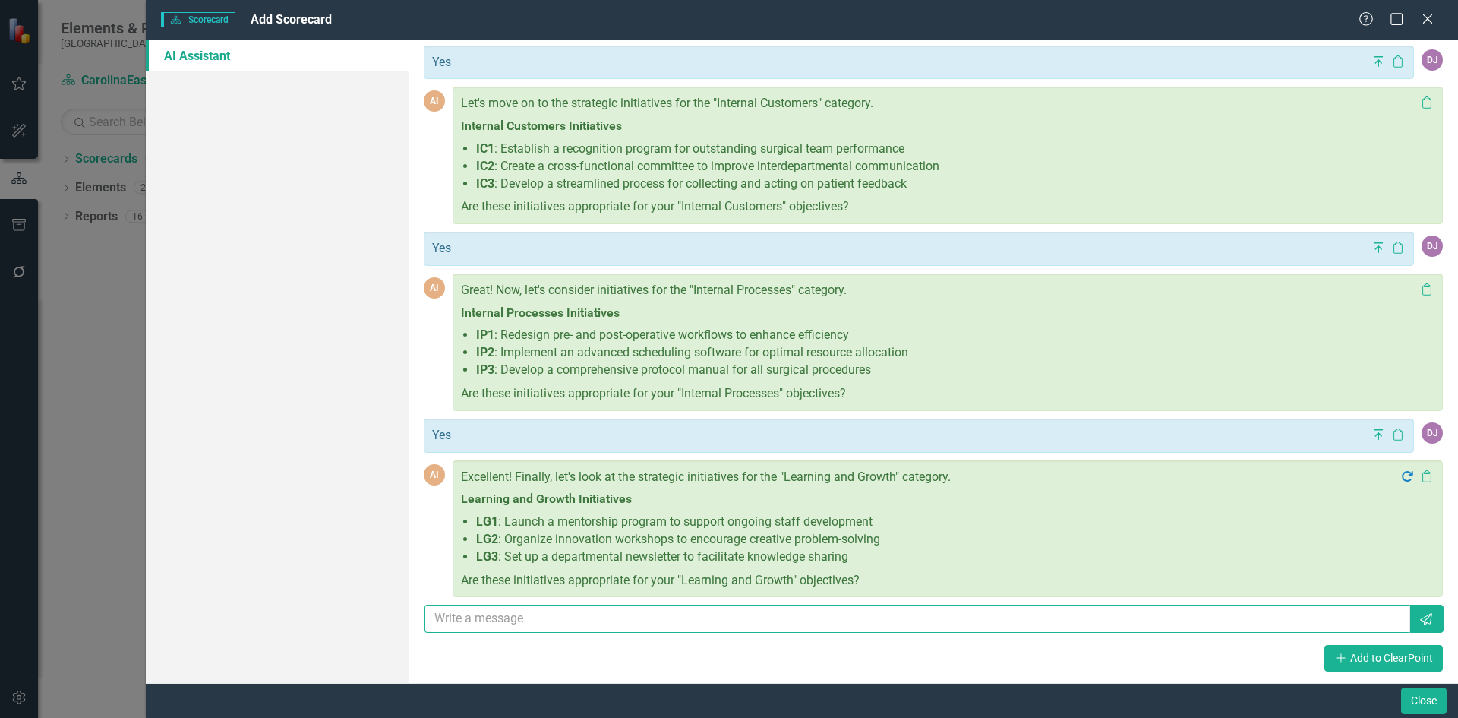
click at [510, 614] on input "text" at bounding box center [918, 619] width 986 height 28
type input "Yes"
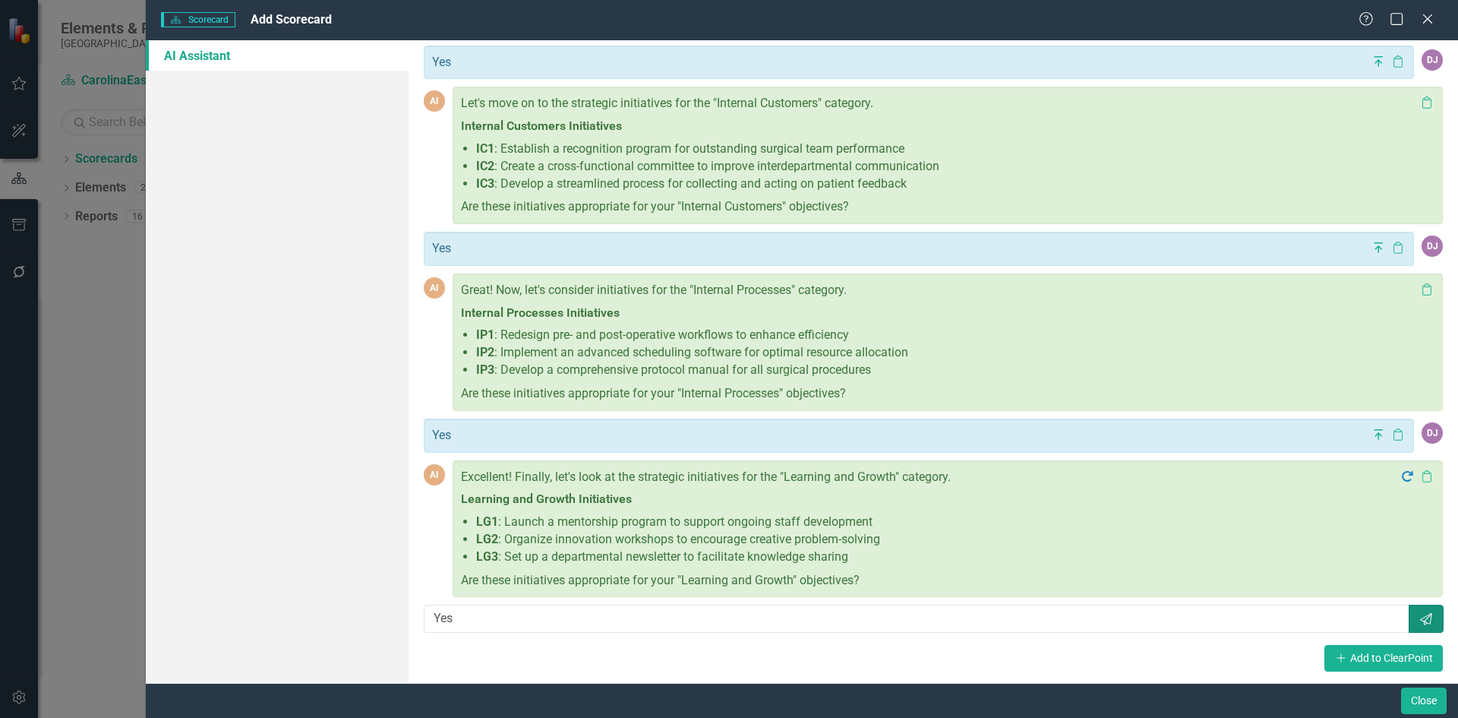
click at [1417, 626] on button "Send" at bounding box center [1426, 619] width 35 height 28
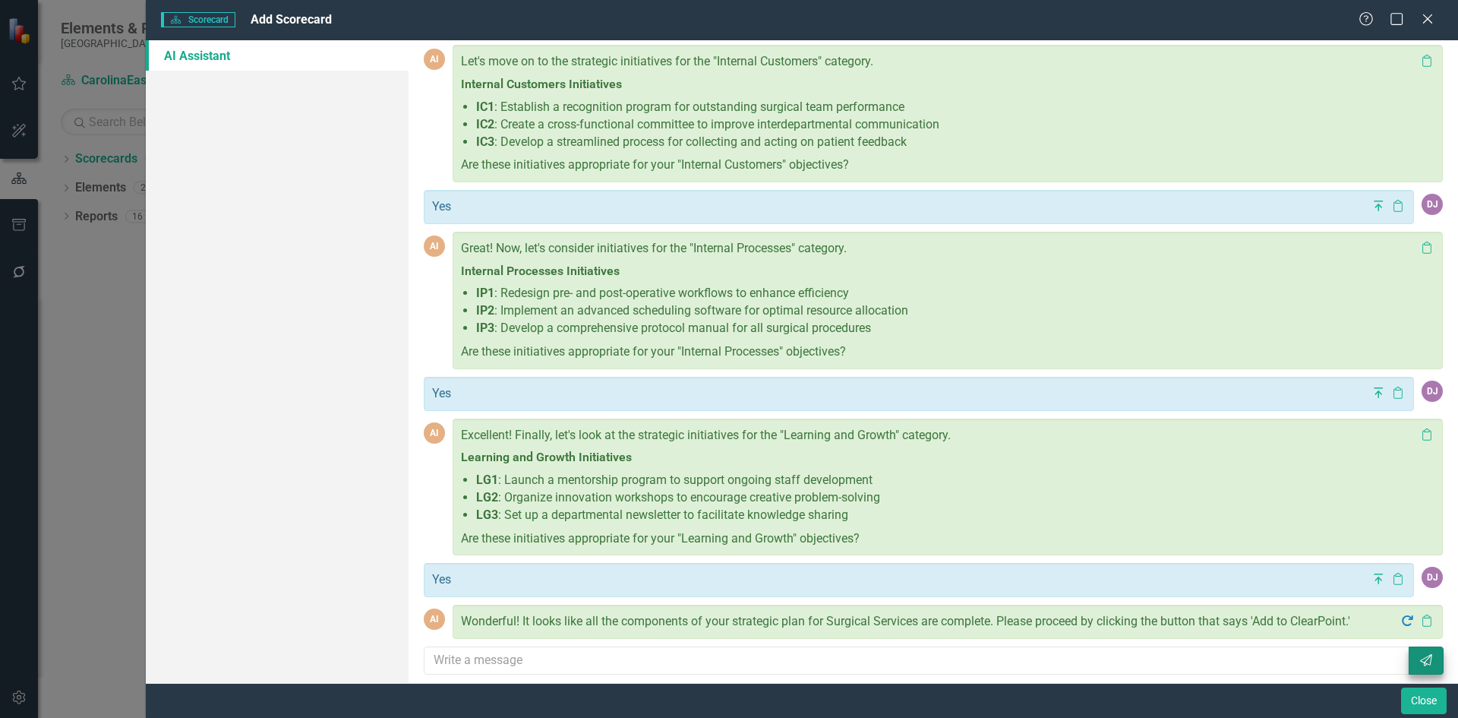
scroll to position [2350, 0]
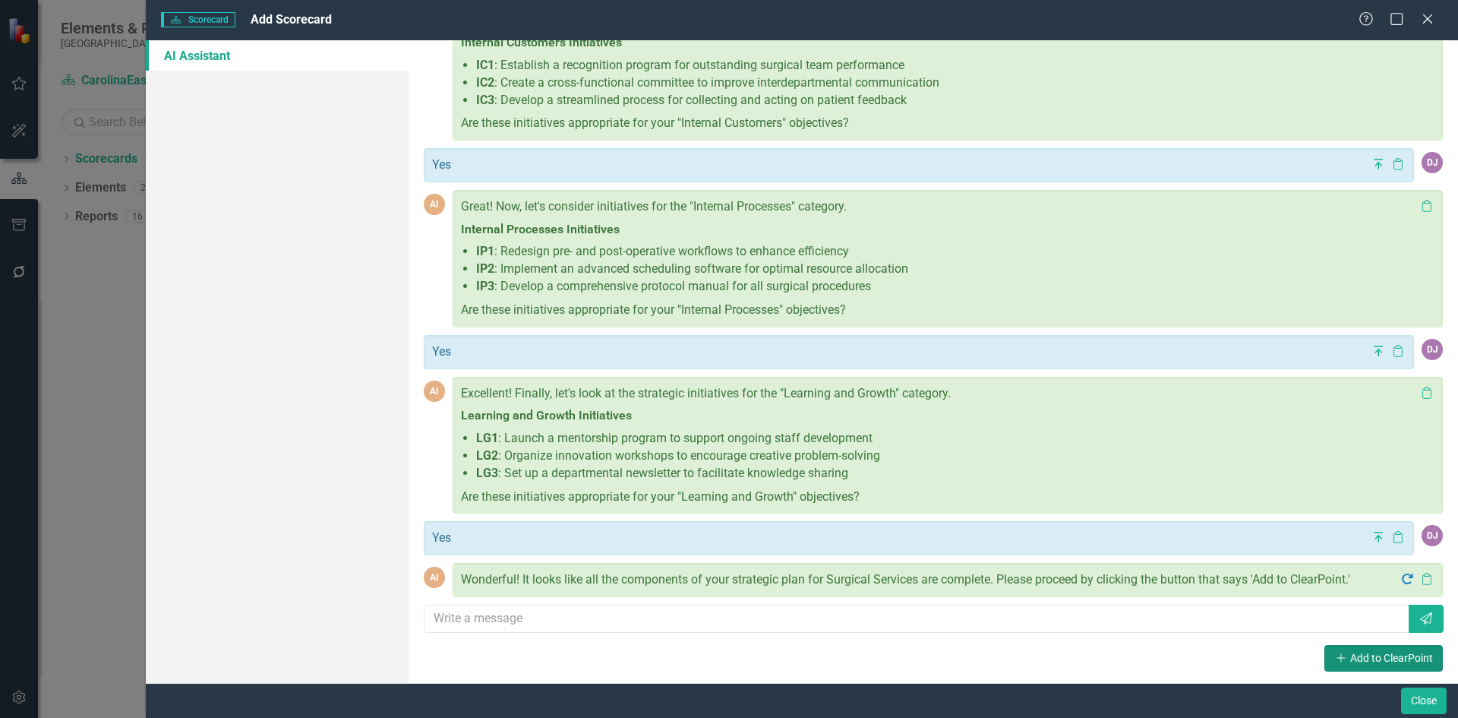
click at [1399, 659] on button "Add Add to ClearPoint" at bounding box center [1384, 658] width 118 height 27
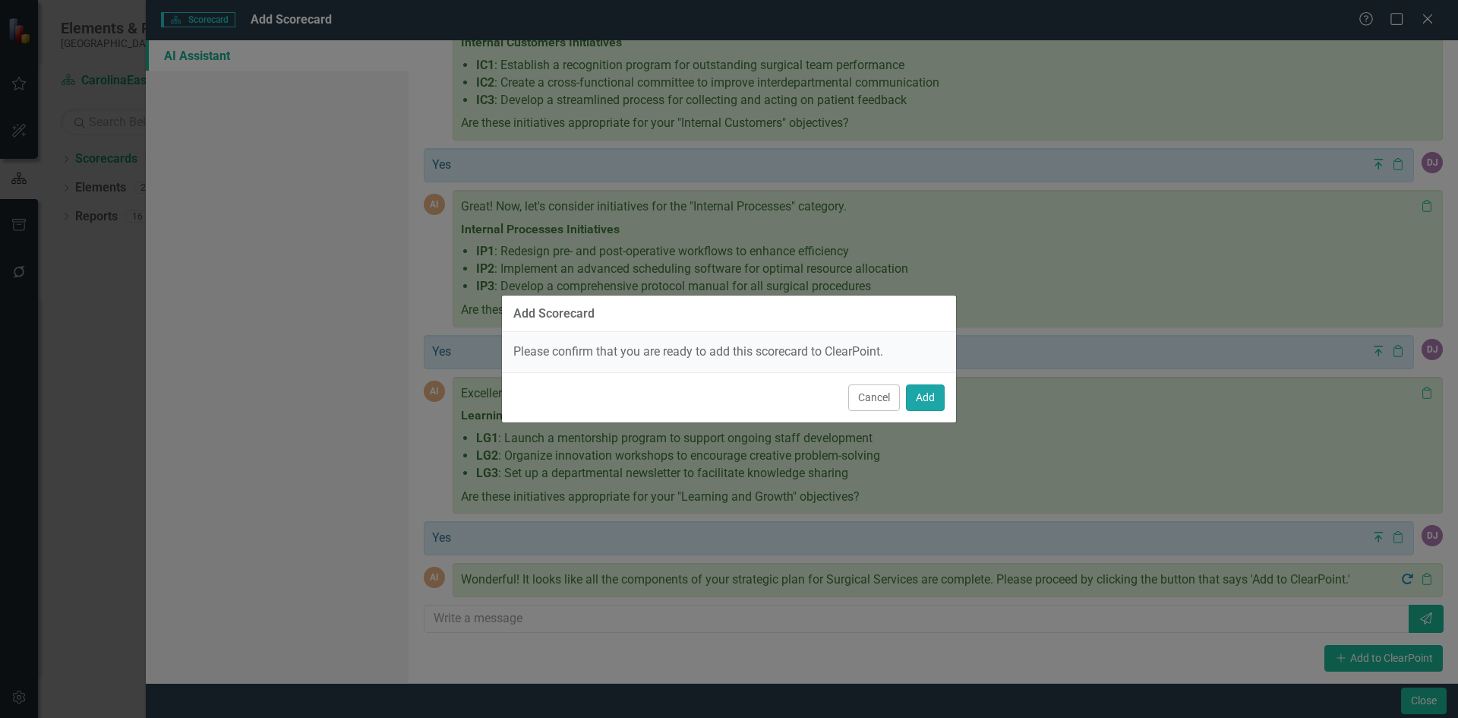
click at [924, 403] on button "Add" at bounding box center [925, 397] width 39 height 27
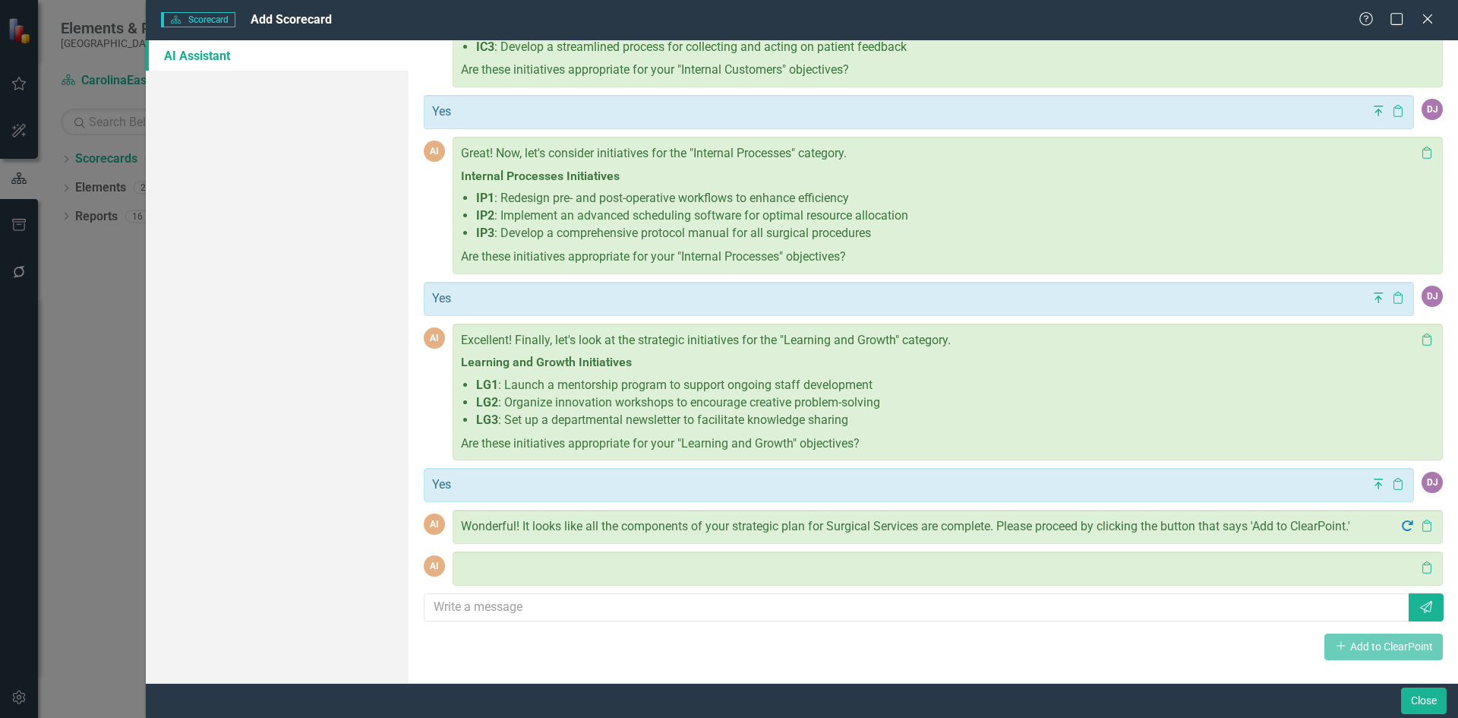
scroll to position [2403, 0]
click at [1424, 703] on button "Close" at bounding box center [1424, 700] width 46 height 27
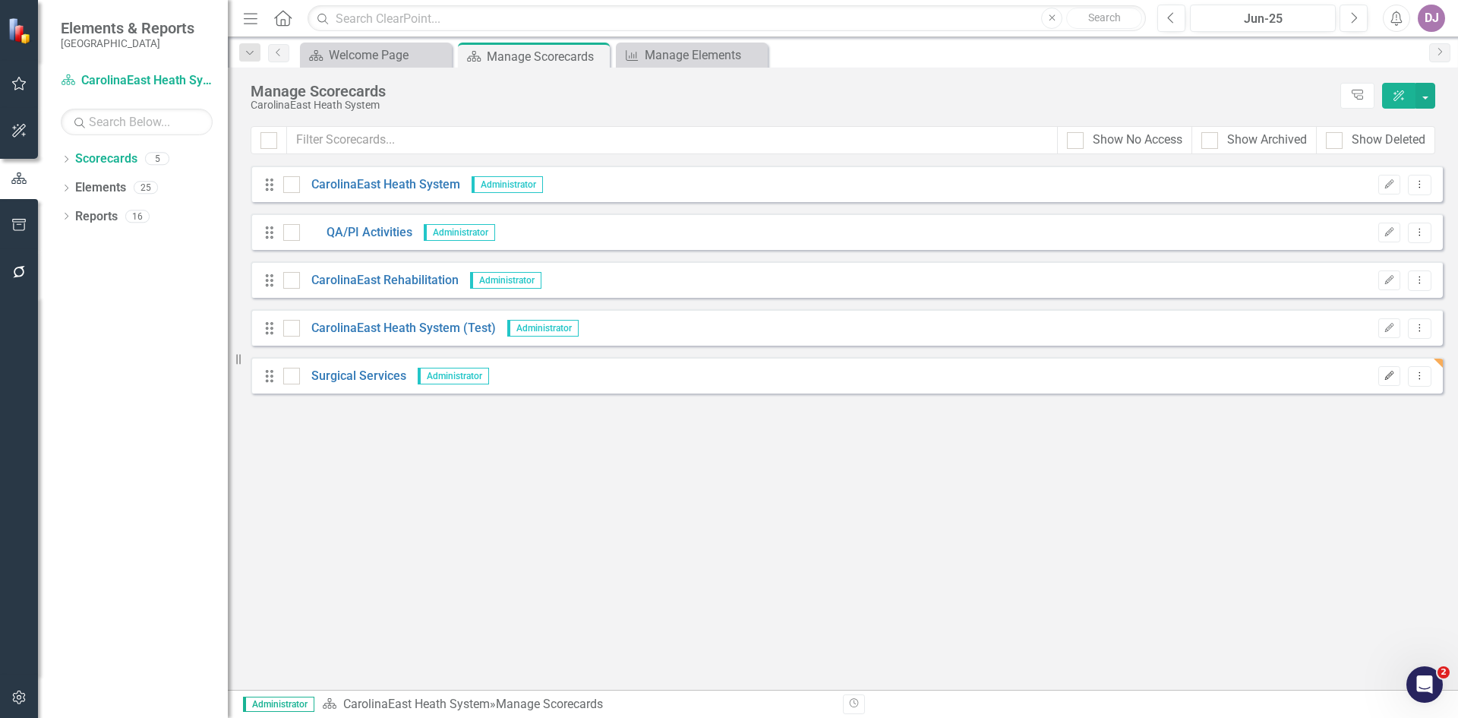
click at [1391, 376] on icon "Edit" at bounding box center [1389, 375] width 11 height 9
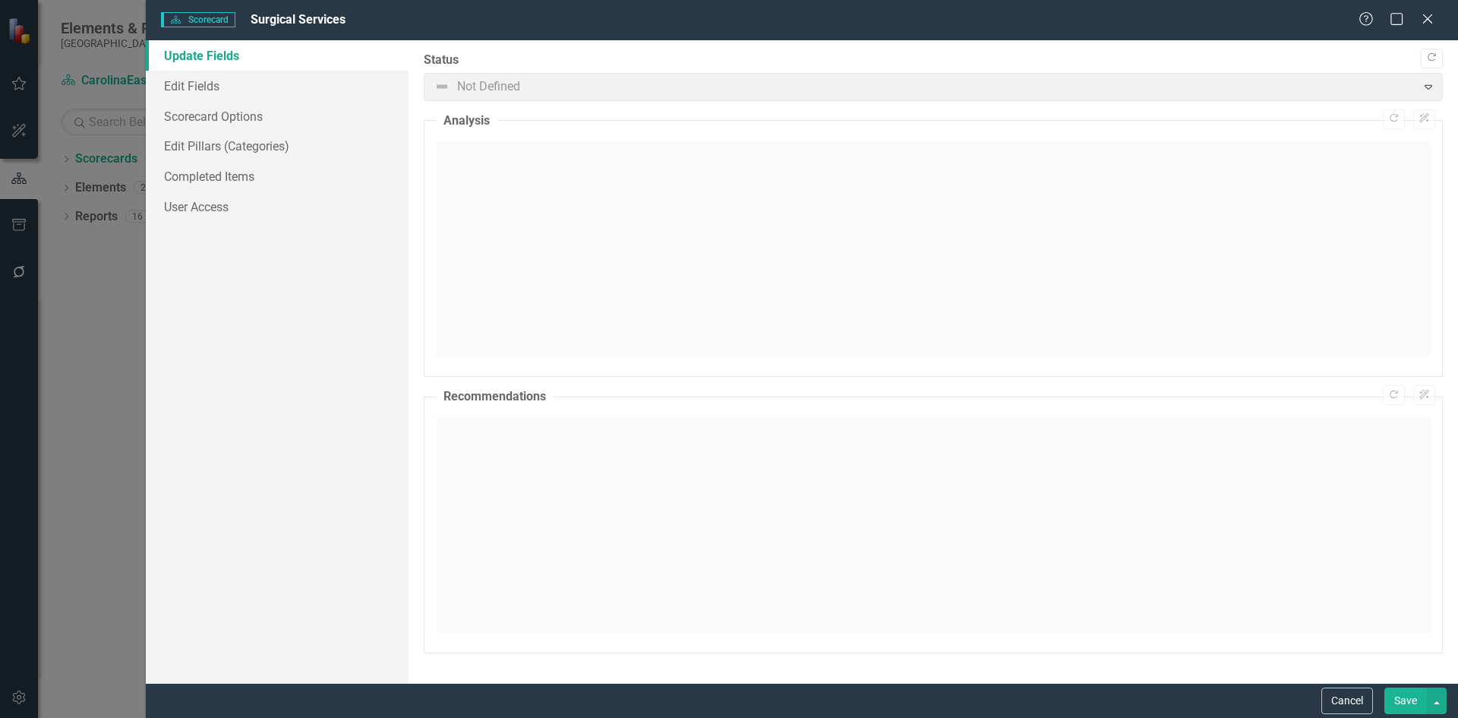
click at [1431, 89] on span "Not Defined Expand" at bounding box center [933, 87] width 1019 height 28
click at [201, 59] on link "Update Fields" at bounding box center [277, 55] width 263 height 30
click at [213, 84] on link "Edit Fields" at bounding box center [277, 86] width 263 height 30
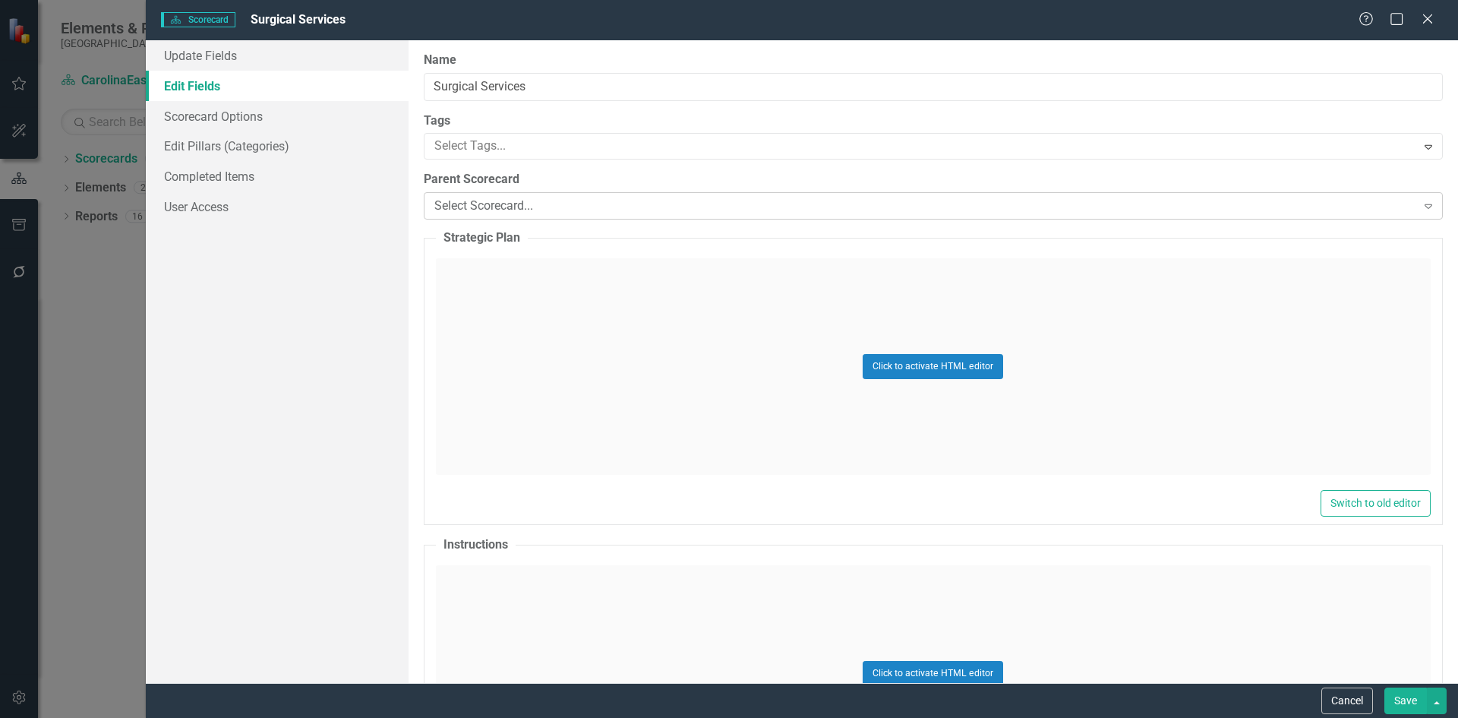
click at [1421, 209] on icon "Expand" at bounding box center [1428, 206] width 15 height 12
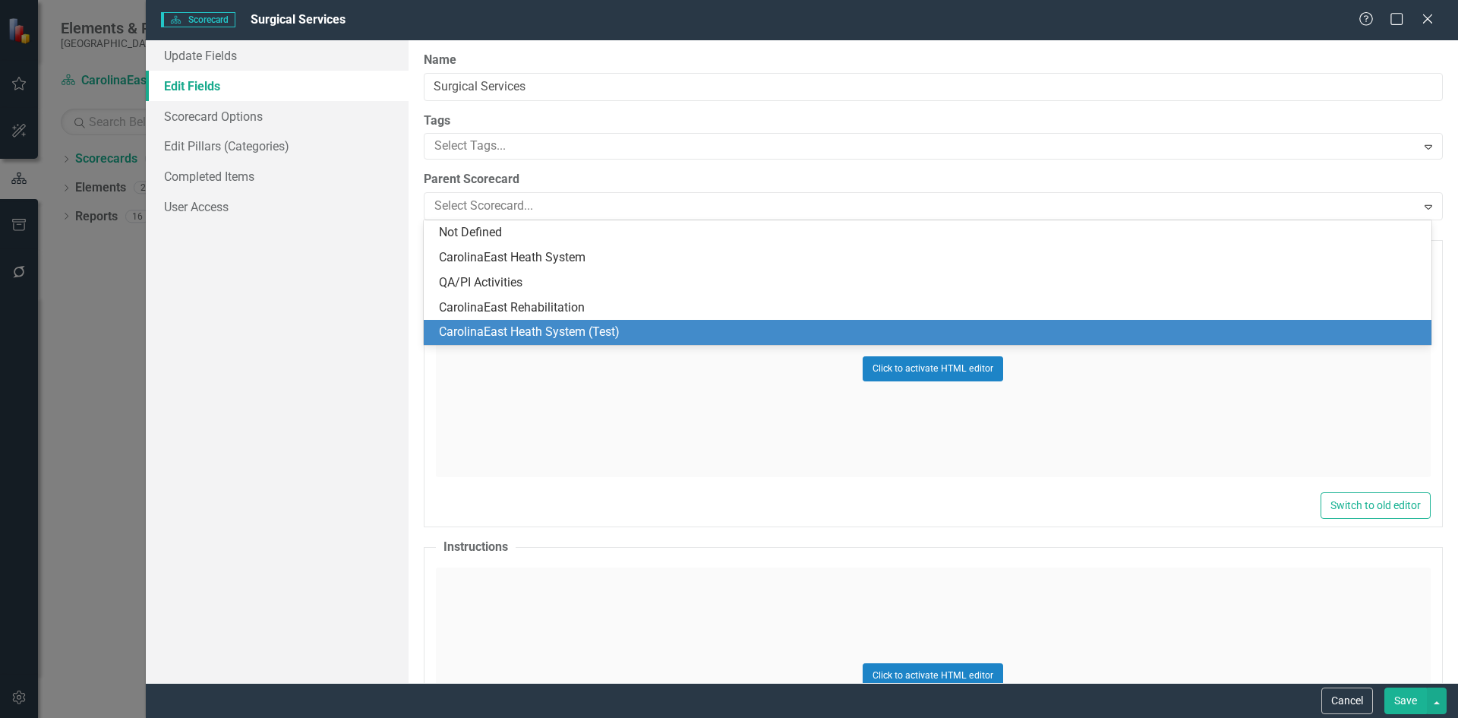
click at [607, 330] on div "CarolinaEast Heath System (Test)" at bounding box center [931, 332] width 984 height 17
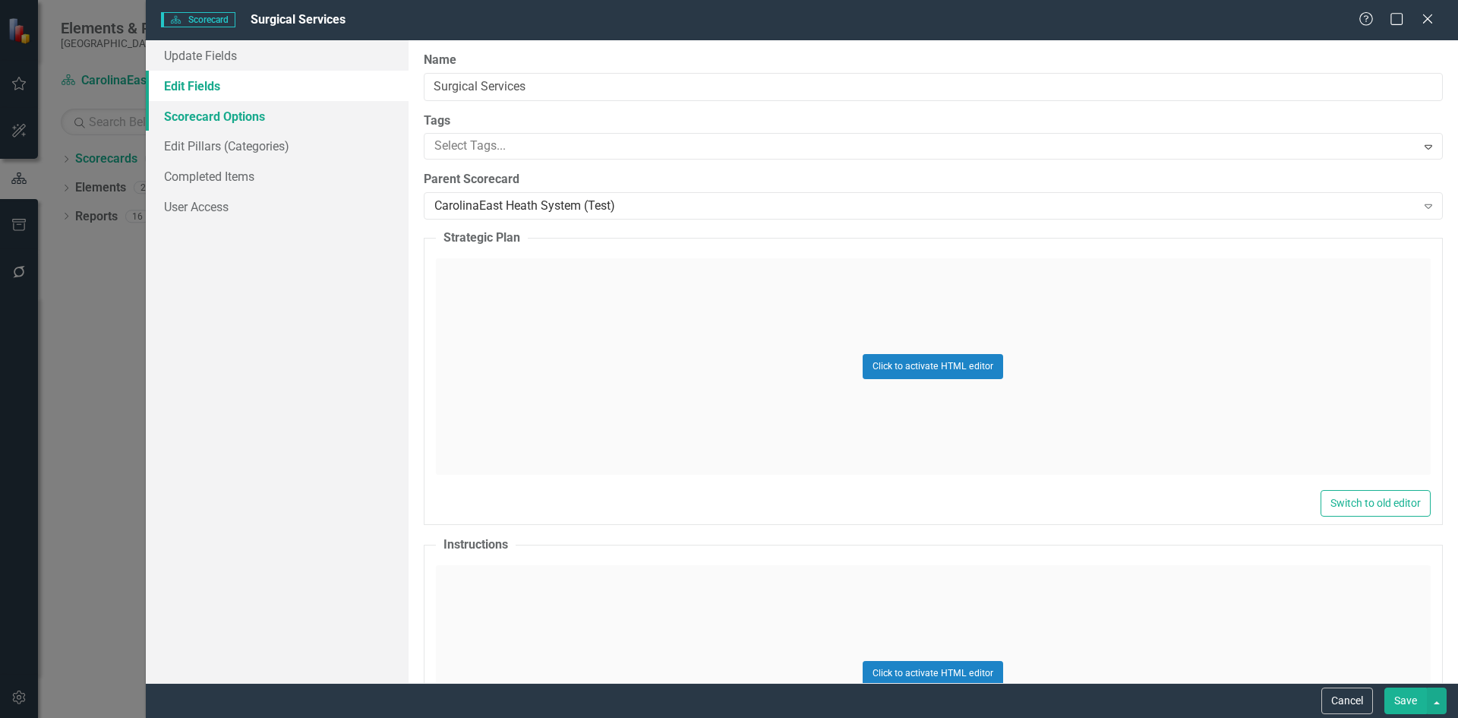
click at [207, 118] on link "Scorecard Options" at bounding box center [277, 116] width 263 height 30
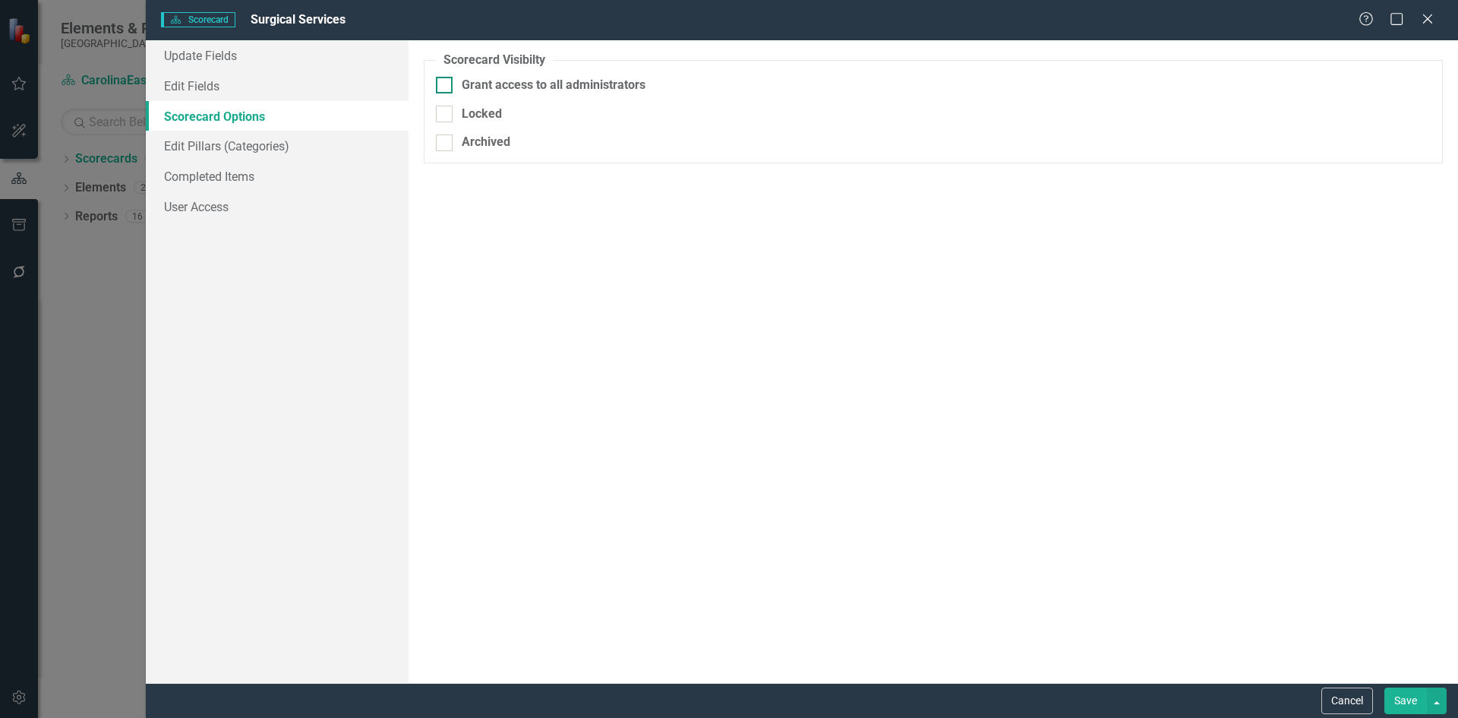
click at [447, 90] on div at bounding box center [444, 85] width 17 height 17
click at [446, 87] on input "Grant access to all administrators" at bounding box center [441, 82] width 10 height 10
checkbox input "true"
click at [215, 148] on link "Edit Pillars (Categories)" at bounding box center [277, 146] width 263 height 30
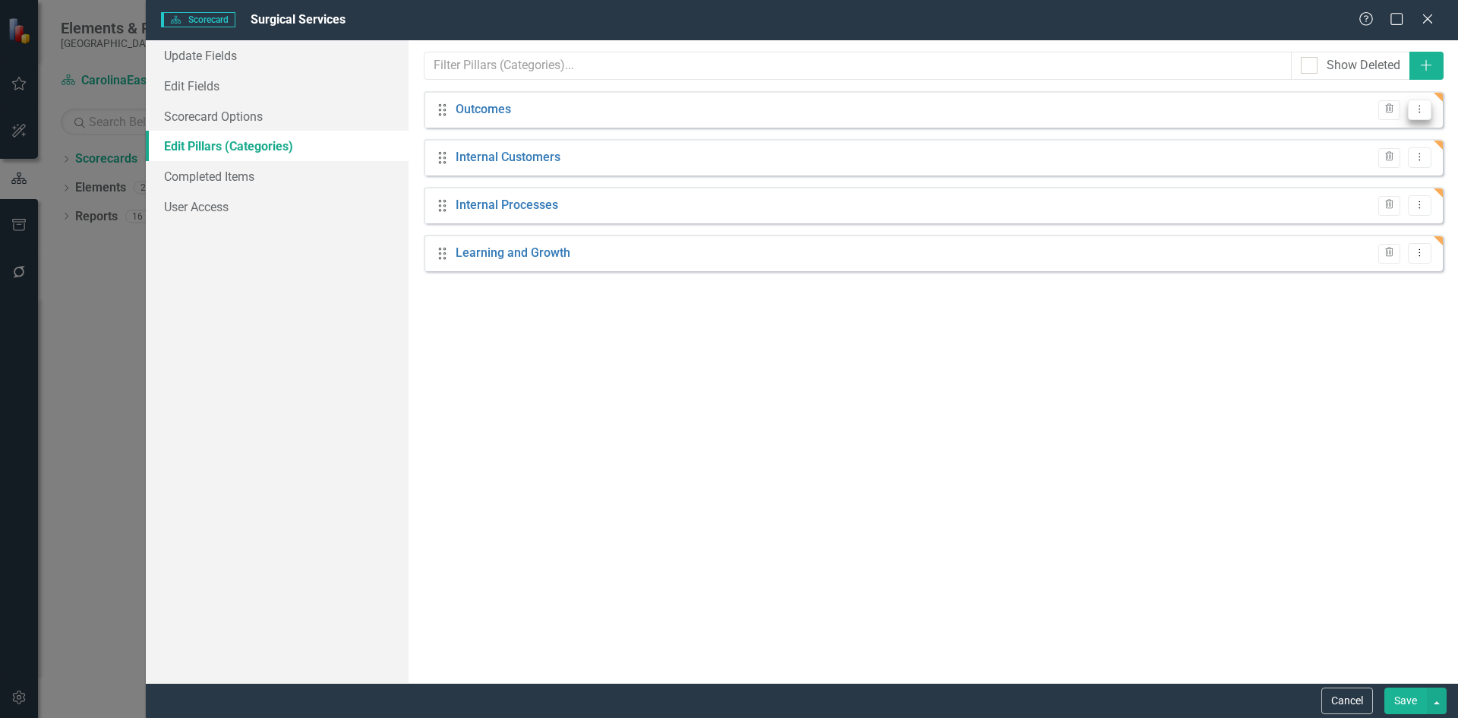
click at [1424, 112] on icon "Dropdown Menu" at bounding box center [1419, 109] width 13 height 10
click at [1316, 134] on link "Edit Edit Pillar (Category)" at bounding box center [1342, 135] width 177 height 28
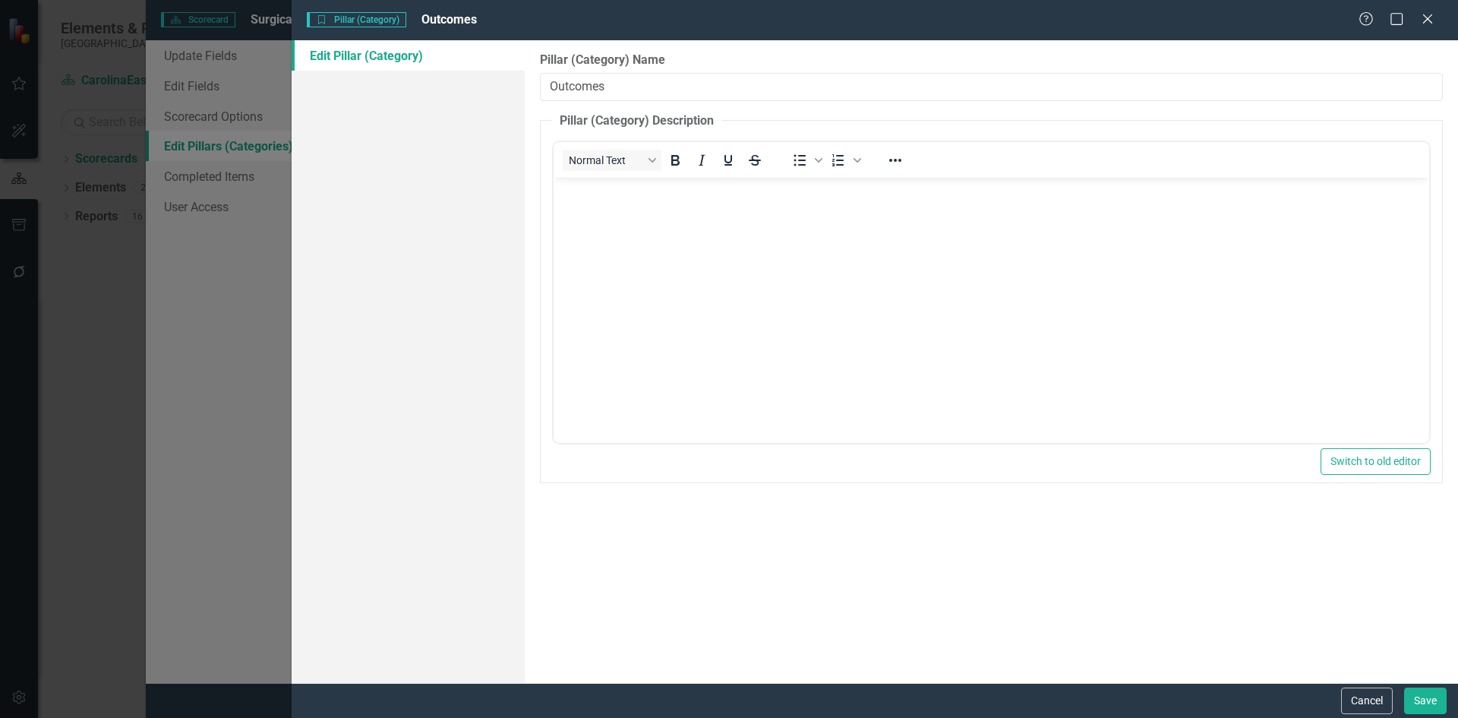
scroll to position [0, 0]
click at [401, 52] on link "Edit Pillar (Category)" at bounding box center [408, 55] width 233 height 30
click at [282, 291] on div "Pillar (Category) Pillar (Category) Outcomes Help Maximize Close Edit Pillar (C…" at bounding box center [729, 359] width 1458 height 718
click at [1376, 703] on button "Cancel" at bounding box center [1367, 700] width 52 height 27
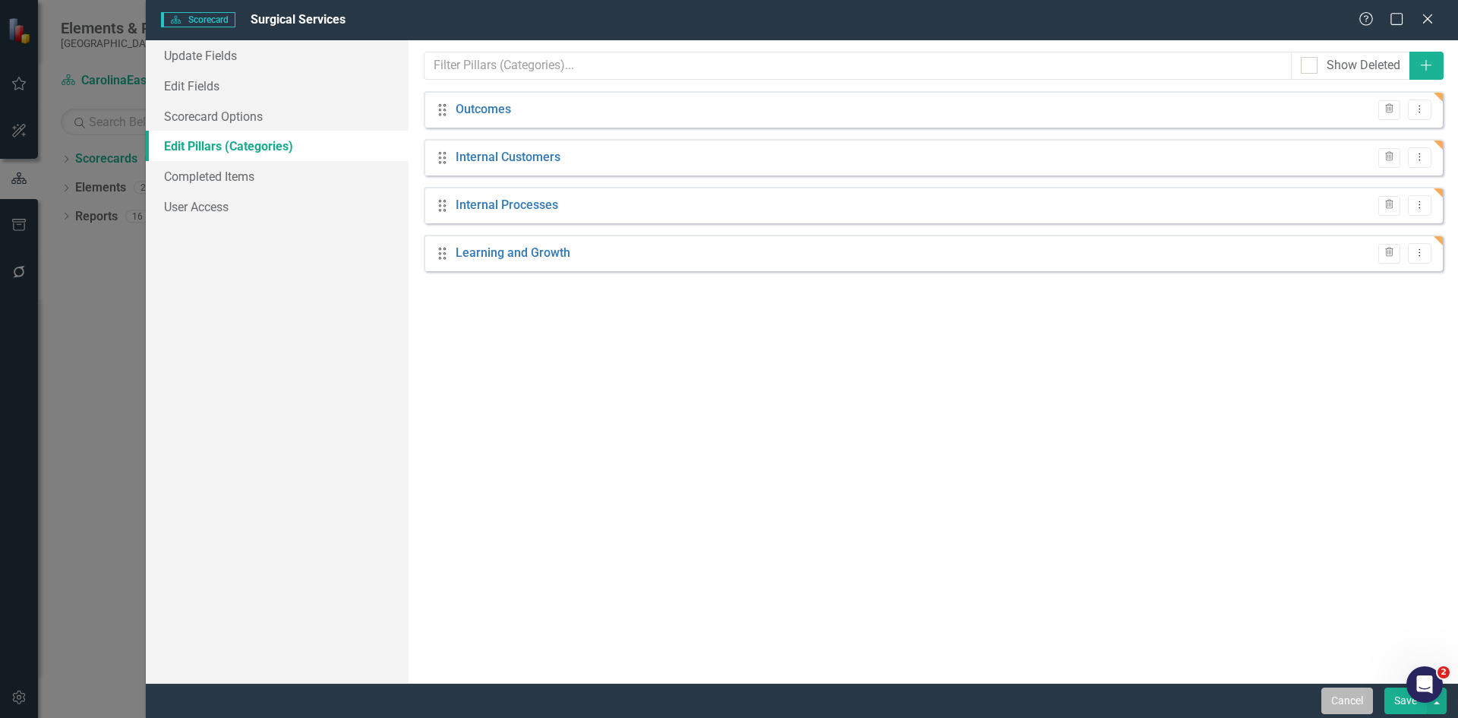
click at [1359, 709] on button "Cancel" at bounding box center [1348, 700] width 52 height 27
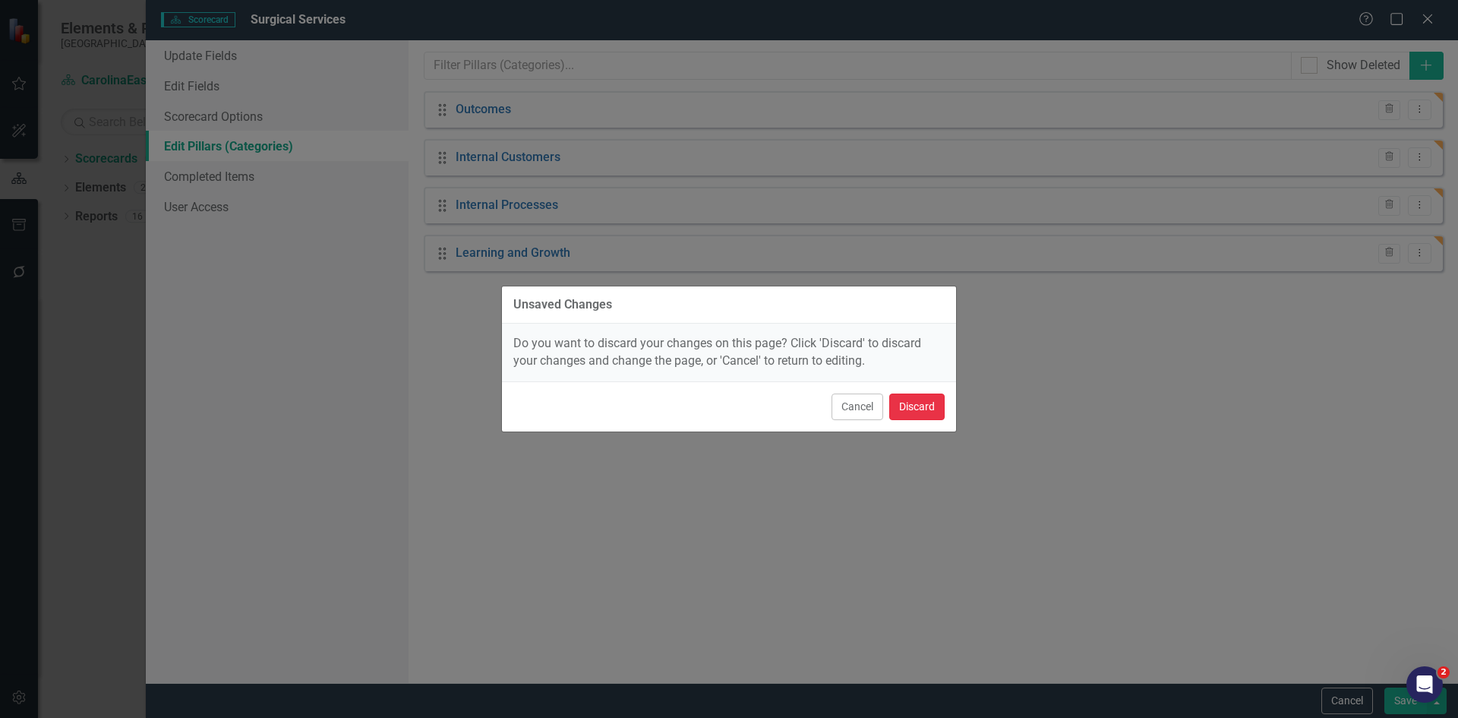
click at [909, 402] on button "Discard" at bounding box center [916, 406] width 55 height 27
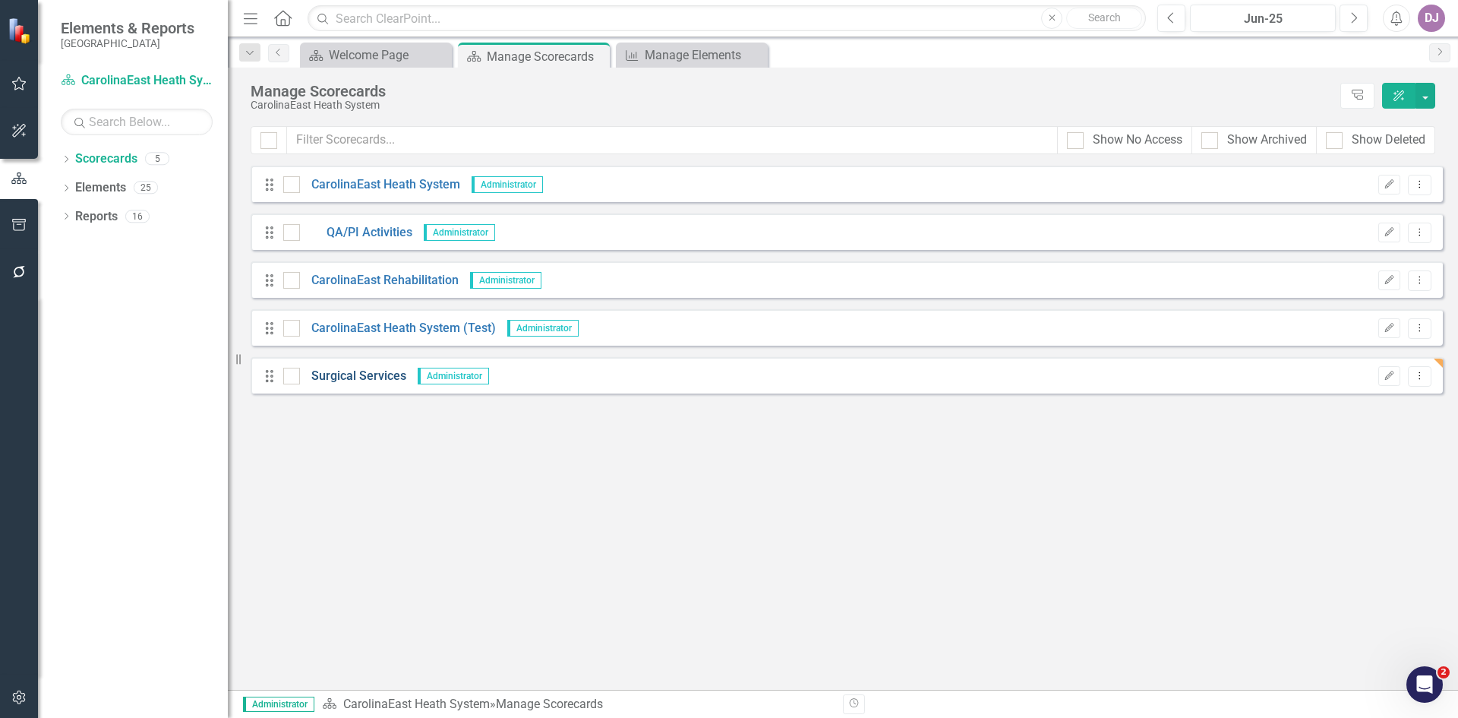
click at [340, 375] on link "Surgical Services" at bounding box center [353, 376] width 106 height 17
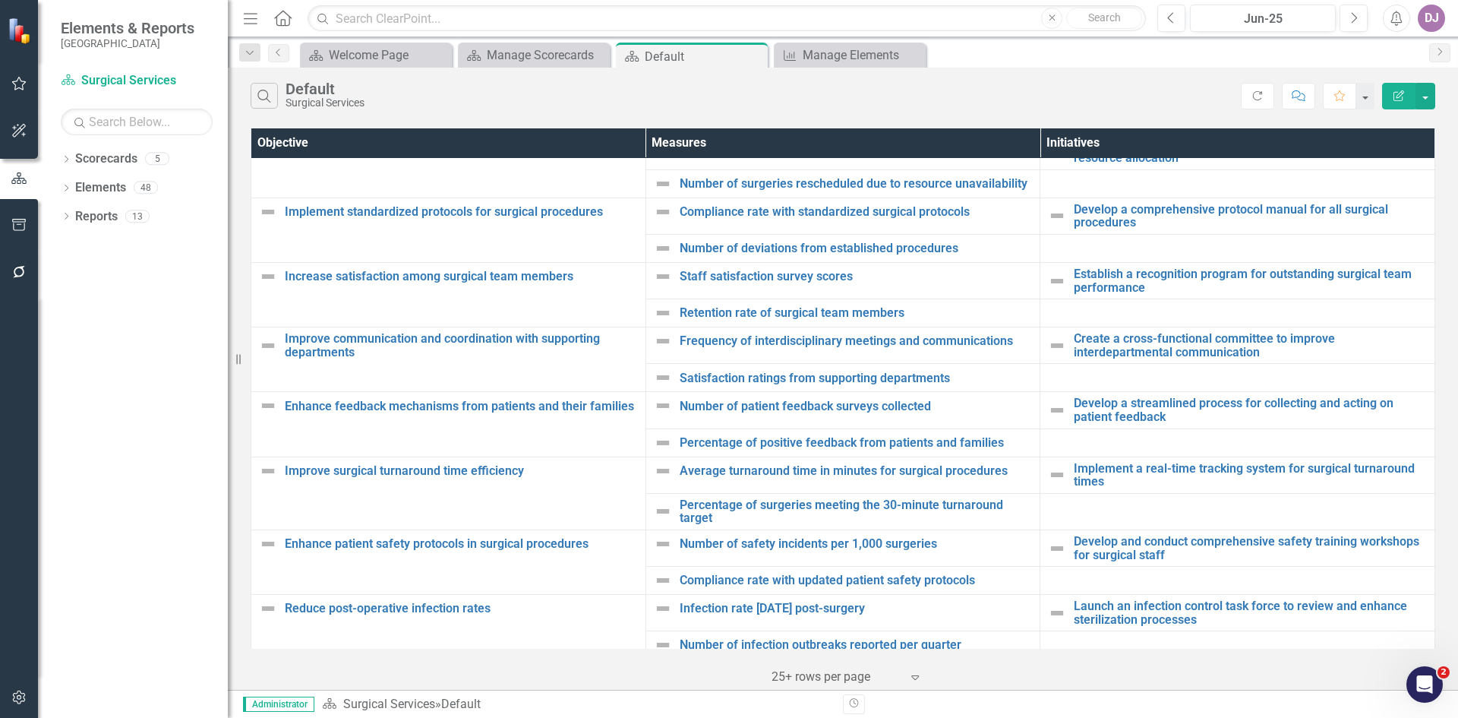
scroll to position [295, 0]
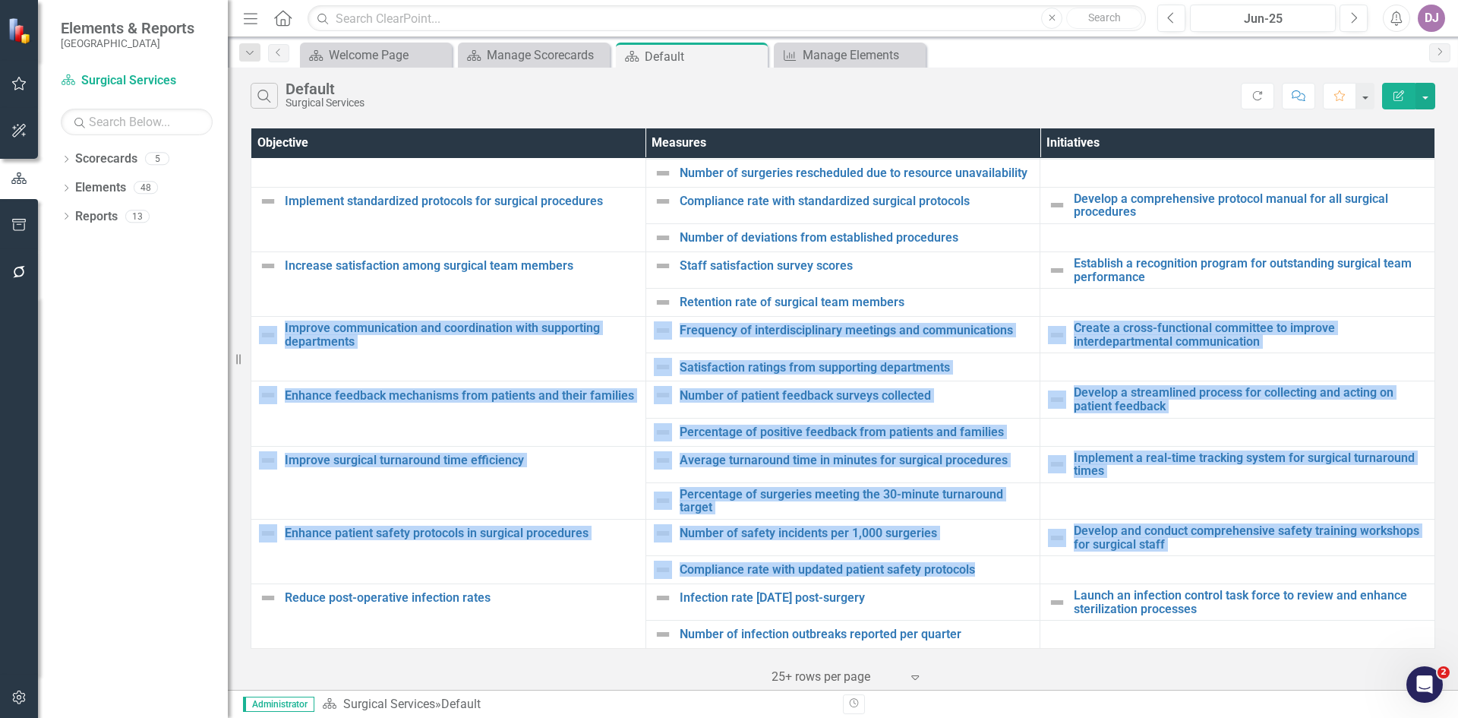
drag, startPoint x: 1423, startPoint y: 581, endPoint x: 1391, endPoint y: 306, distance: 276.8
click at [1391, 308] on tbody "Enhance training and development programs for surgical staff Link Map View Link…" at bounding box center [843, 255] width 1184 height 785
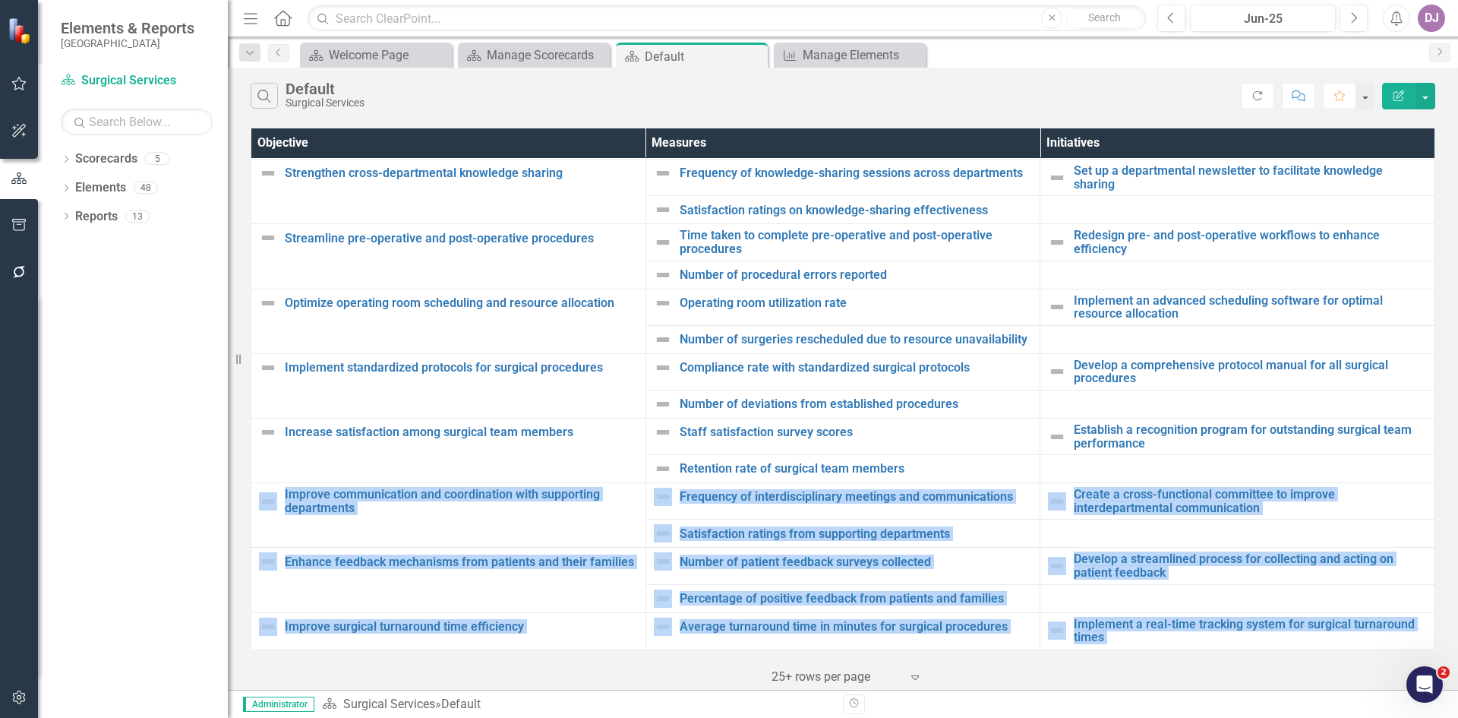
scroll to position [0, 0]
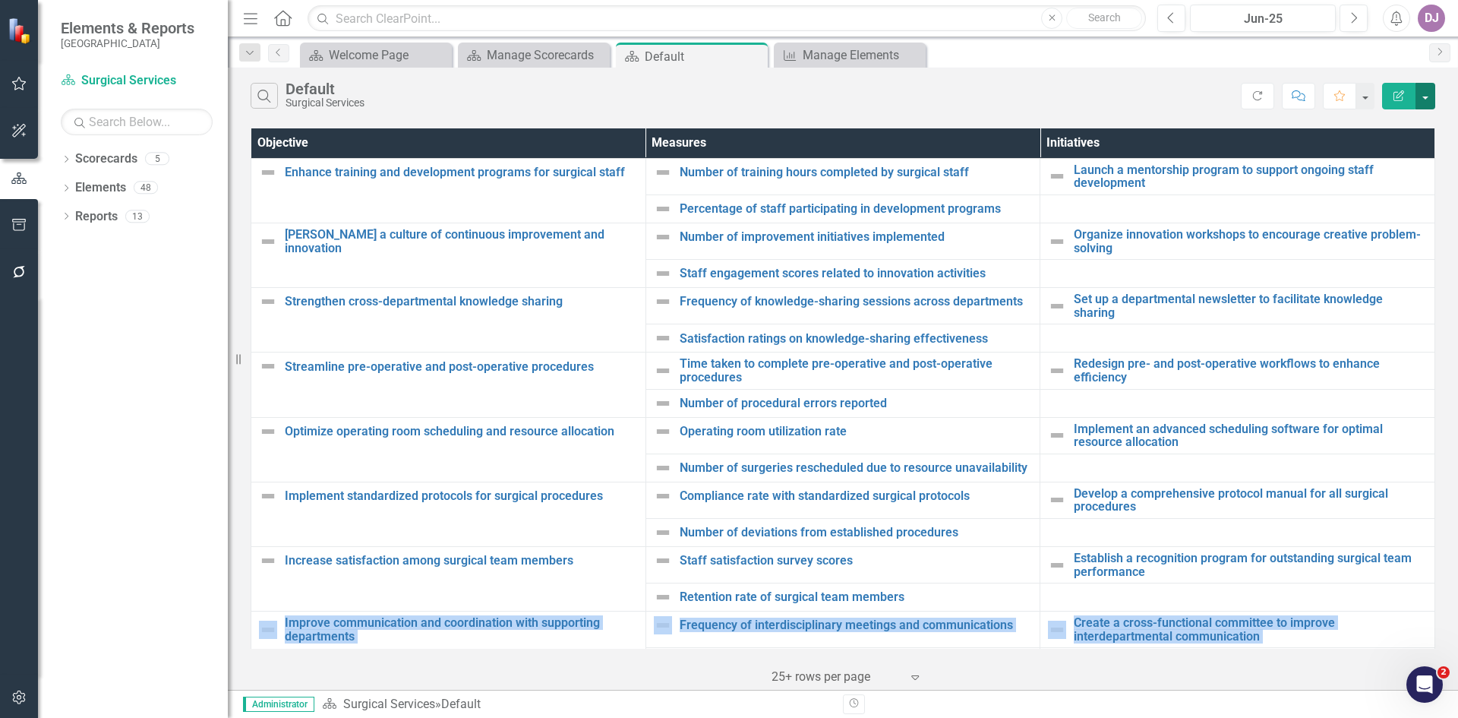
click at [1429, 96] on button "button" at bounding box center [1426, 96] width 20 height 27
click at [1415, 177] on link "Excel Export to Excel" at bounding box center [1375, 183] width 120 height 28
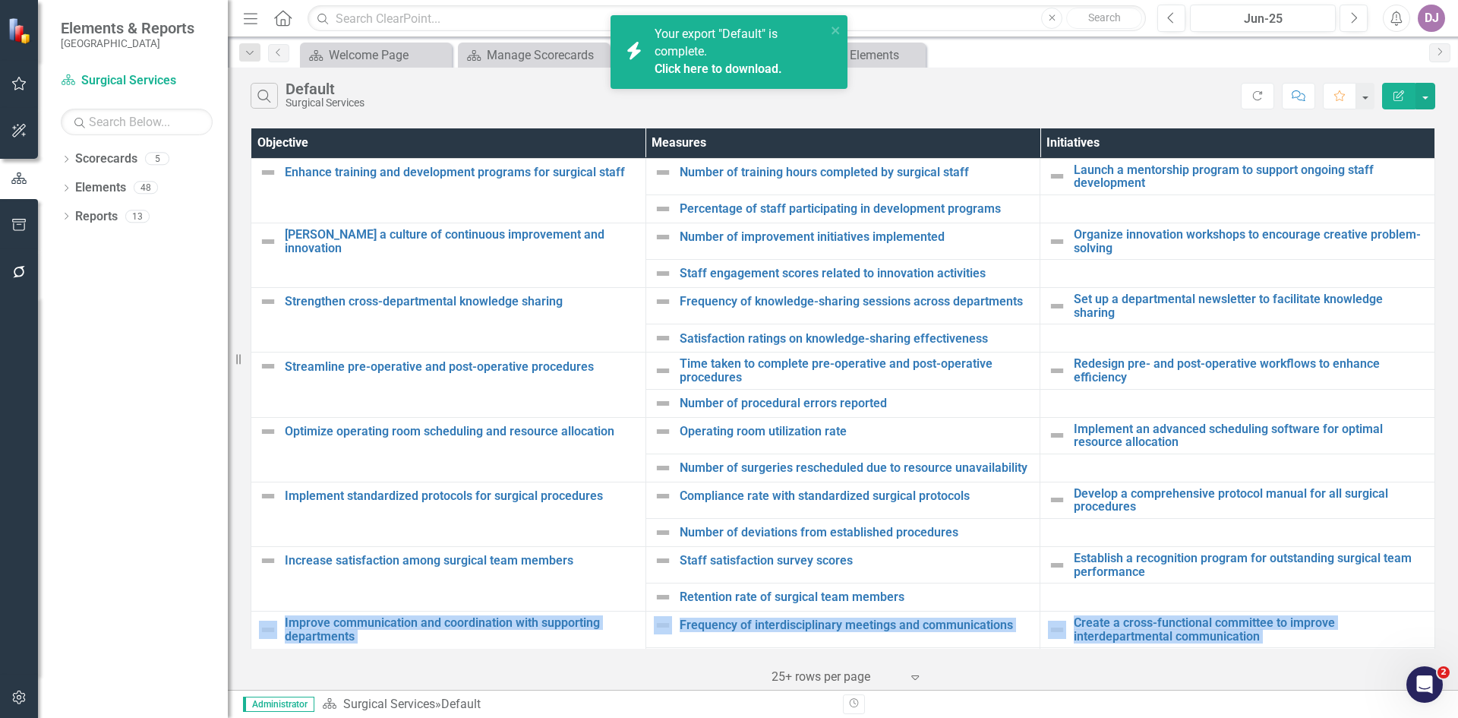
click at [719, 71] on link "Click here to download." at bounding box center [719, 69] width 128 height 14
